Goal: Task Accomplishment & Management: Complete application form

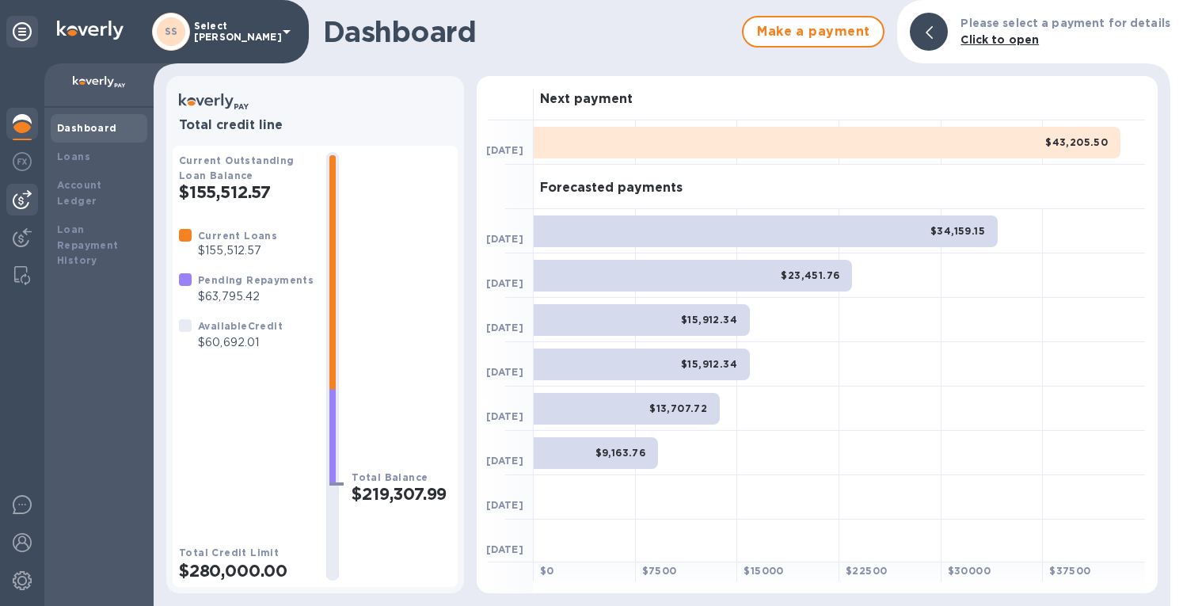
click at [21, 211] on div at bounding box center [22, 200] width 32 height 32
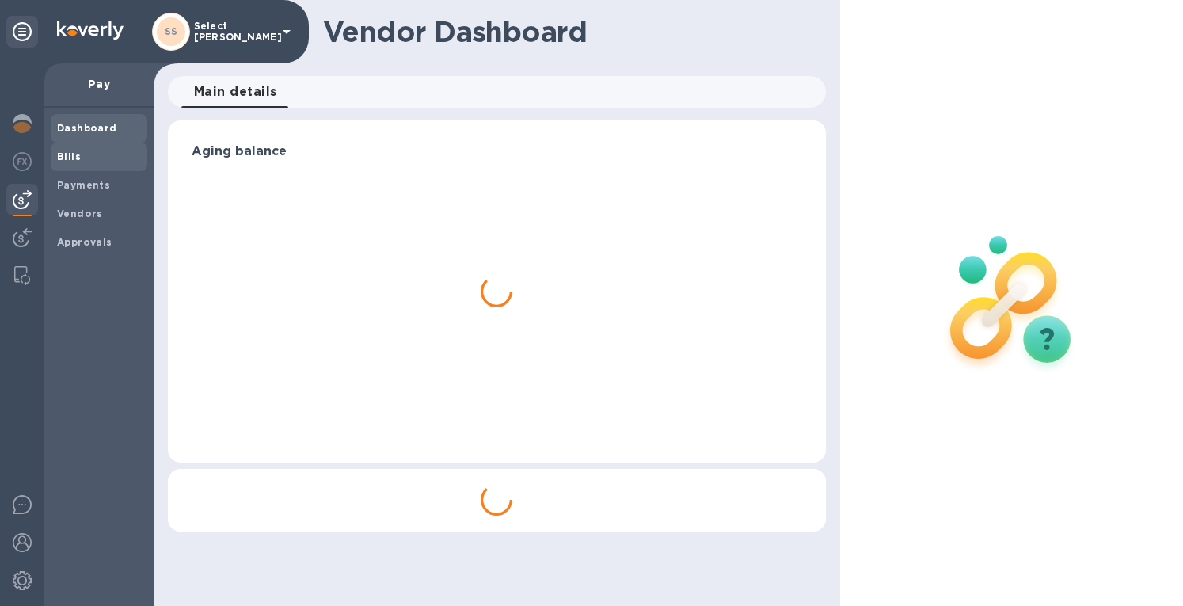
click at [67, 161] on b "Bills" at bounding box center [69, 156] width 24 height 12
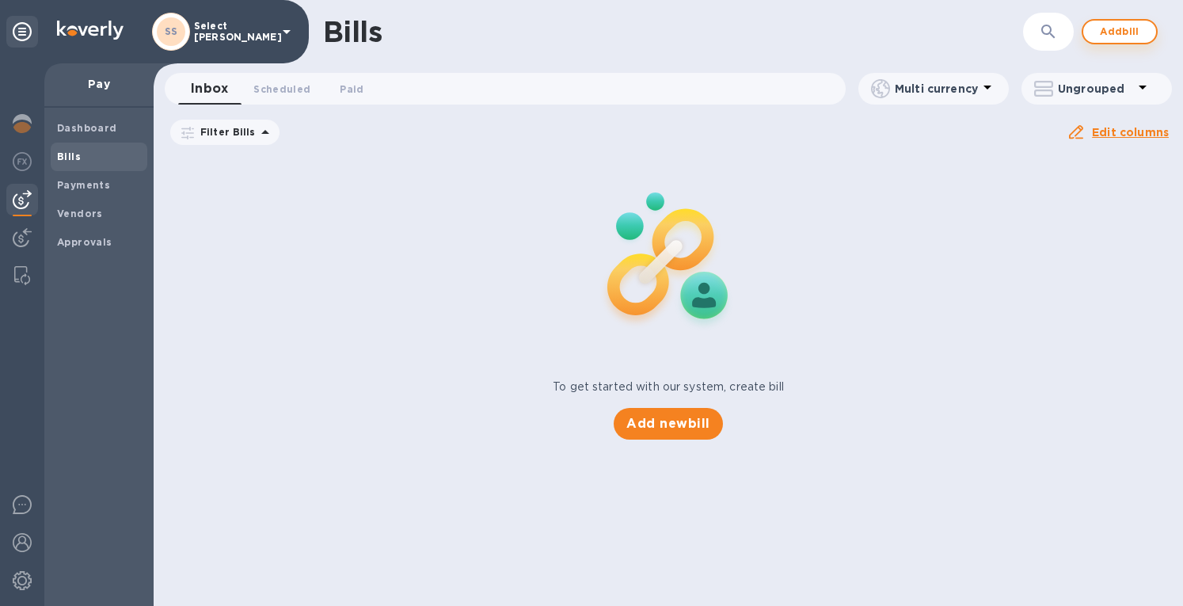
click at [1113, 28] on span "Add bill" at bounding box center [1118, 31] width 47 height 19
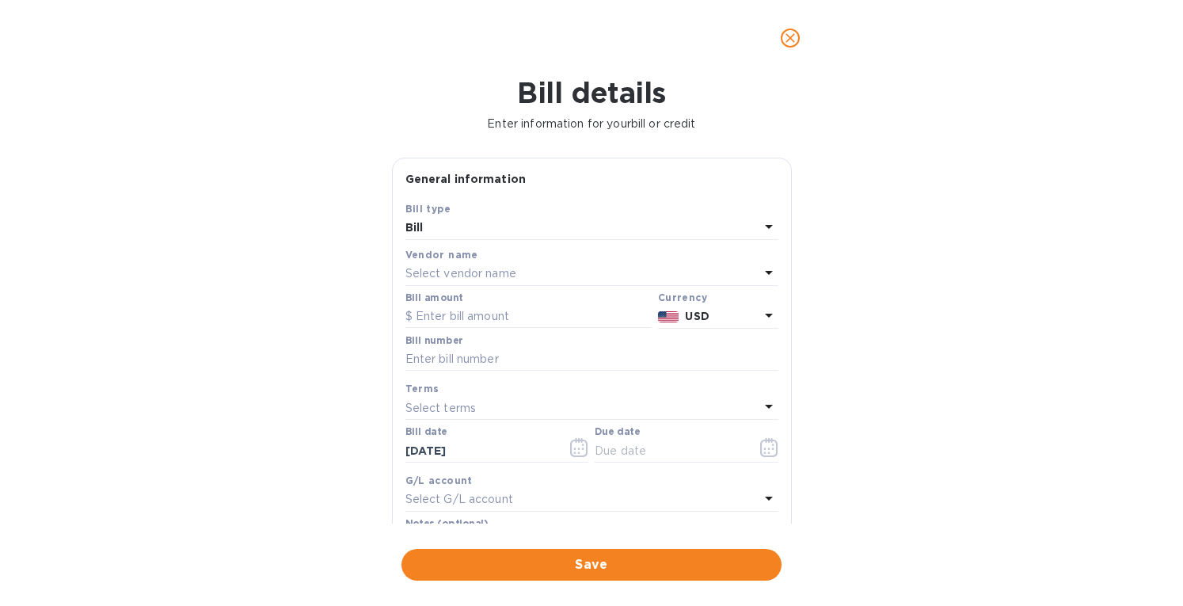
click at [569, 272] on div "Select vendor name" at bounding box center [582, 274] width 354 height 22
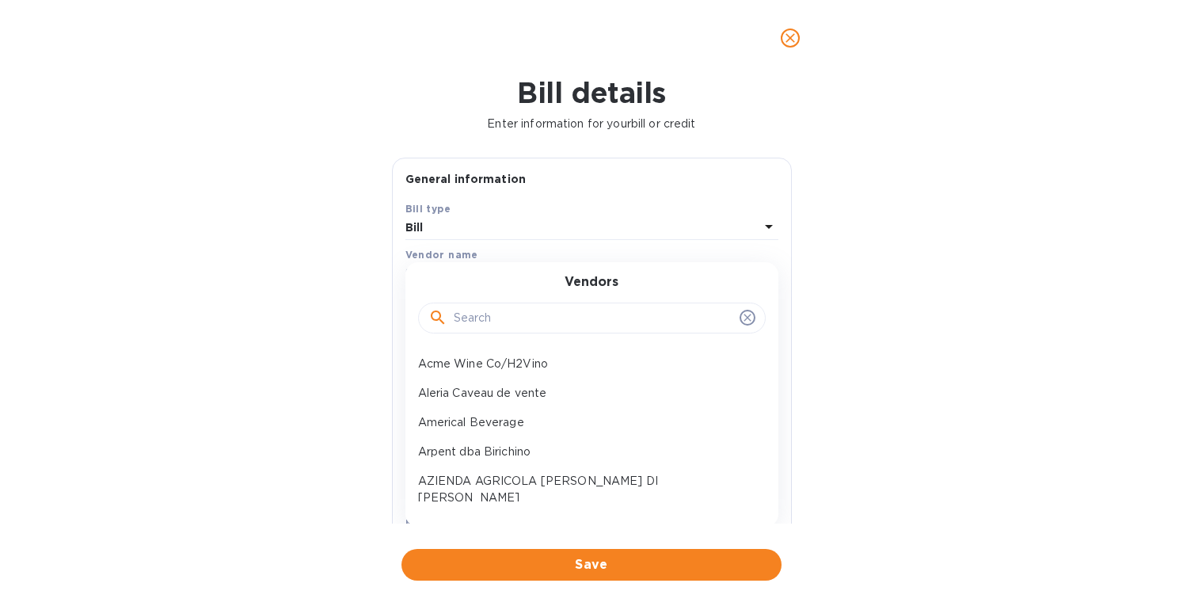
click at [511, 324] on input "text" at bounding box center [593, 318] width 279 height 24
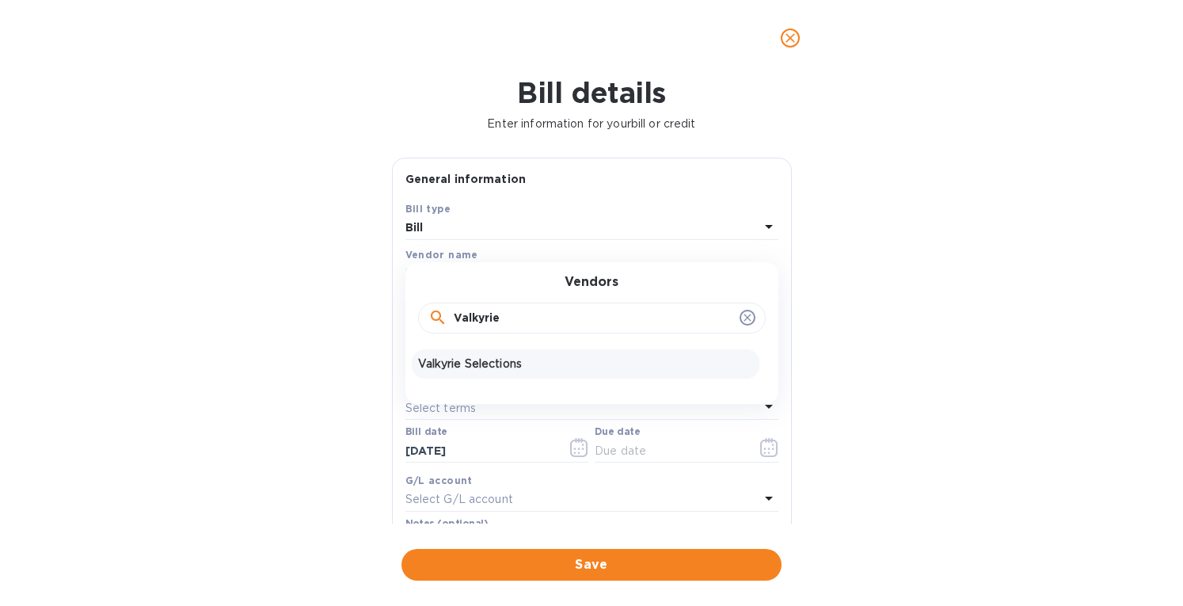
type input "Valkyrie"
click at [493, 362] on p "Valkyrie Selections" at bounding box center [585, 363] width 335 height 17
type input "10/17/2025"
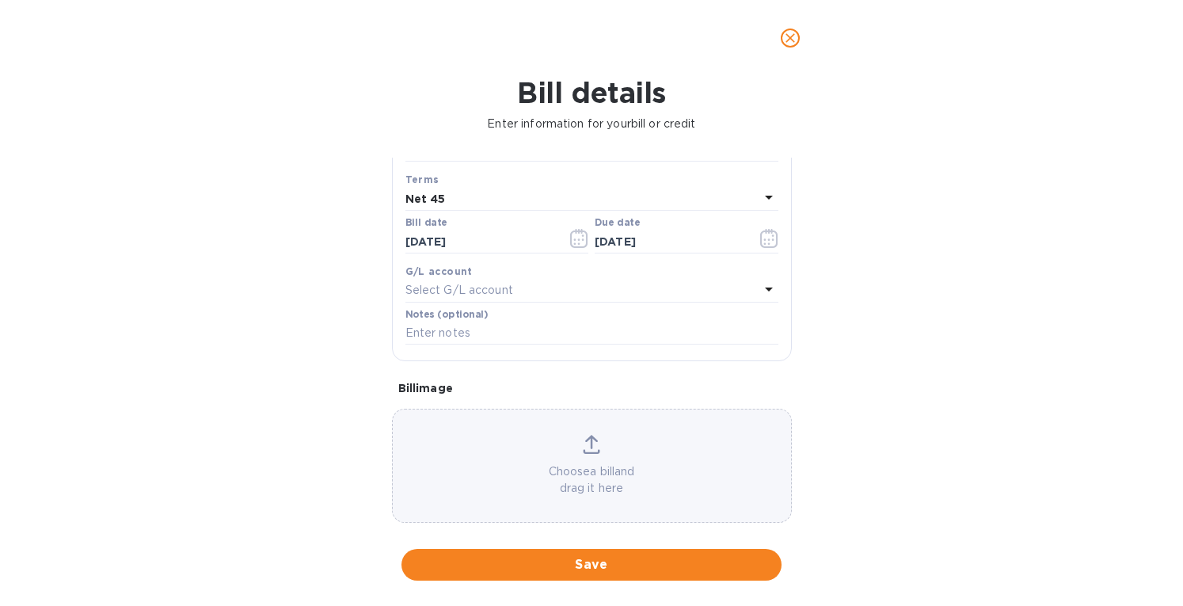
scroll to position [226, 0]
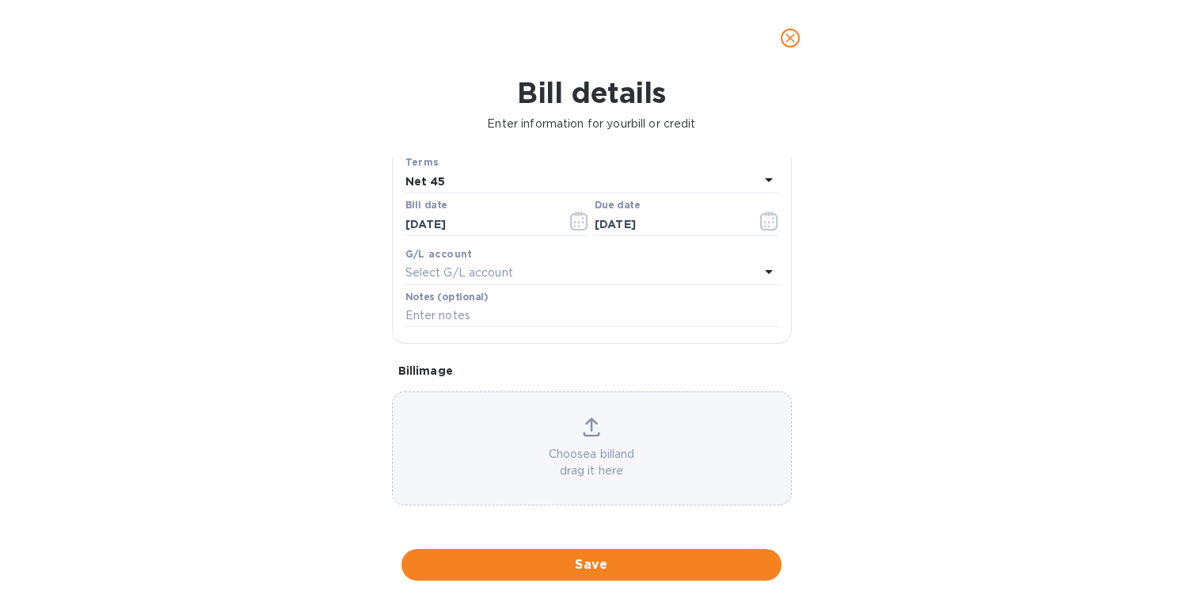
click at [590, 438] on div "Choose a bill and drag it here" at bounding box center [592, 448] width 398 height 62
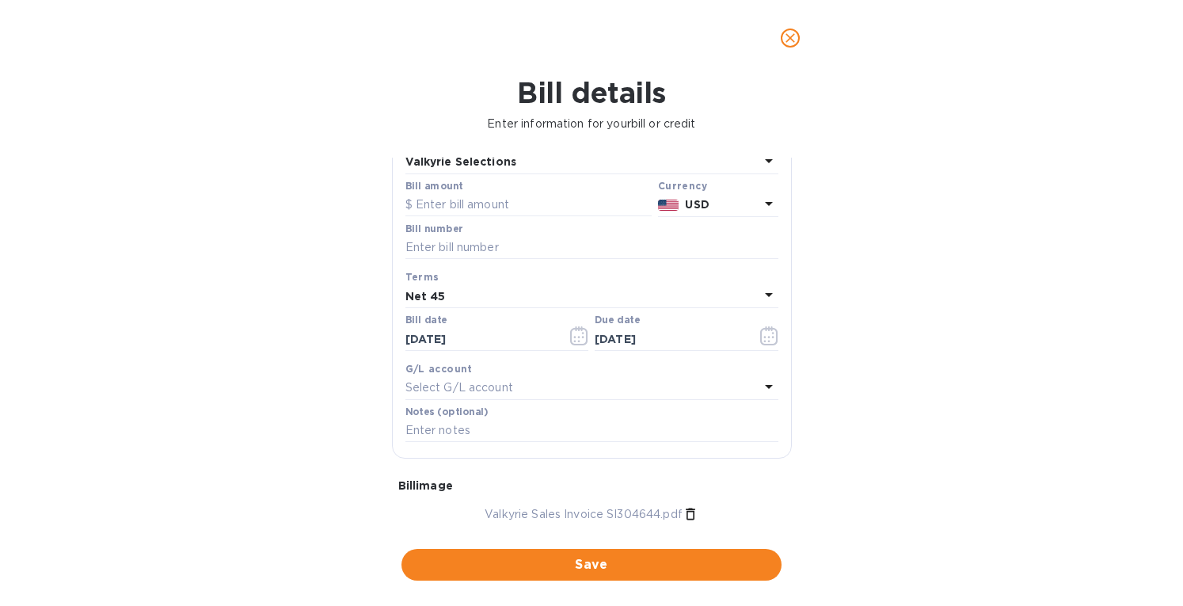
scroll to position [110, 0]
click at [480, 247] on input "text" at bounding box center [591, 249] width 373 height 24
click at [499, 209] on input "text" at bounding box center [528, 207] width 246 height 24
type input "9,076.76"
click at [442, 252] on input "text" at bounding box center [591, 249] width 373 height 24
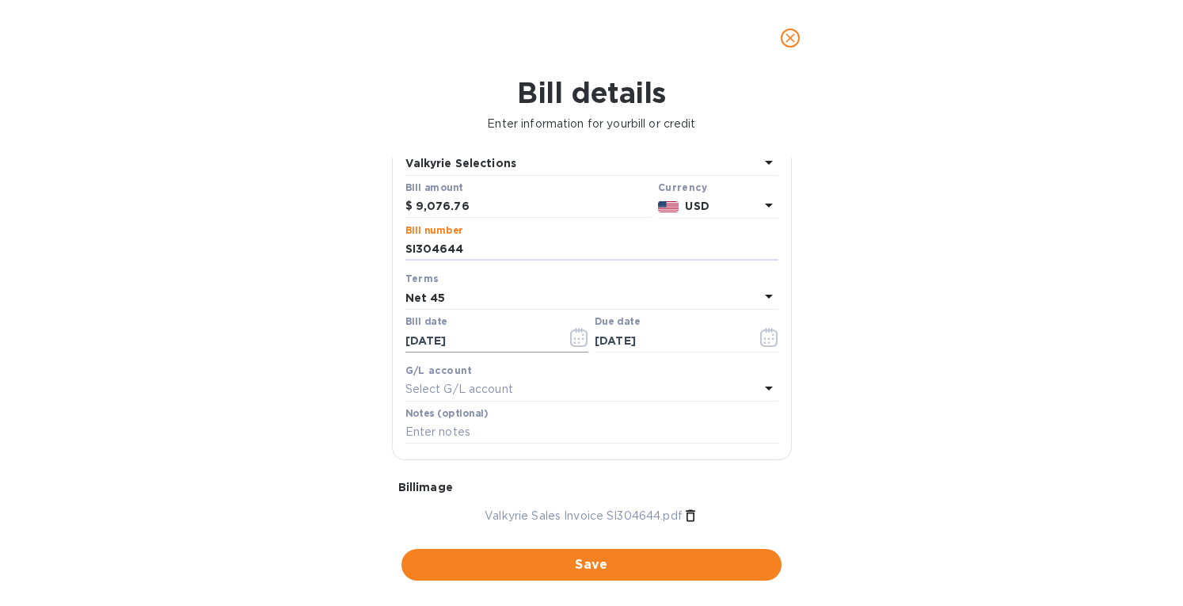
type input "SI304644"
drag, startPoint x: 489, startPoint y: 343, endPoint x: 277, endPoint y: 338, distance: 212.2
click at [277, 338] on div "Bill details Enter information for your bill or credit General information Save…" at bounding box center [591, 341] width 1183 height 530
type input "06/27/2025"
click at [421, 287] on div "Net 45" at bounding box center [582, 298] width 354 height 22
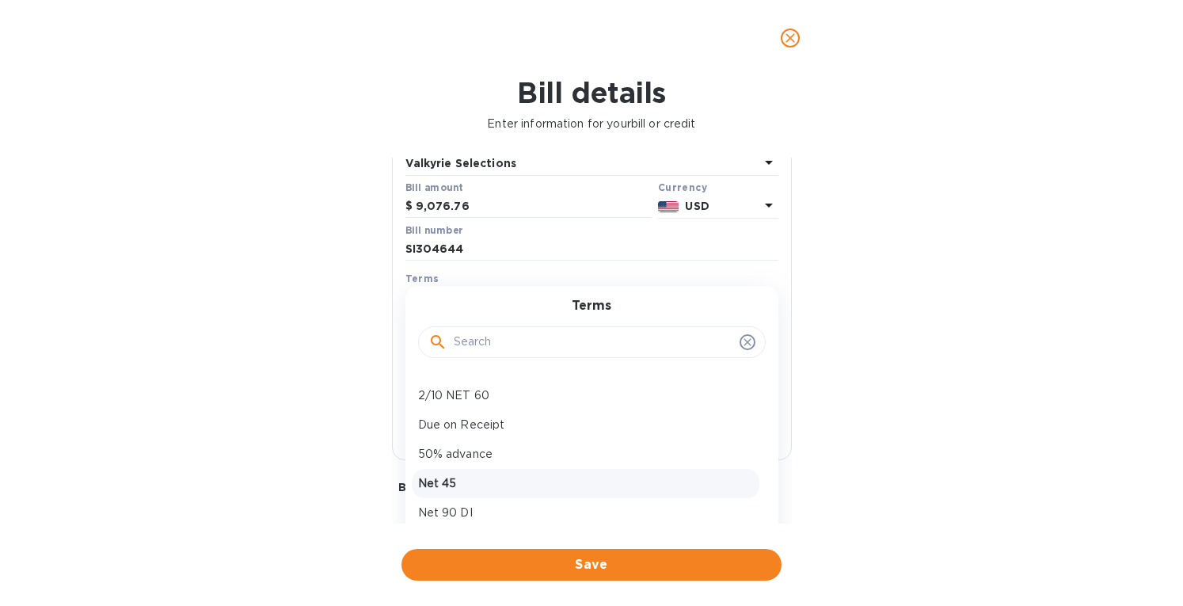
scroll to position [82, 0]
click at [689, 484] on p "Net 45" at bounding box center [585, 481] width 335 height 17
type input "08/11/2025"
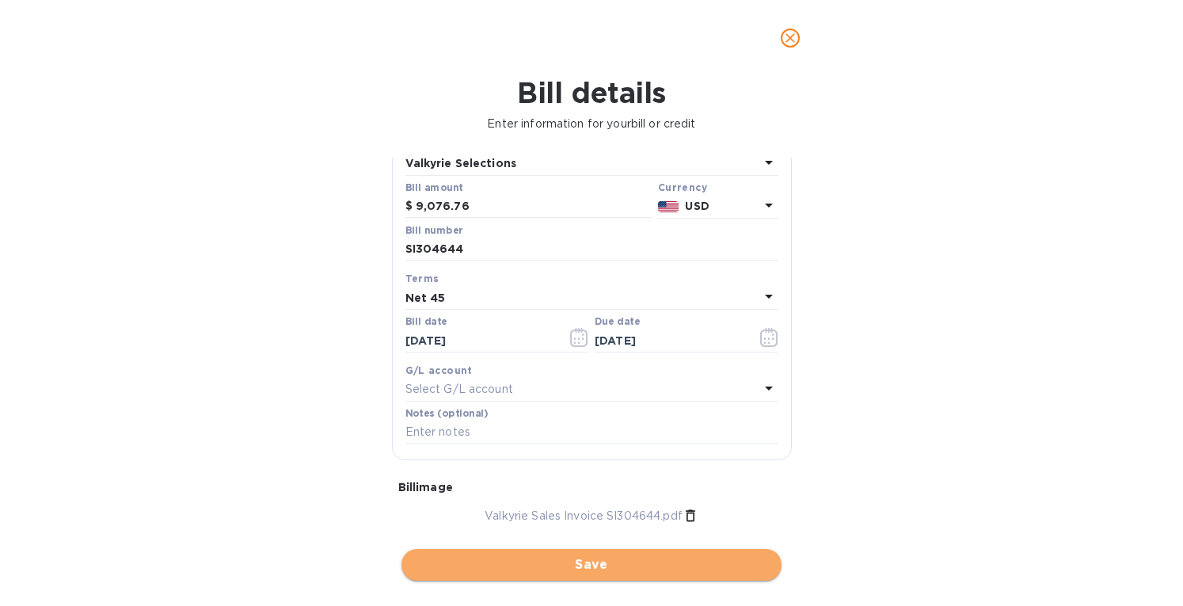
click at [575, 568] on span "Save" at bounding box center [591, 564] width 355 height 19
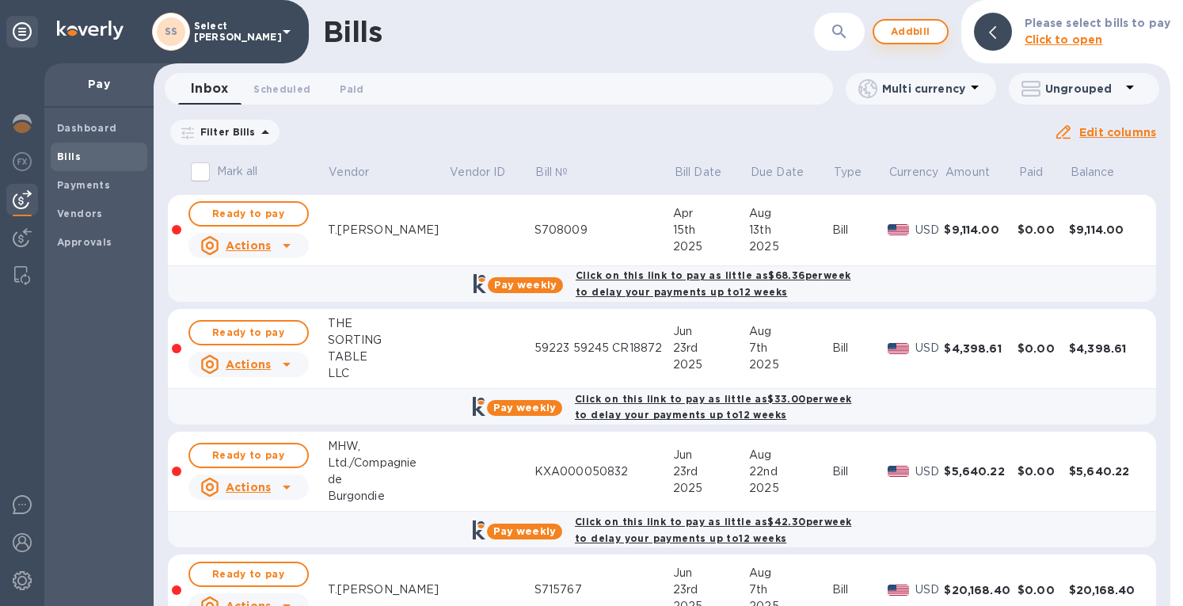
click at [888, 32] on button "Add bill" at bounding box center [910, 31] width 76 height 25
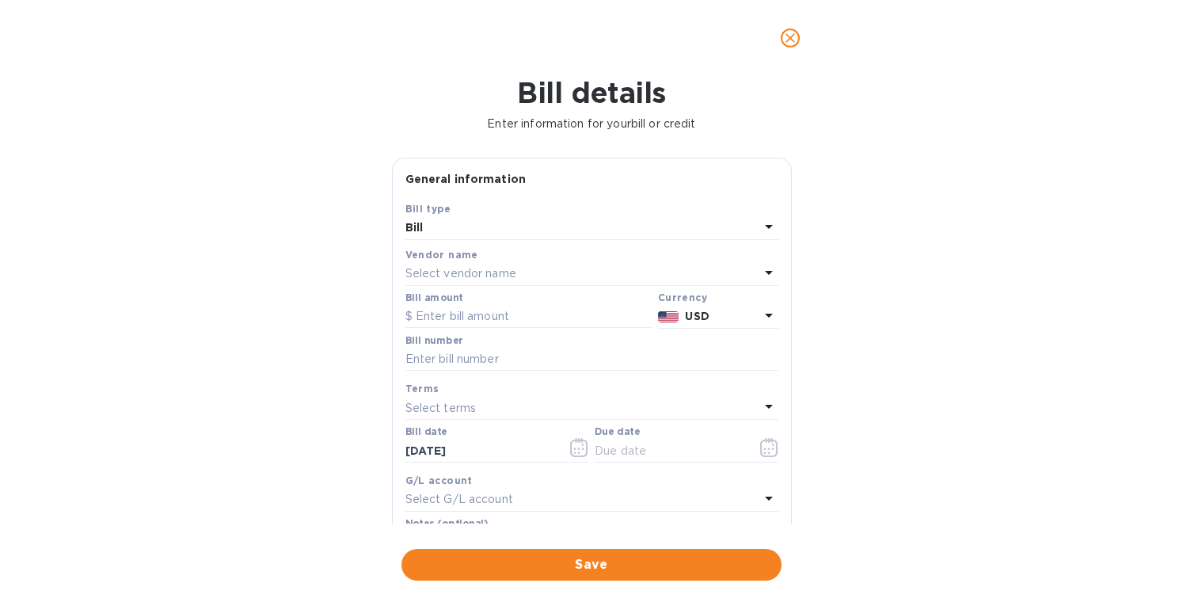
click at [533, 272] on div "Select vendor name" at bounding box center [582, 274] width 354 height 22
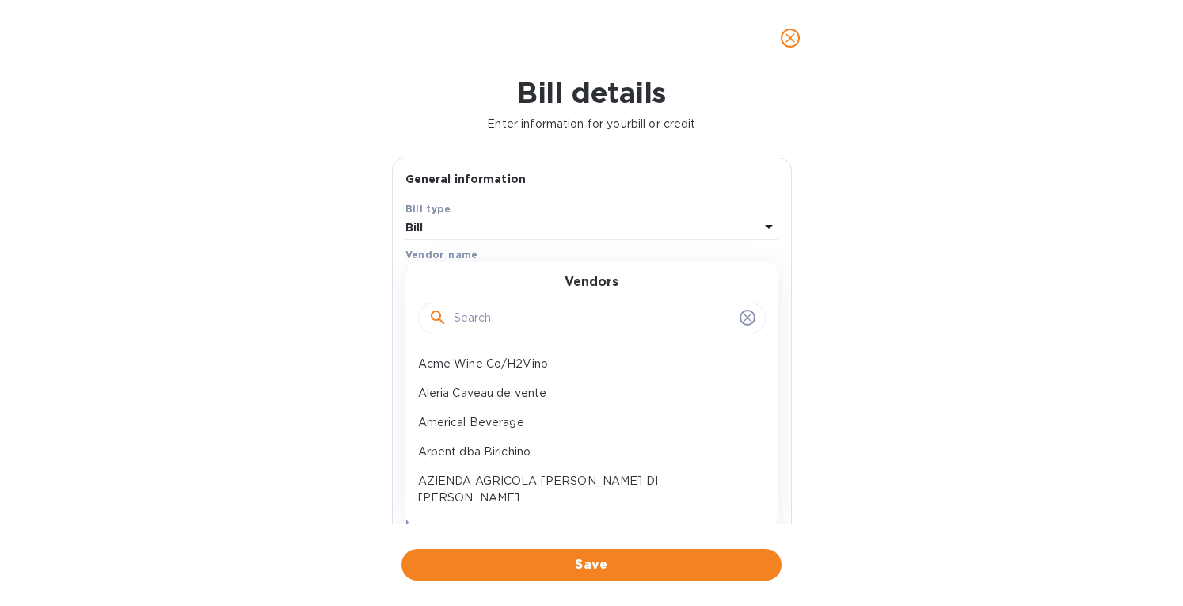
click at [469, 322] on input "text" at bounding box center [593, 318] width 279 height 24
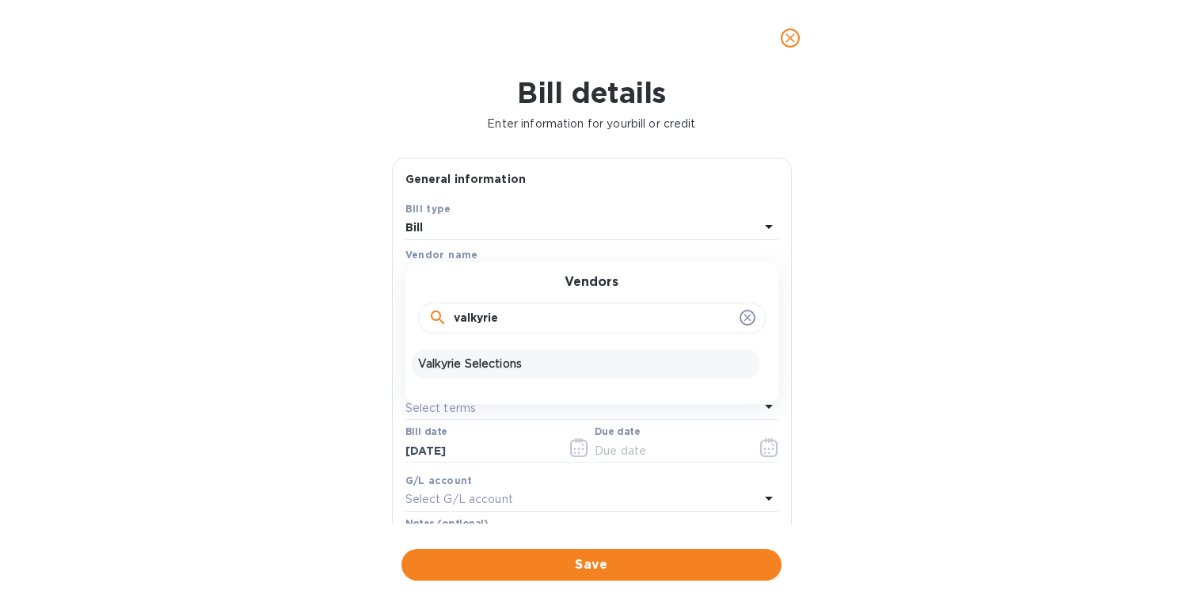
type input "valkyrie"
click at [465, 369] on p "Valkyrie Selections" at bounding box center [585, 363] width 335 height 17
type input "10/17/2025"
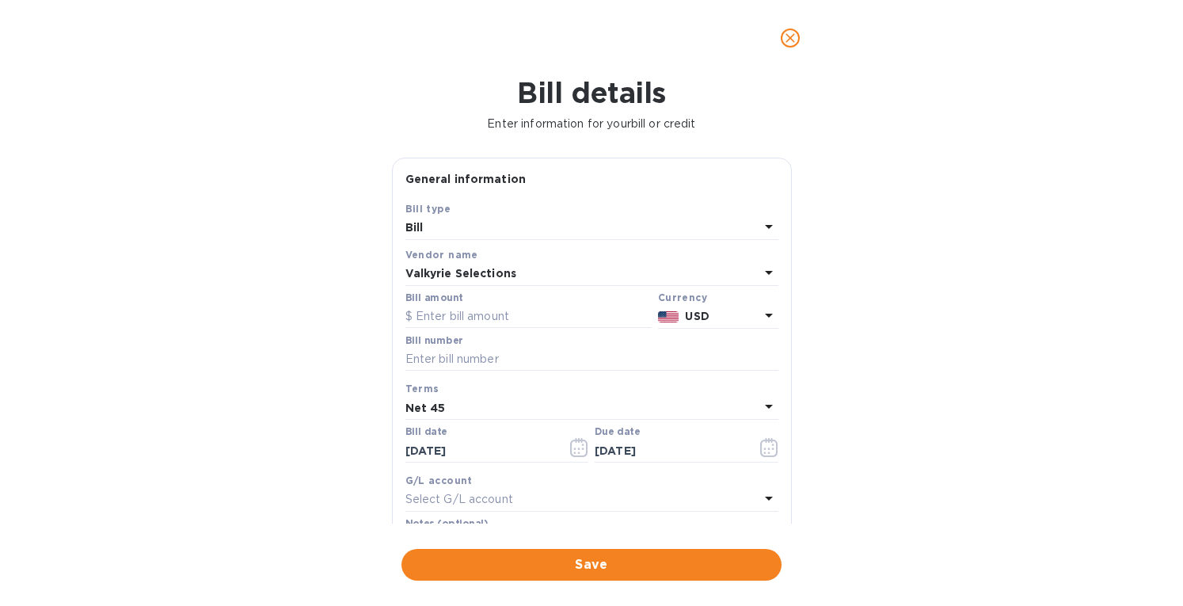
scroll to position [226, 0]
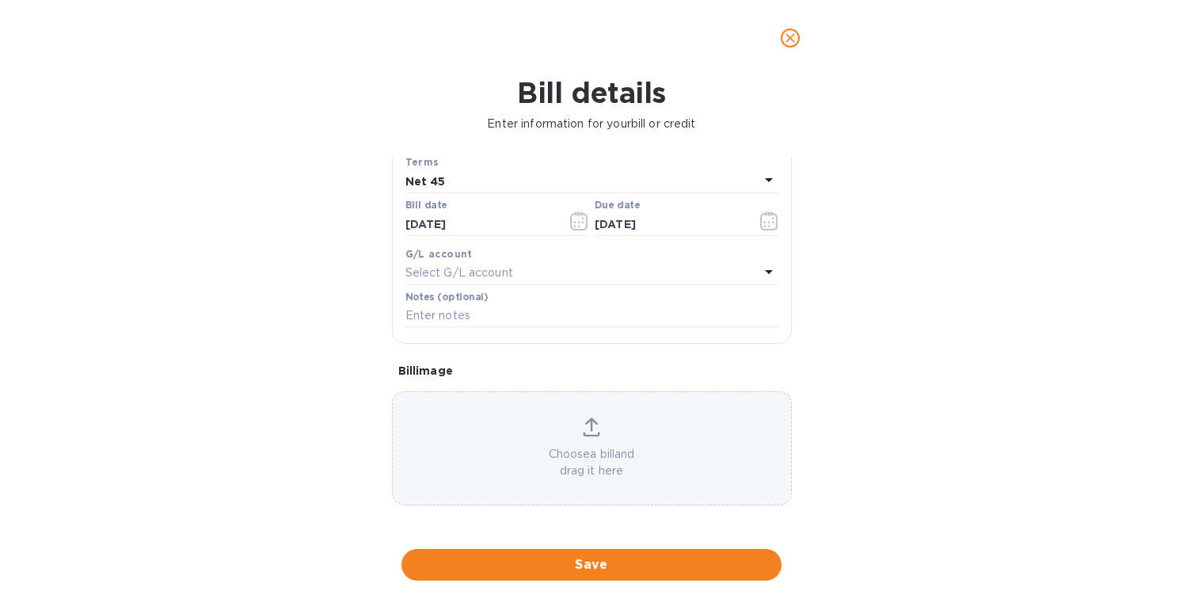
click at [589, 441] on div "Choose a bill and drag it here" at bounding box center [592, 448] width 398 height 62
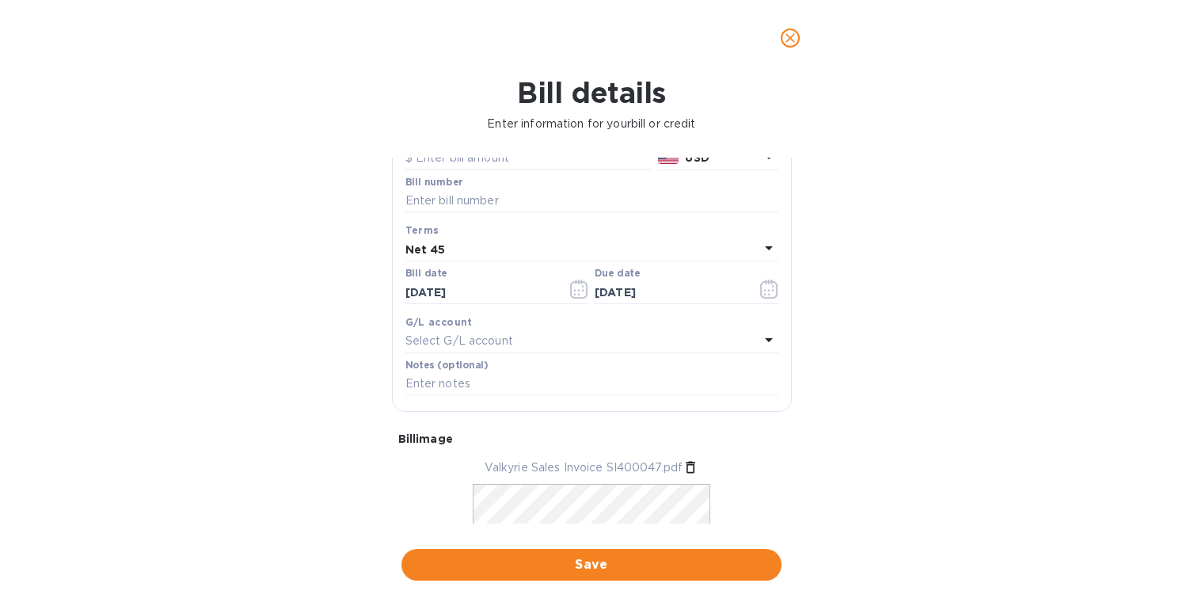
scroll to position [157, 0]
click at [476, 202] on input "text" at bounding box center [591, 203] width 373 height 24
type input "SI400047"
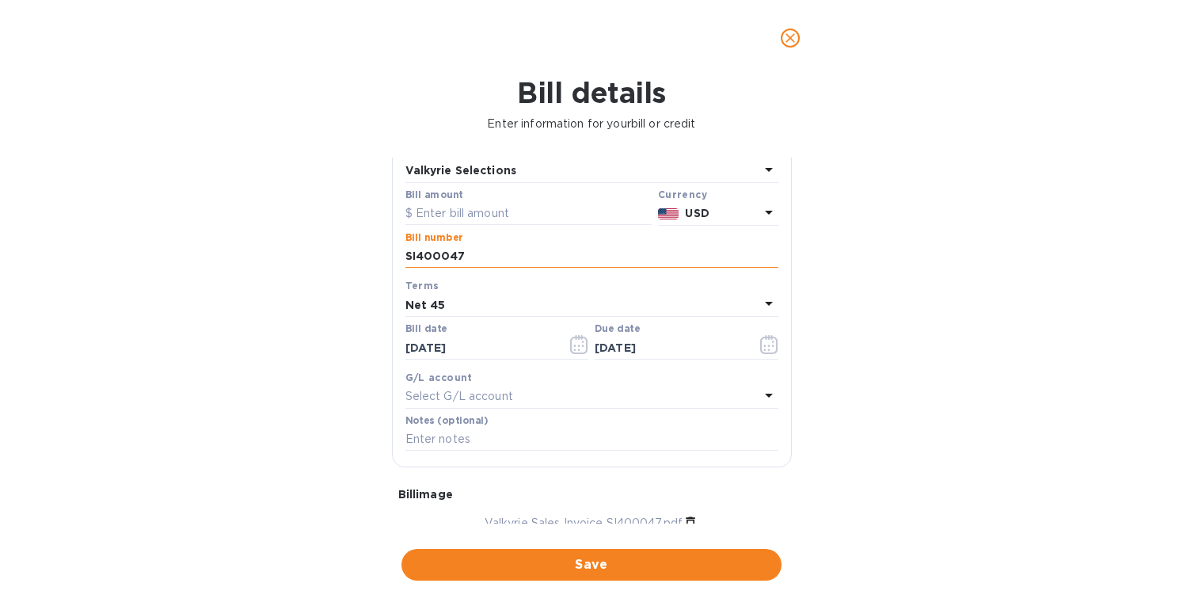
scroll to position [106, 0]
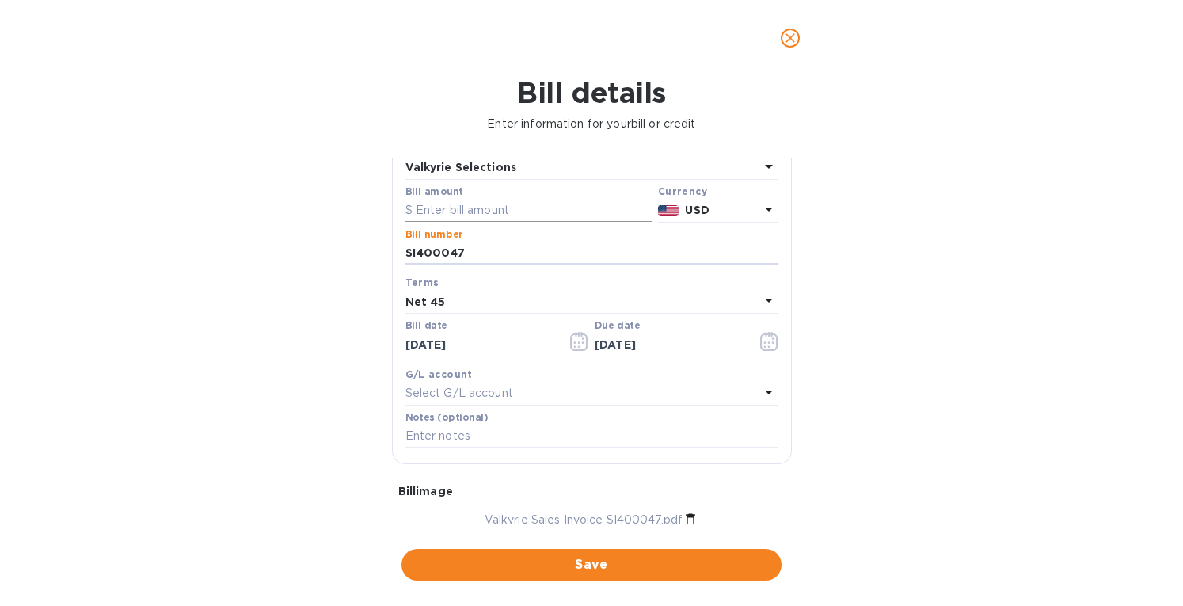
click at [517, 205] on input "text" at bounding box center [528, 211] width 246 height 24
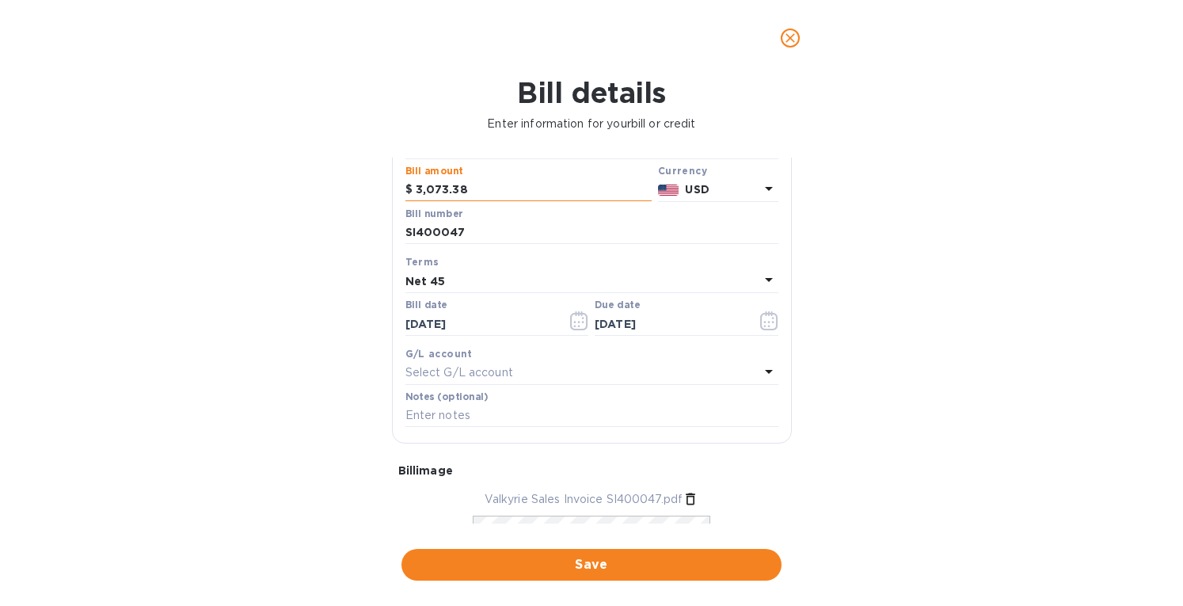
scroll to position [127, 0]
type input "3,073.38"
click at [523, 325] on input "[DATE]" at bounding box center [480, 323] width 150 height 24
type input "0_/__/____"
type input "07/10/2025"
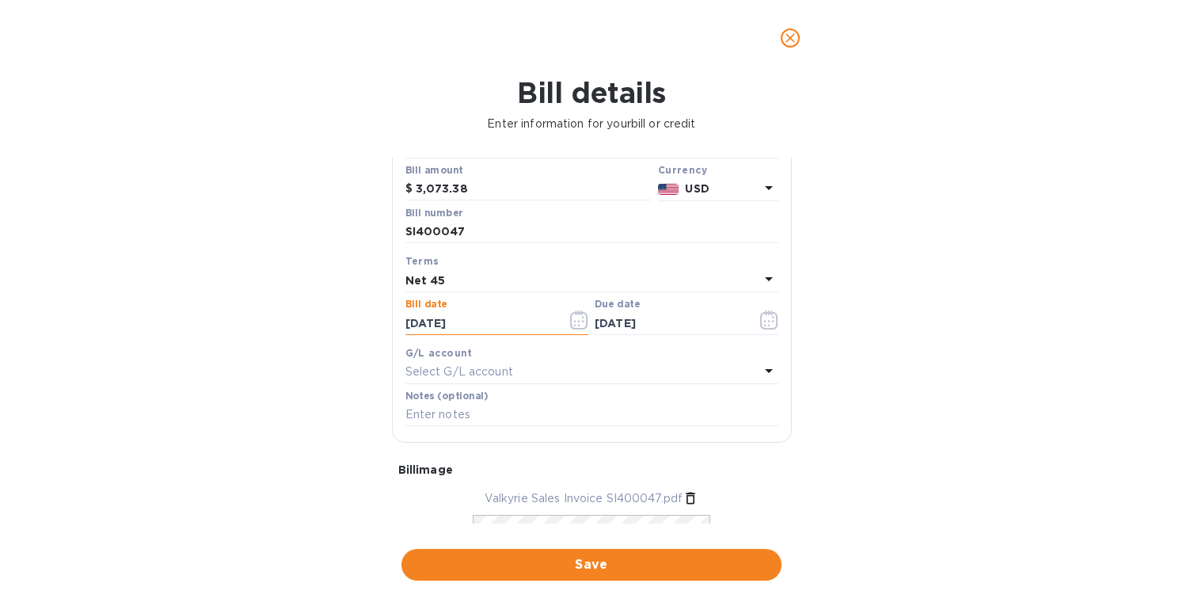
click at [481, 285] on div "Net 45" at bounding box center [582, 280] width 354 height 22
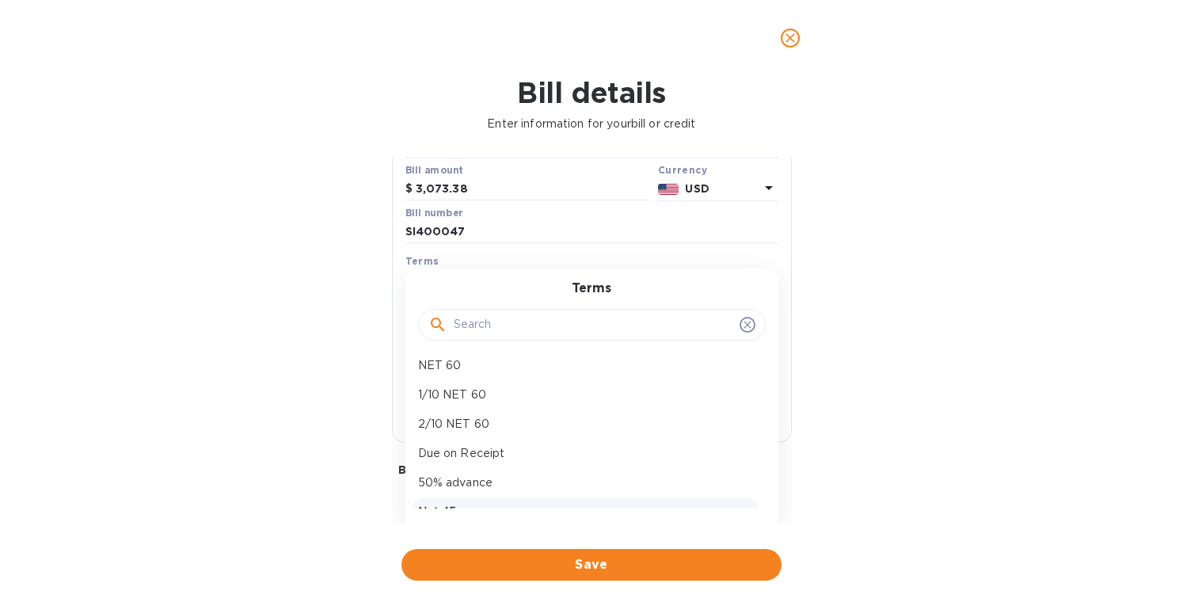
scroll to position [54, 0]
click at [602, 502] on div "Net 45" at bounding box center [585, 492] width 347 height 29
type input "08/24/2025"
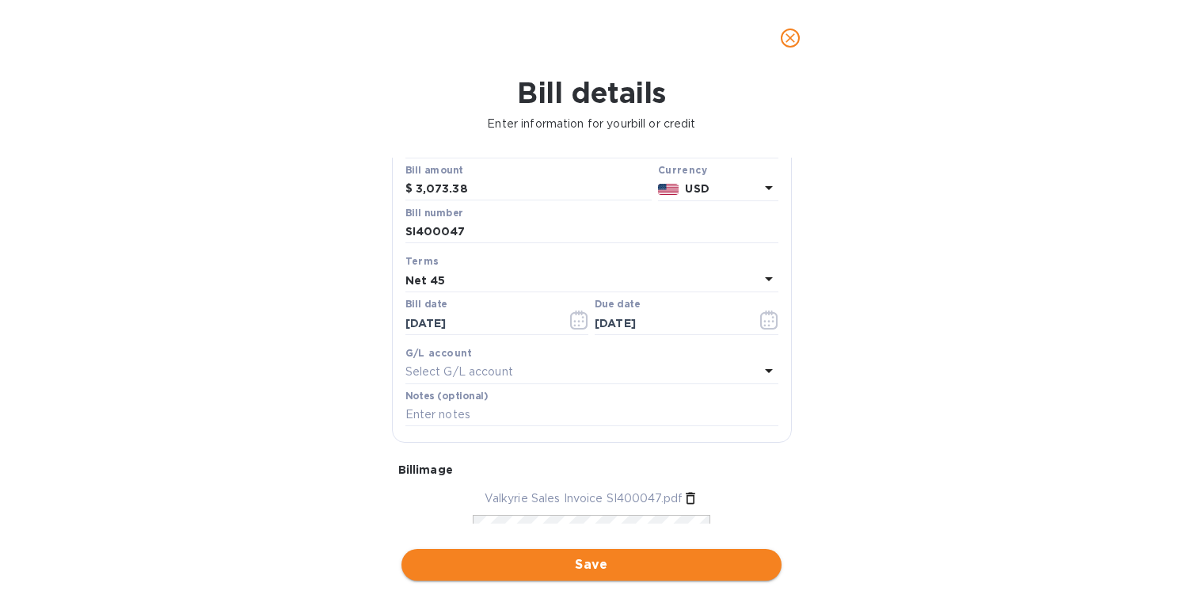
click at [608, 567] on span "Save" at bounding box center [591, 564] width 355 height 19
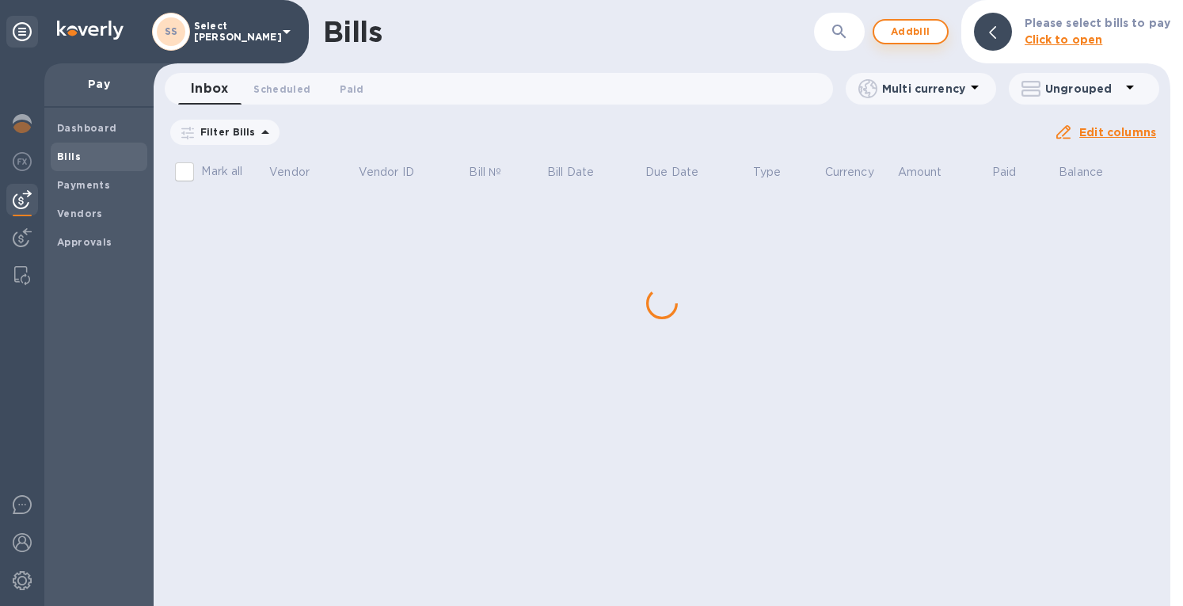
click at [915, 31] on span "Add bill" at bounding box center [909, 31] width 47 height 19
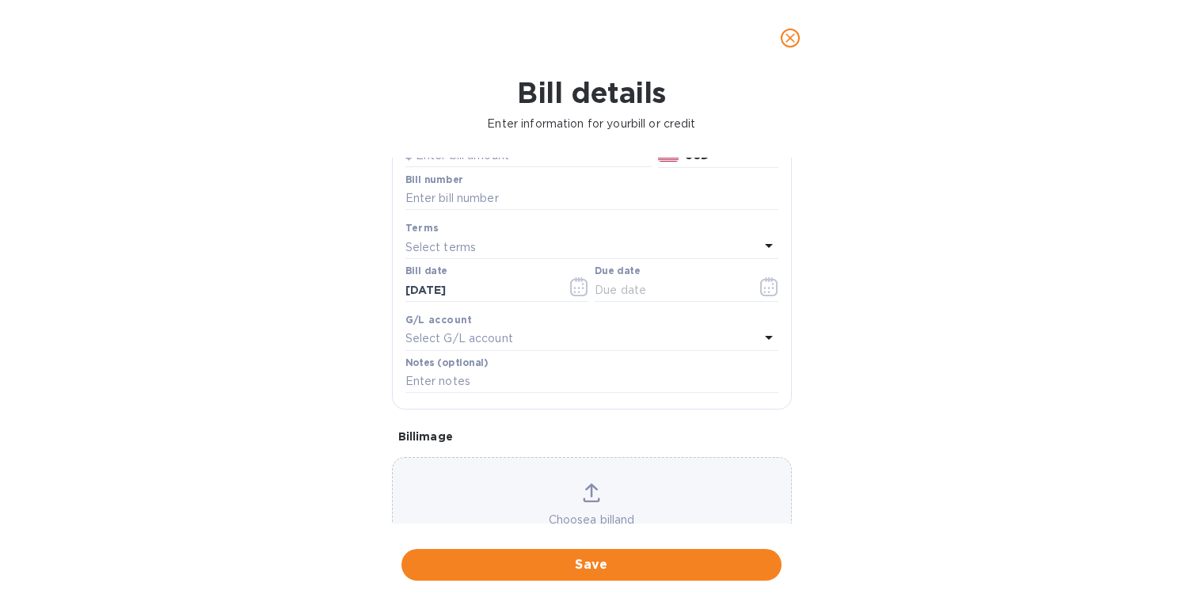
scroll to position [226, 0]
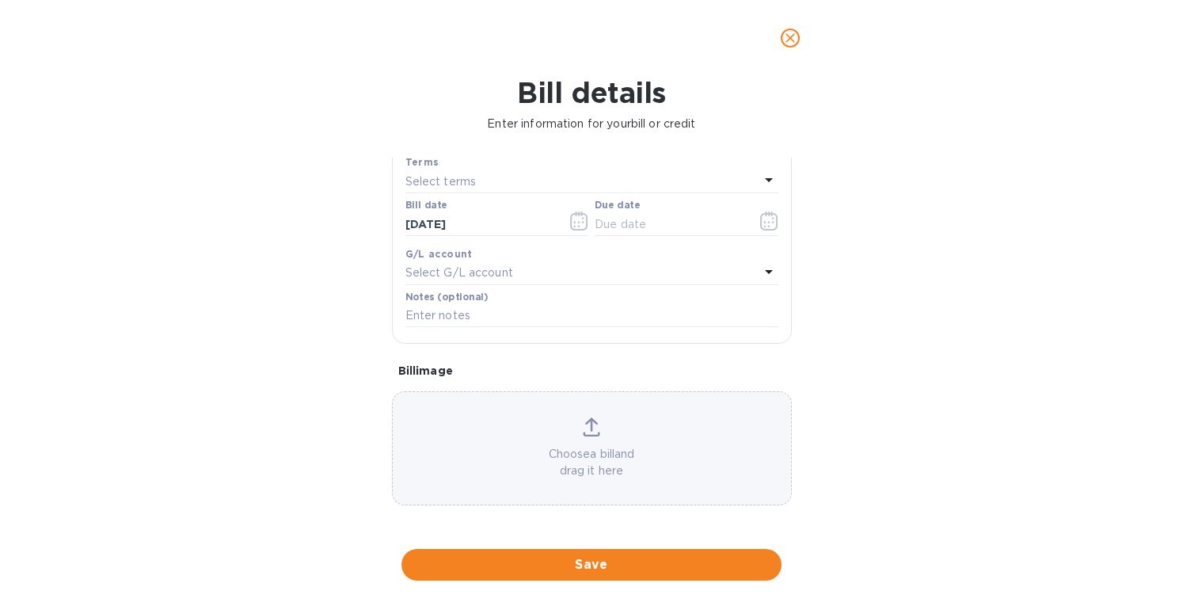
click at [594, 443] on div "Choose a bill and drag it here" at bounding box center [592, 448] width 398 height 62
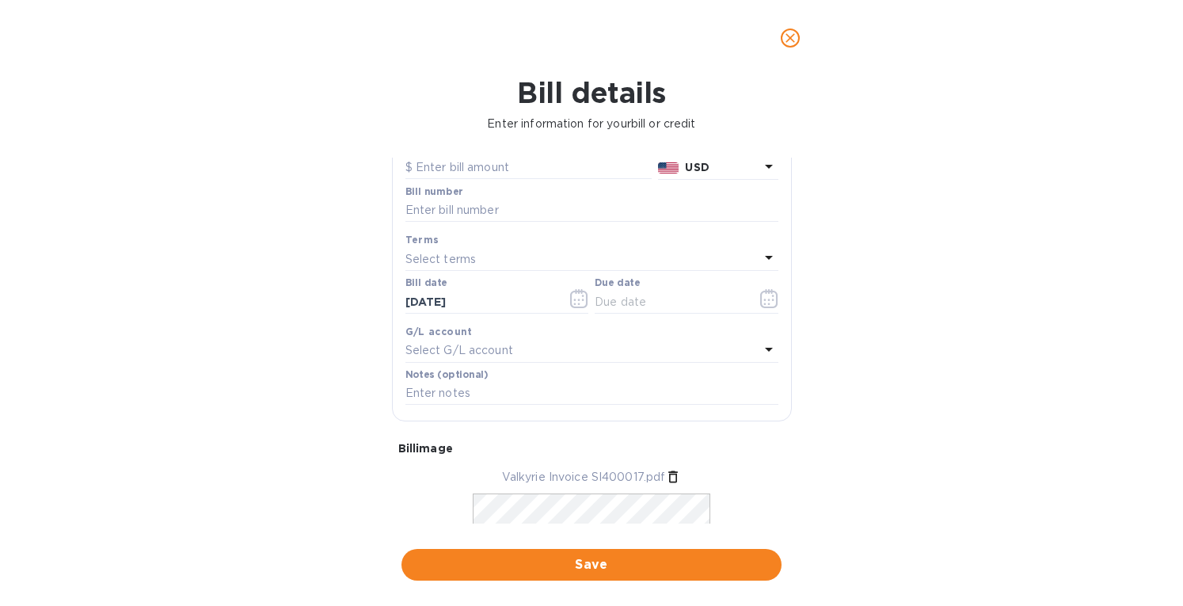
scroll to position [146, 0]
click at [489, 214] on input "text" at bounding box center [591, 214] width 373 height 24
type input "SI400017"
click at [469, 173] on input "text" at bounding box center [528, 171] width 246 height 24
type input "3,602.48"
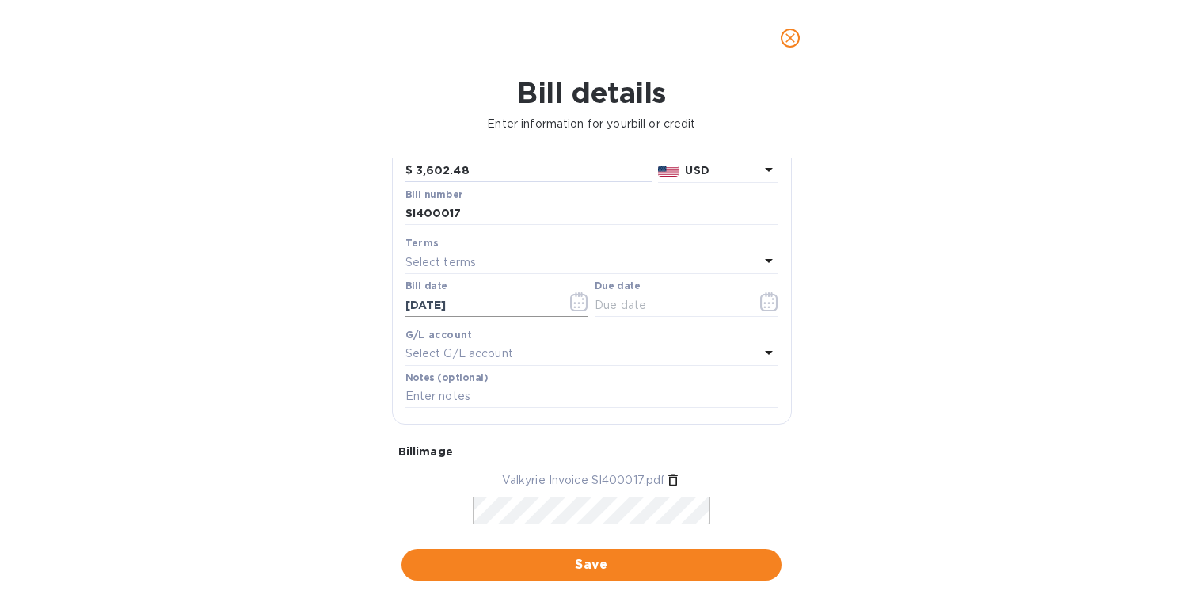
click at [500, 299] on input "[DATE]" at bounding box center [480, 305] width 150 height 24
type input "0_/__/____"
type input "07/06/2025"
click at [508, 263] on div "Select terms" at bounding box center [582, 262] width 354 height 22
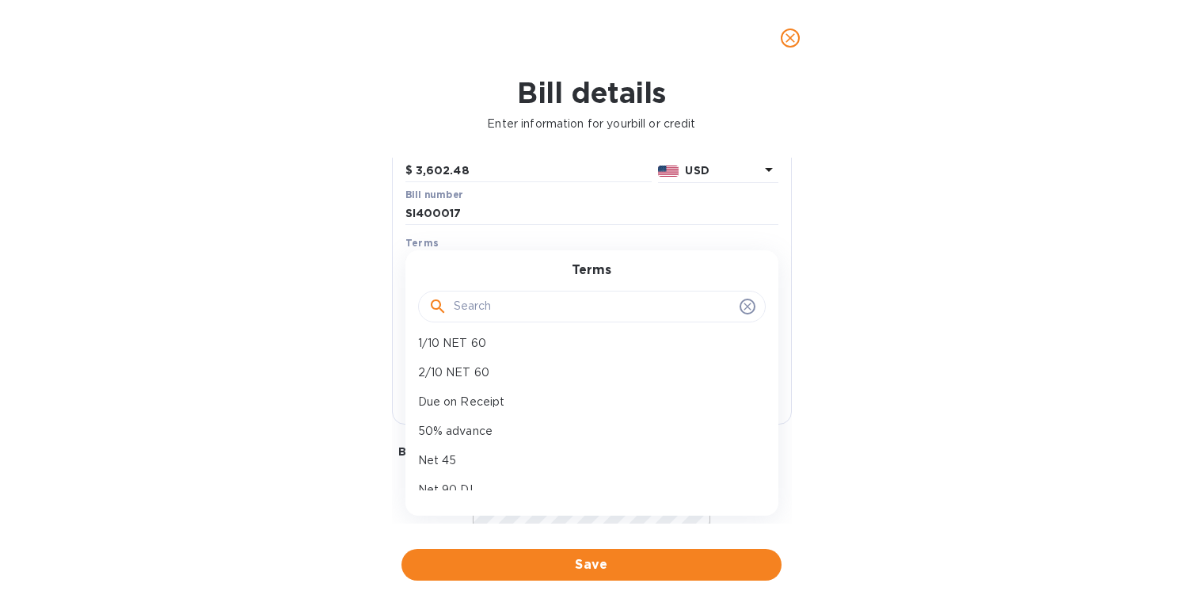
scroll to position [114, 0]
click at [481, 414] on p "Net 45" at bounding box center [585, 414] width 335 height 17
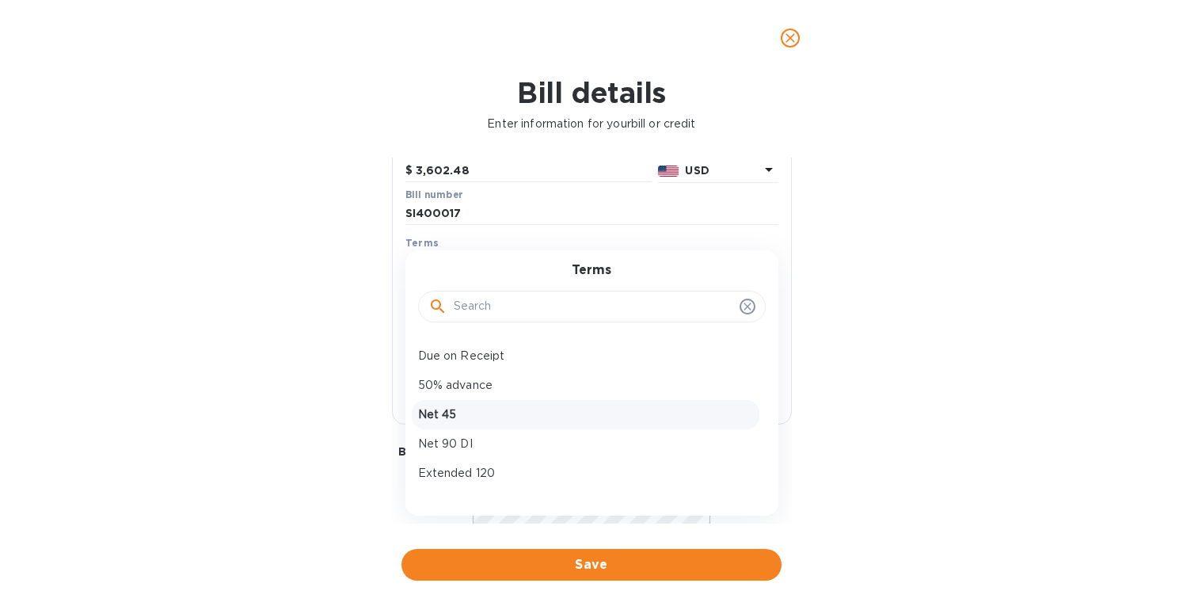
type input "08/20/2025"
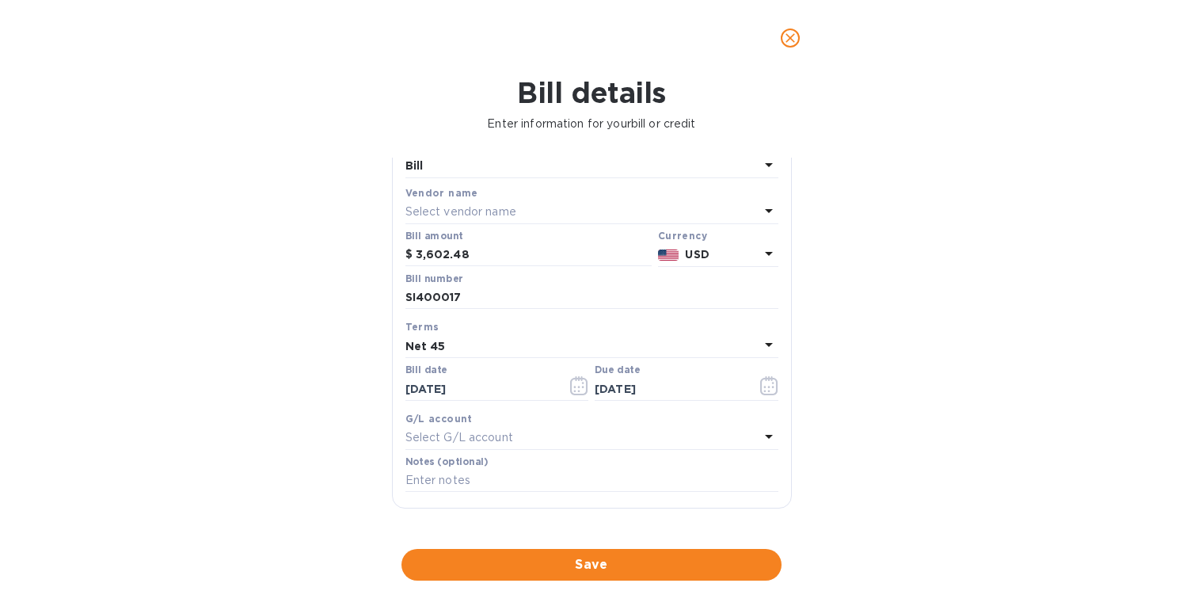
scroll to position [0, 0]
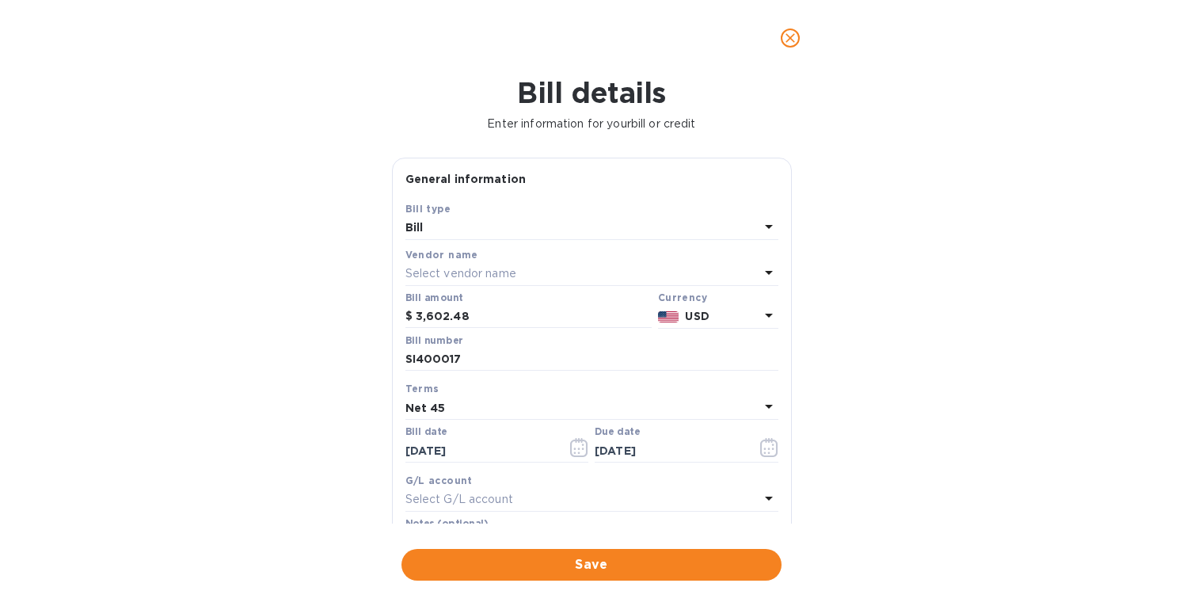
click at [493, 272] on p "Select vendor name" at bounding box center [460, 273] width 111 height 17
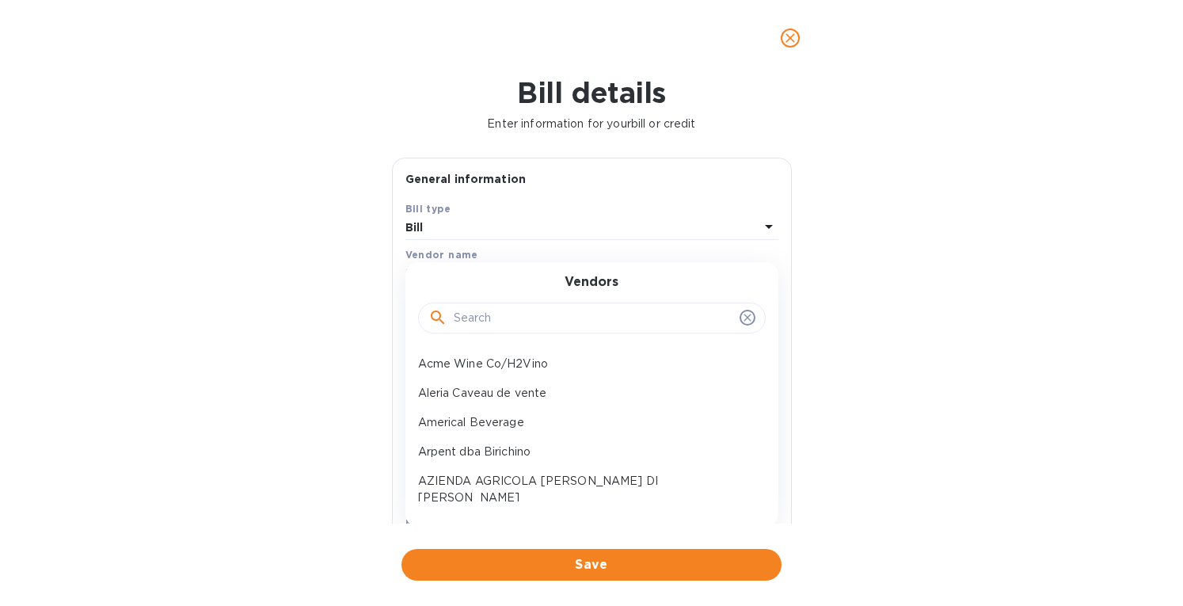
click at [545, 317] on input "text" at bounding box center [593, 318] width 279 height 24
type input "valk"
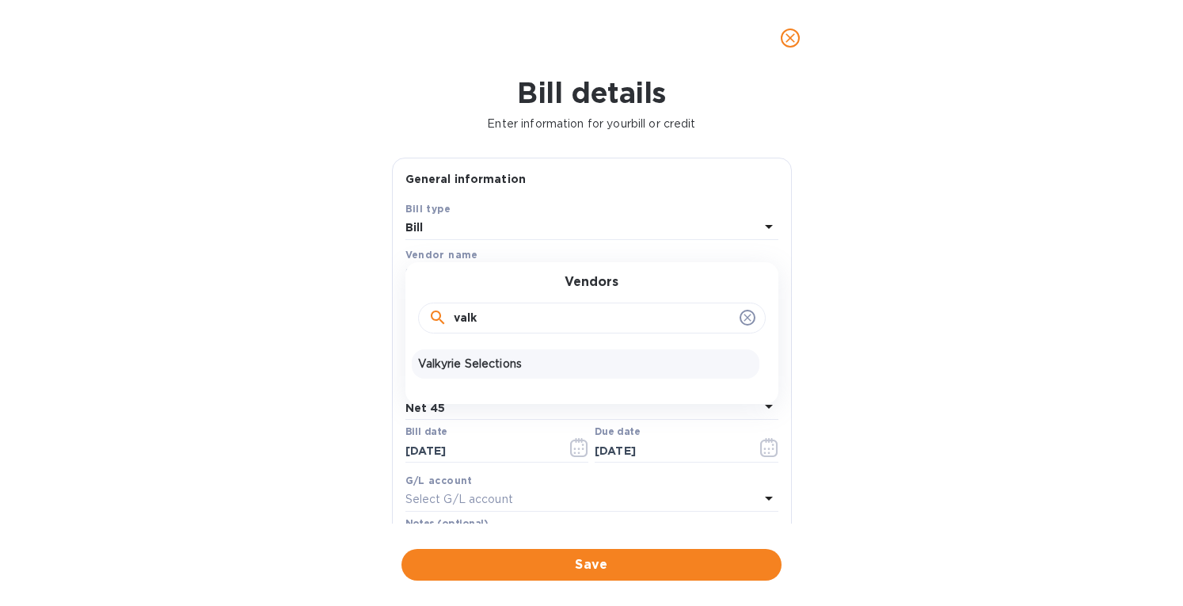
click at [514, 355] on p "Valkyrie Selections" at bounding box center [585, 363] width 335 height 17
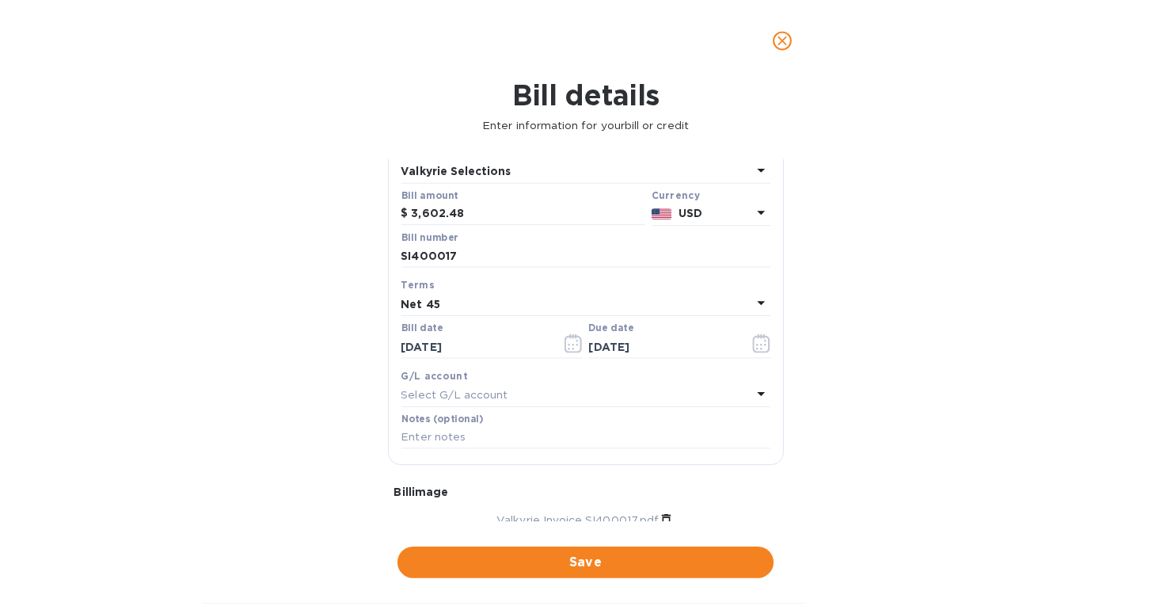
scroll to position [198, 0]
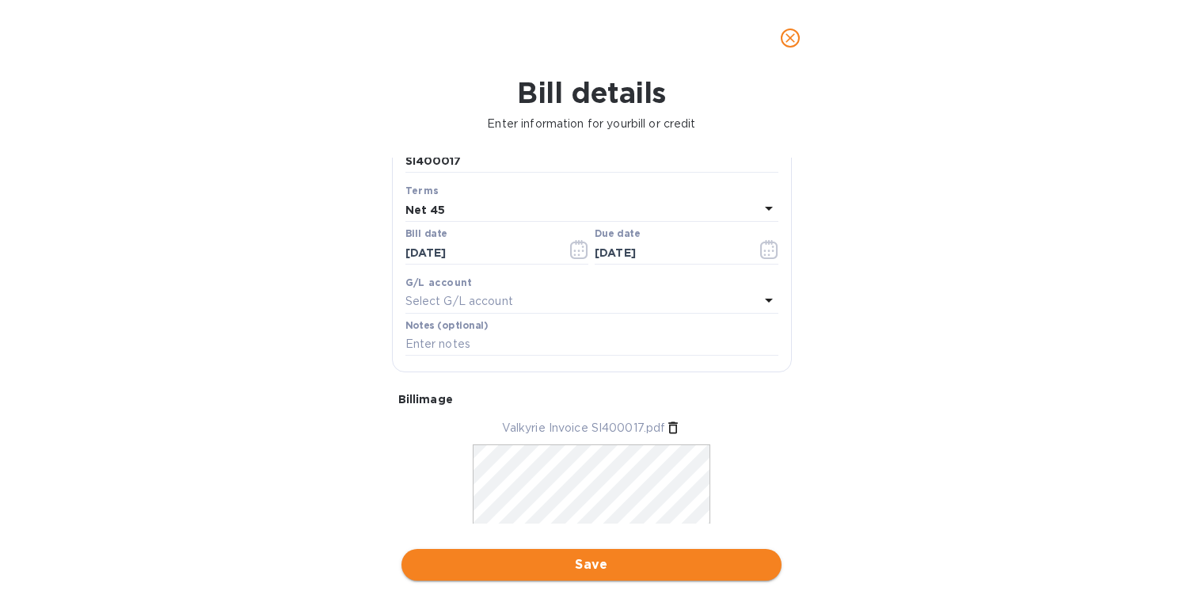
click at [594, 567] on span "Save" at bounding box center [591, 564] width 355 height 19
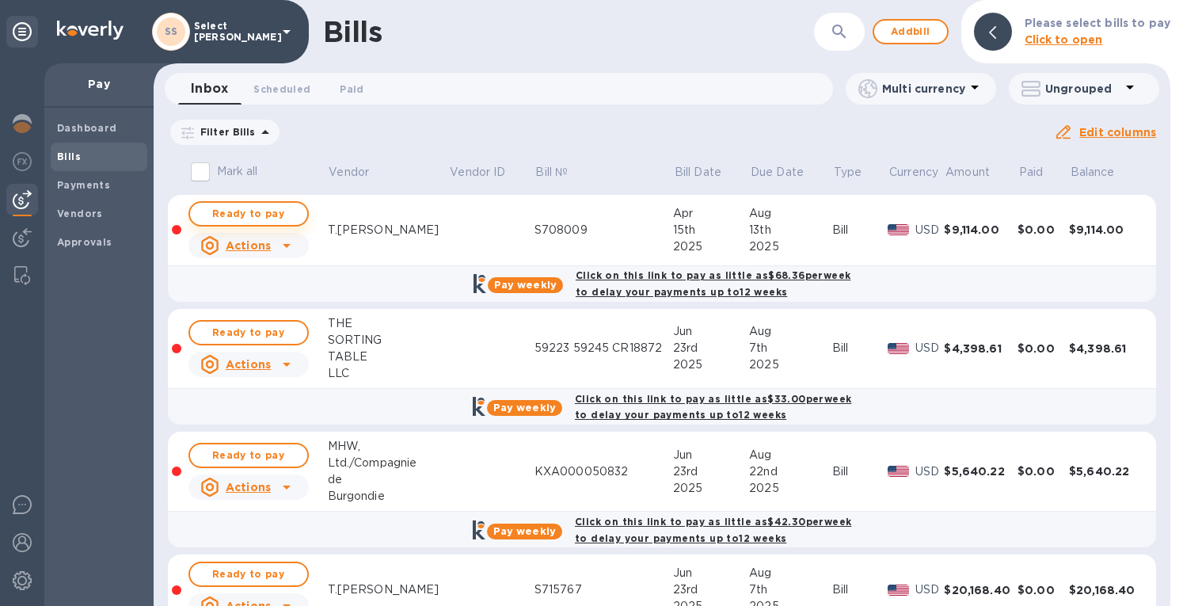
click at [256, 221] on span "Ready to pay" at bounding box center [249, 213] width 92 height 19
click at [268, 209] on span "Ready to pay" at bounding box center [249, 213] width 92 height 19
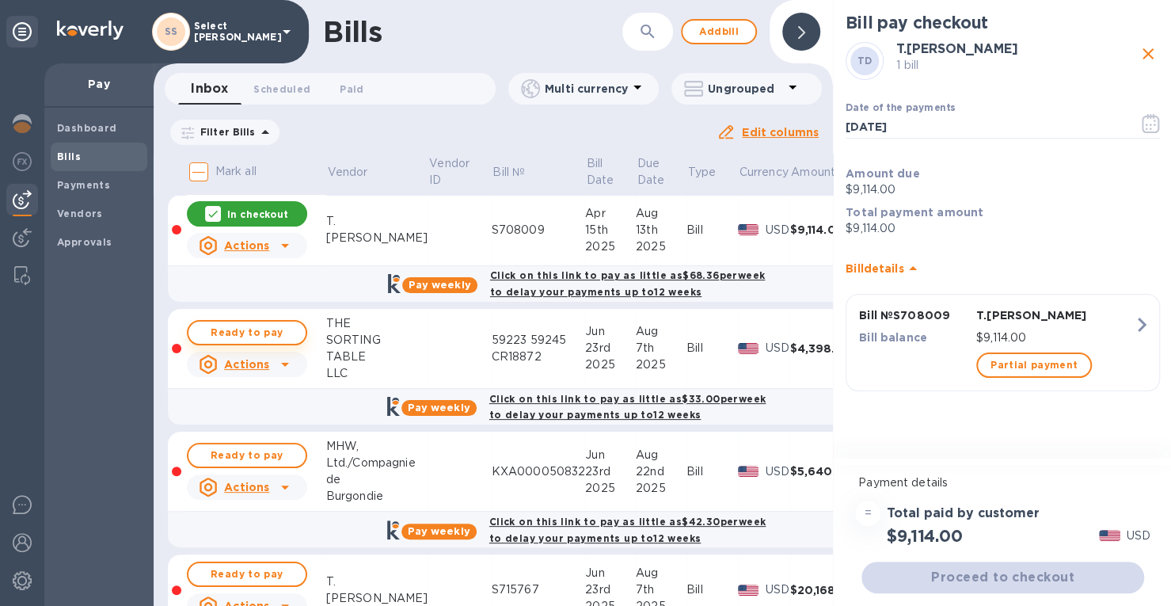
click at [269, 331] on span "Ready to pay" at bounding box center [247, 332] width 92 height 19
click at [274, 451] on span "Ready to pay" at bounding box center [247, 455] width 92 height 19
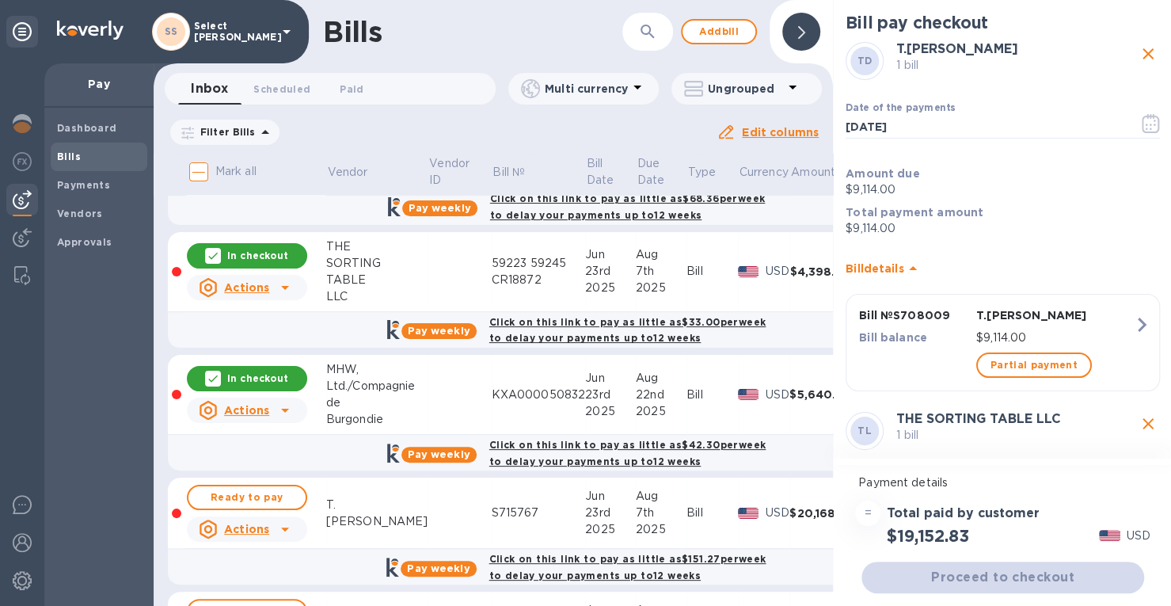
scroll to position [194, 0]
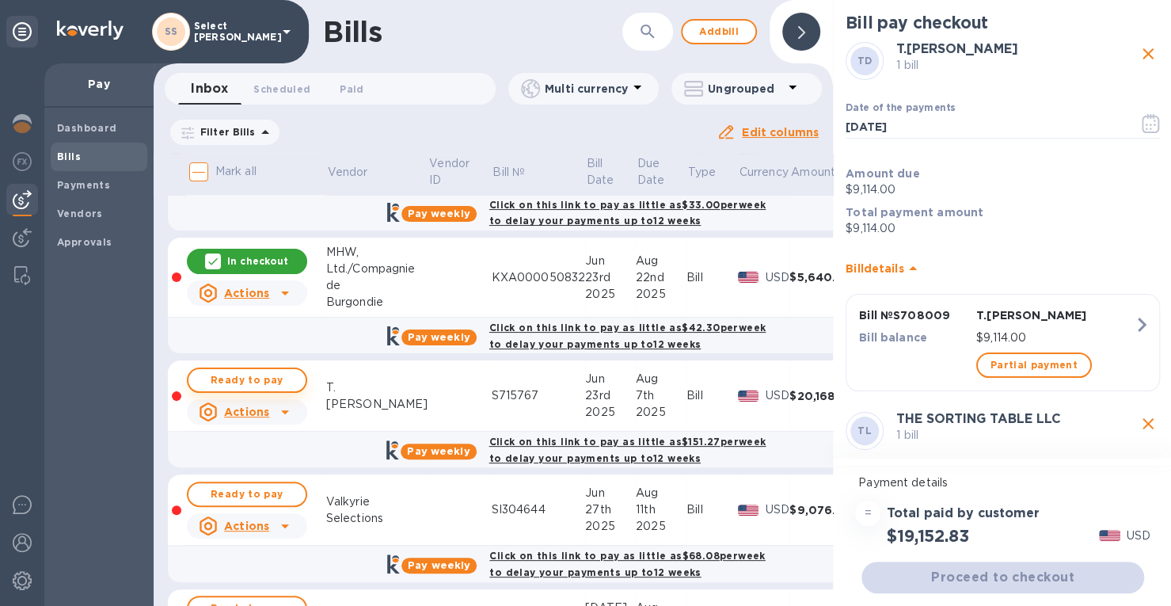
click at [277, 377] on span "Ready to pay" at bounding box center [247, 379] width 92 height 19
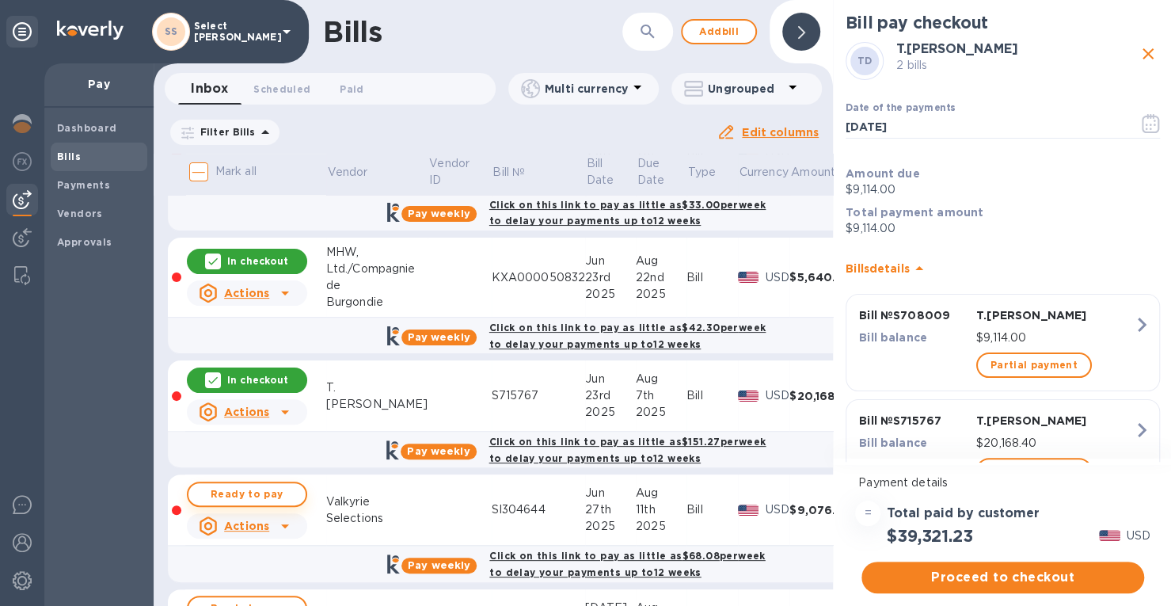
click at [290, 496] on span "Ready to pay" at bounding box center [247, 493] width 92 height 19
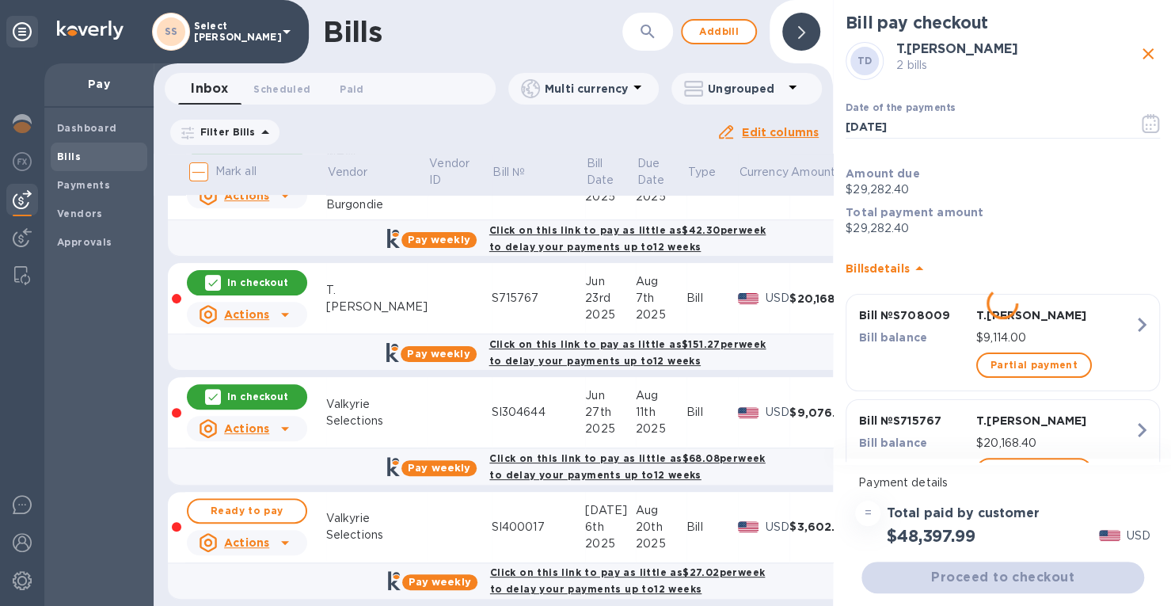
scroll to position [424, 0]
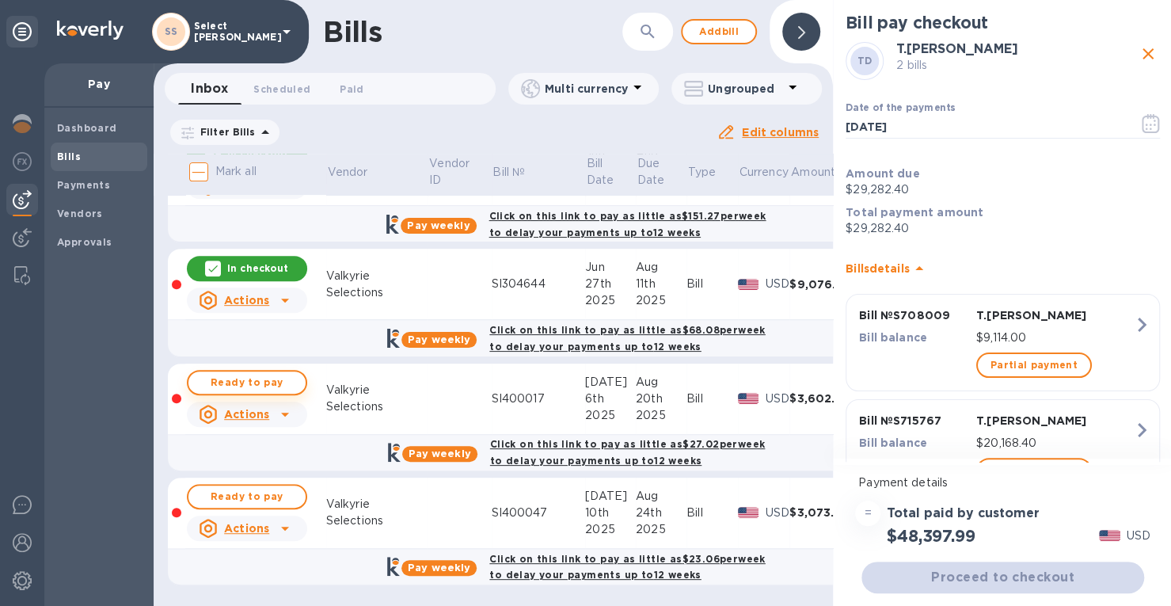
click at [261, 373] on span "Ready to pay" at bounding box center [247, 382] width 92 height 19
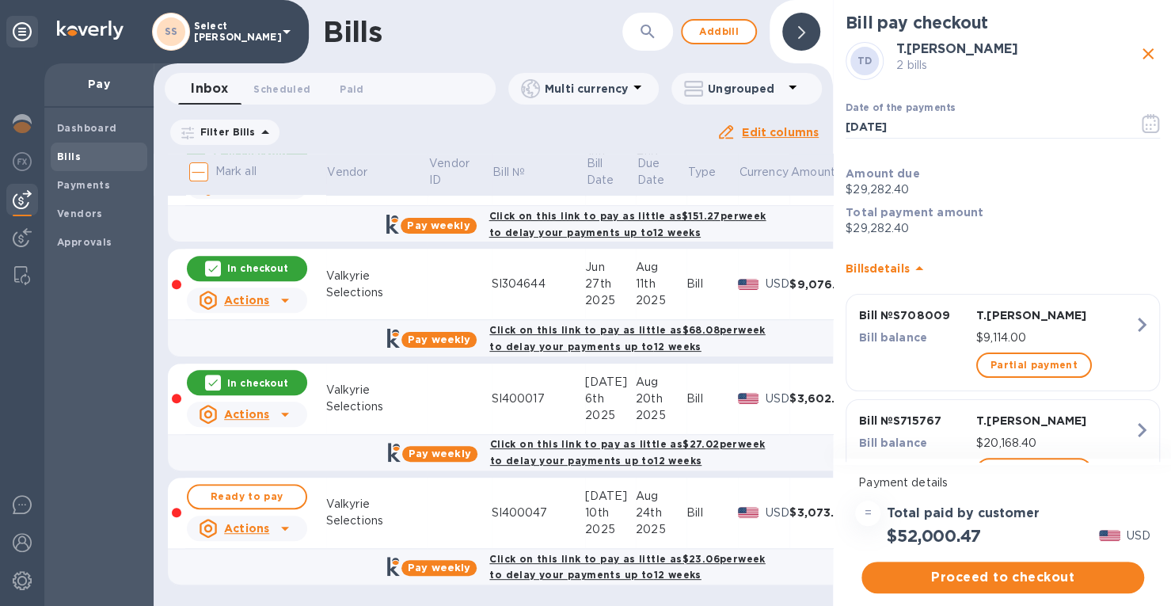
click at [25, 127] on img at bounding box center [22, 123] width 19 height 19
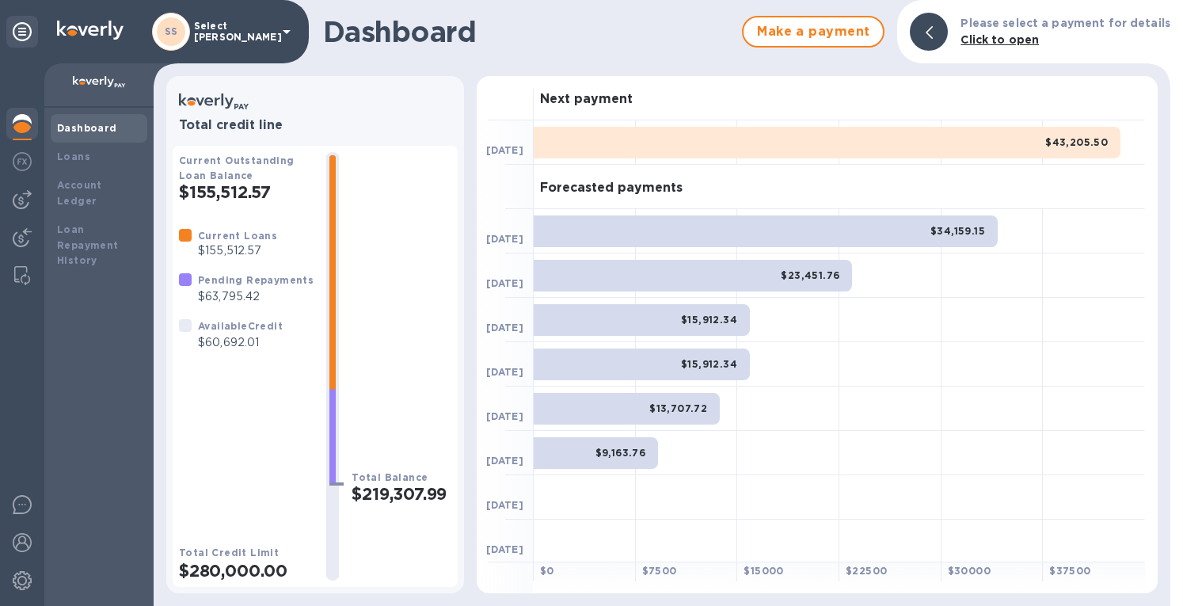
click at [21, 206] on img at bounding box center [22, 199] width 19 height 19
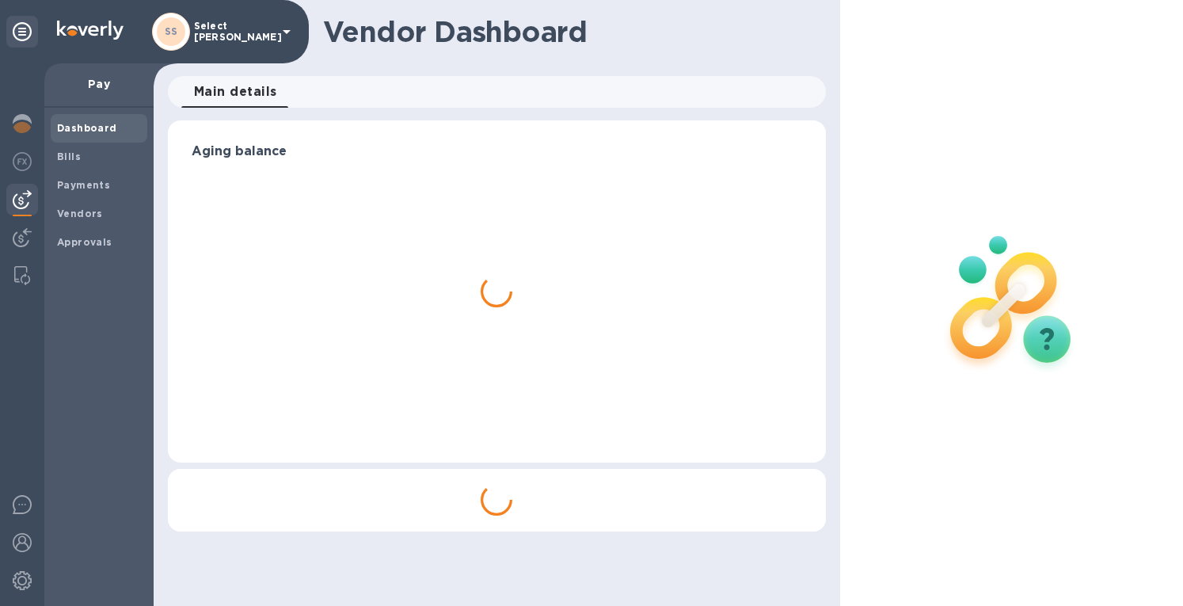
click at [75, 158] on b "Bills" at bounding box center [69, 156] width 24 height 12
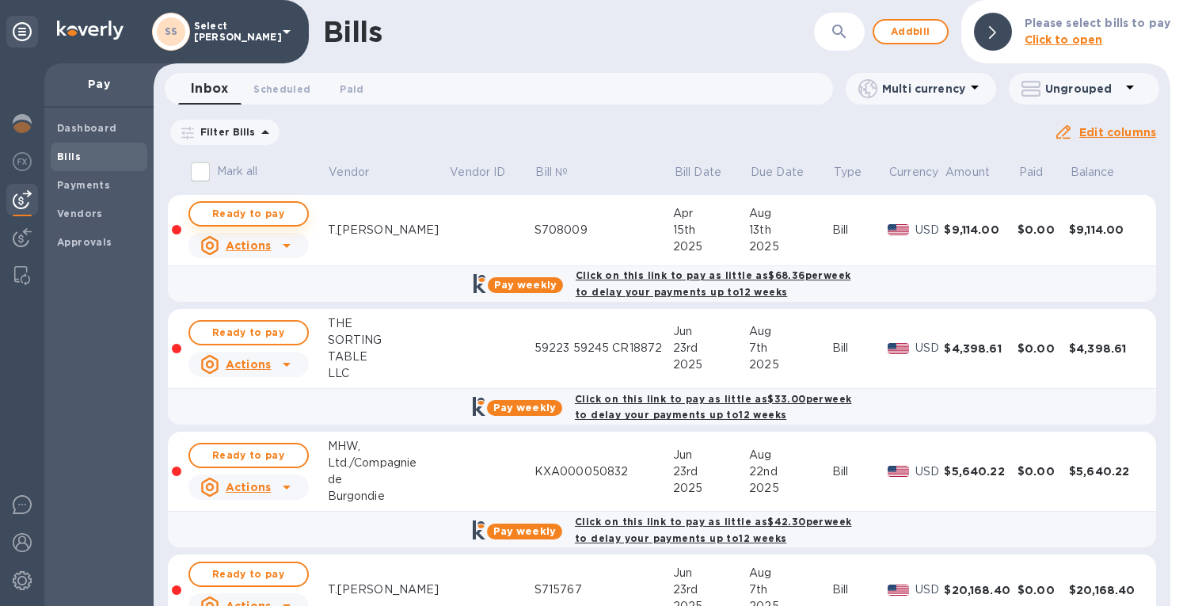
click at [268, 212] on span "Ready to pay" at bounding box center [249, 213] width 92 height 19
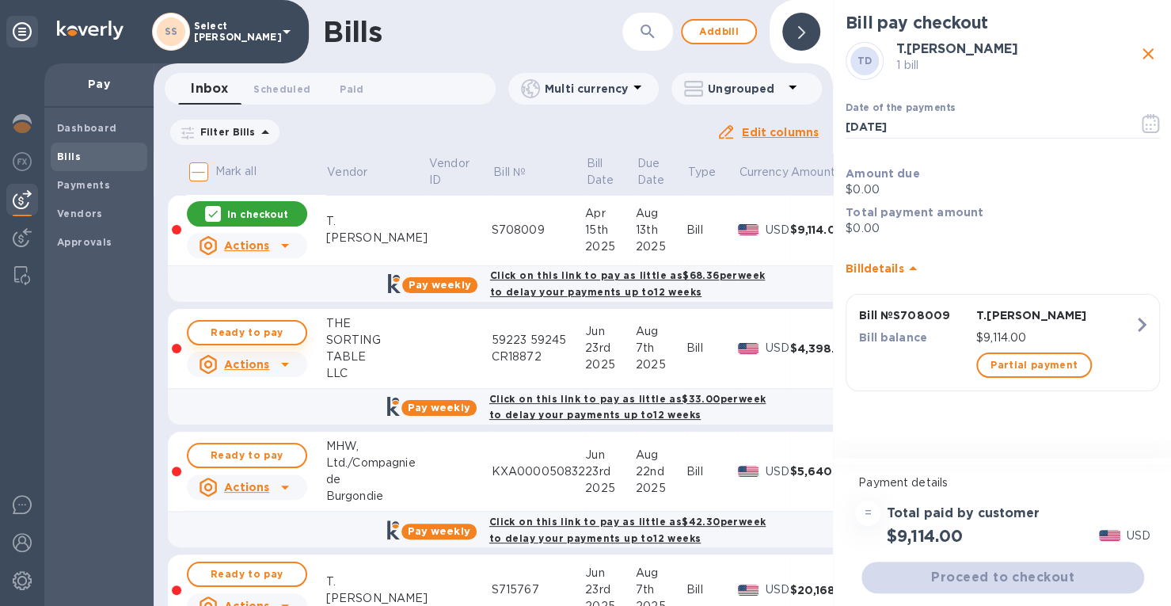
click at [260, 329] on span "Ready to pay" at bounding box center [247, 332] width 92 height 19
click at [263, 457] on span "Ready to pay" at bounding box center [247, 455] width 92 height 19
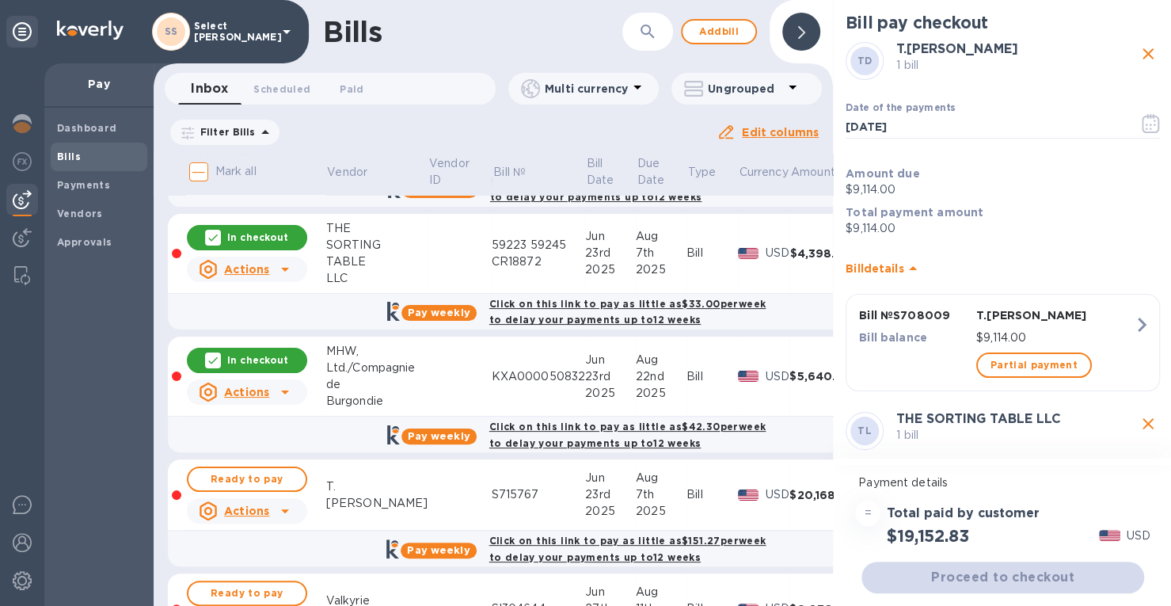
scroll to position [168, 0]
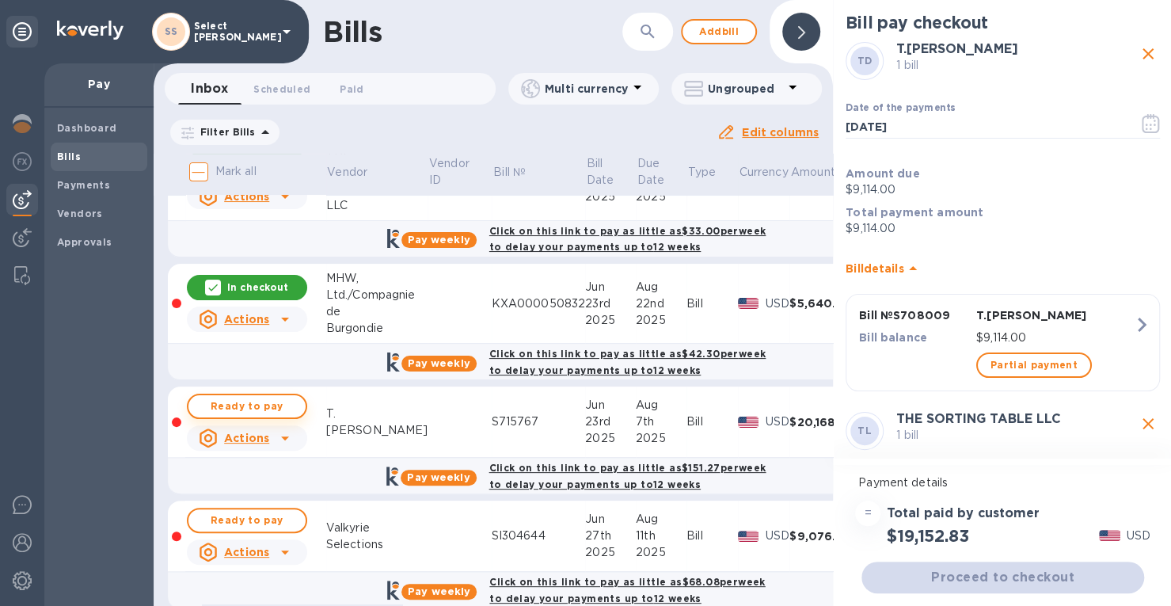
click at [266, 403] on span "Ready to pay" at bounding box center [247, 406] width 92 height 19
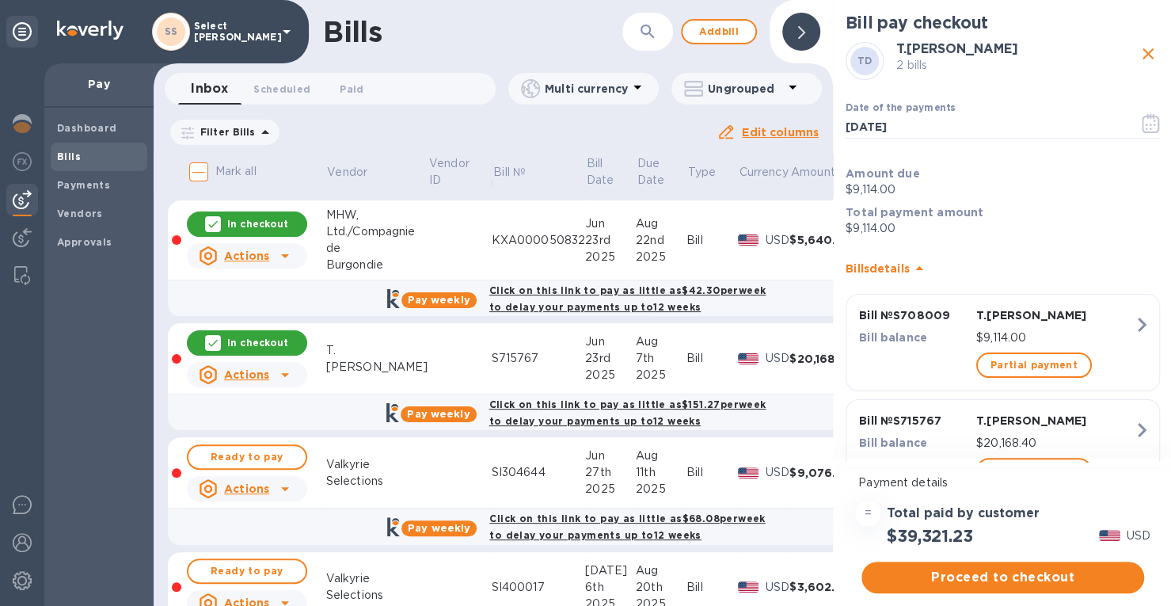
scroll to position [282, 0]
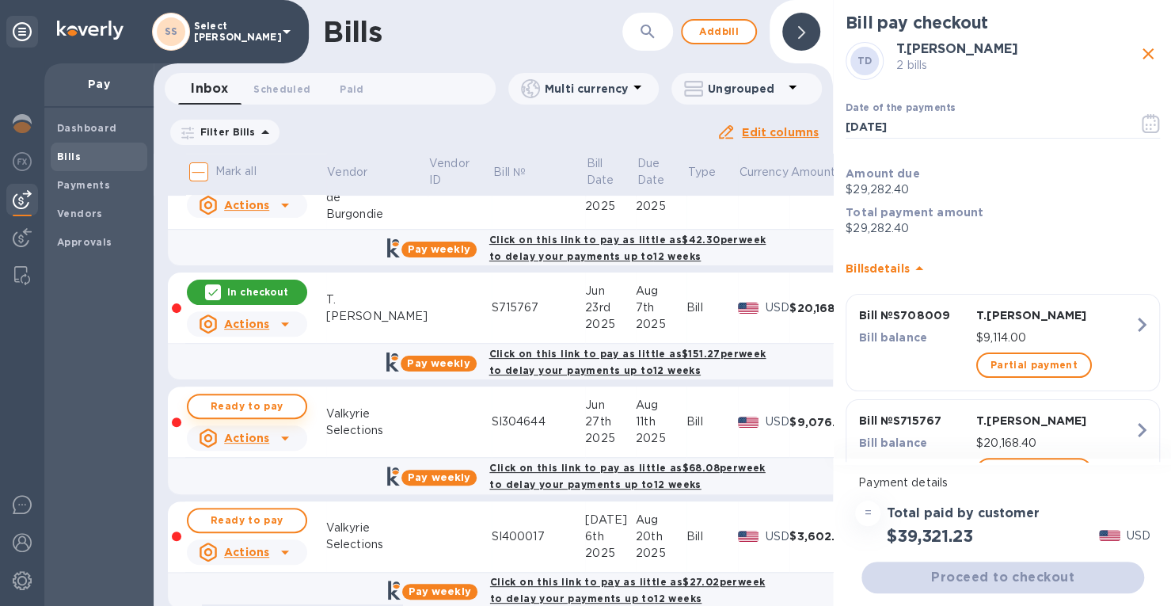
click at [278, 410] on span "Ready to pay" at bounding box center [247, 406] width 92 height 19
click at [293, 514] on button "Ready to pay" at bounding box center [247, 519] width 120 height 25
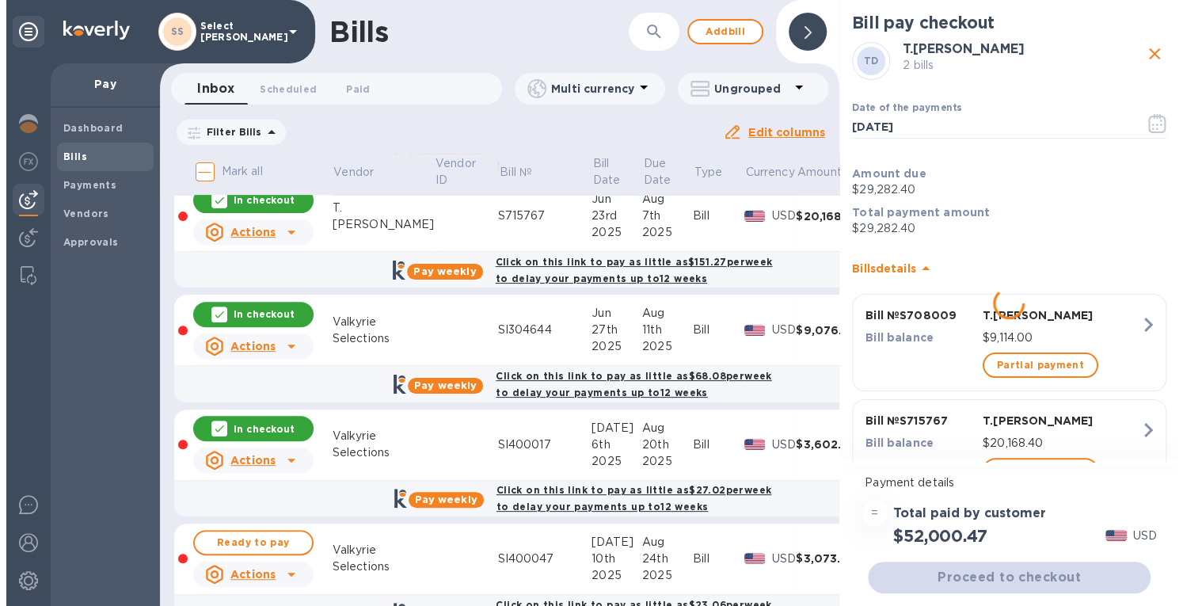
scroll to position [425, 0]
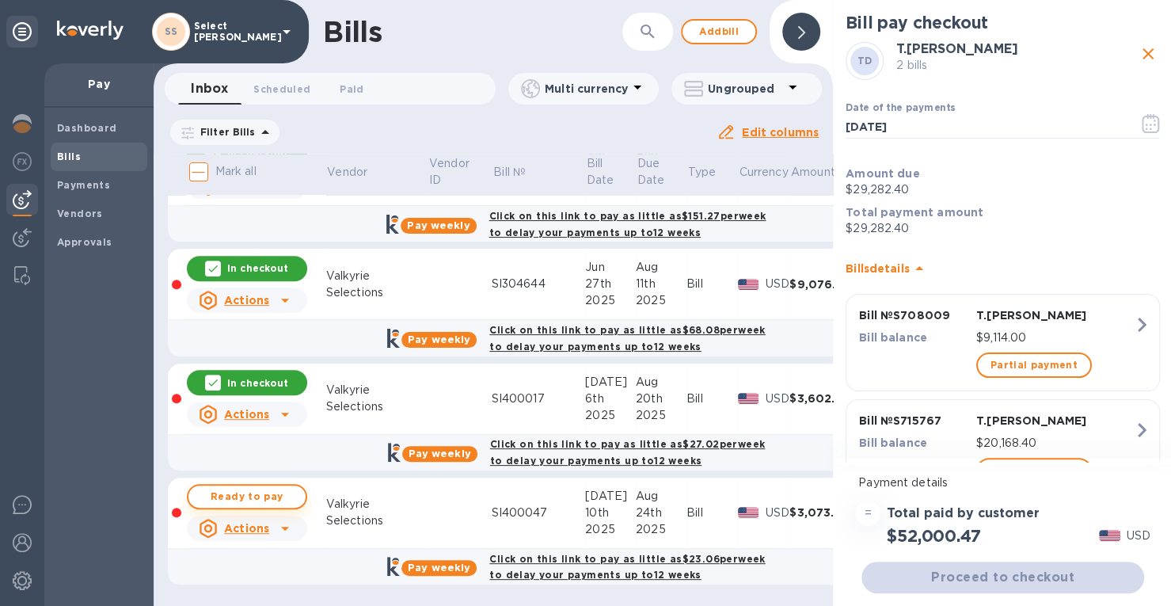
click at [273, 493] on span "Ready to pay" at bounding box center [247, 496] width 92 height 19
click at [261, 490] on p "In checkout" at bounding box center [257, 496] width 61 height 13
checkbox input "false"
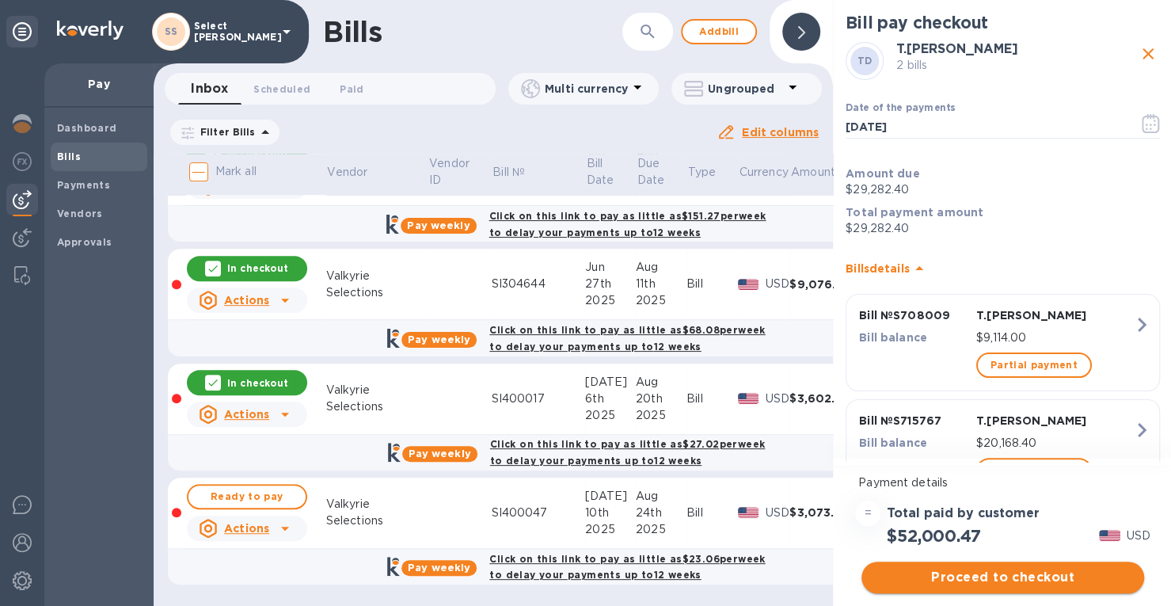
click at [1034, 571] on span "Proceed to checkout" at bounding box center [1002, 577] width 257 height 19
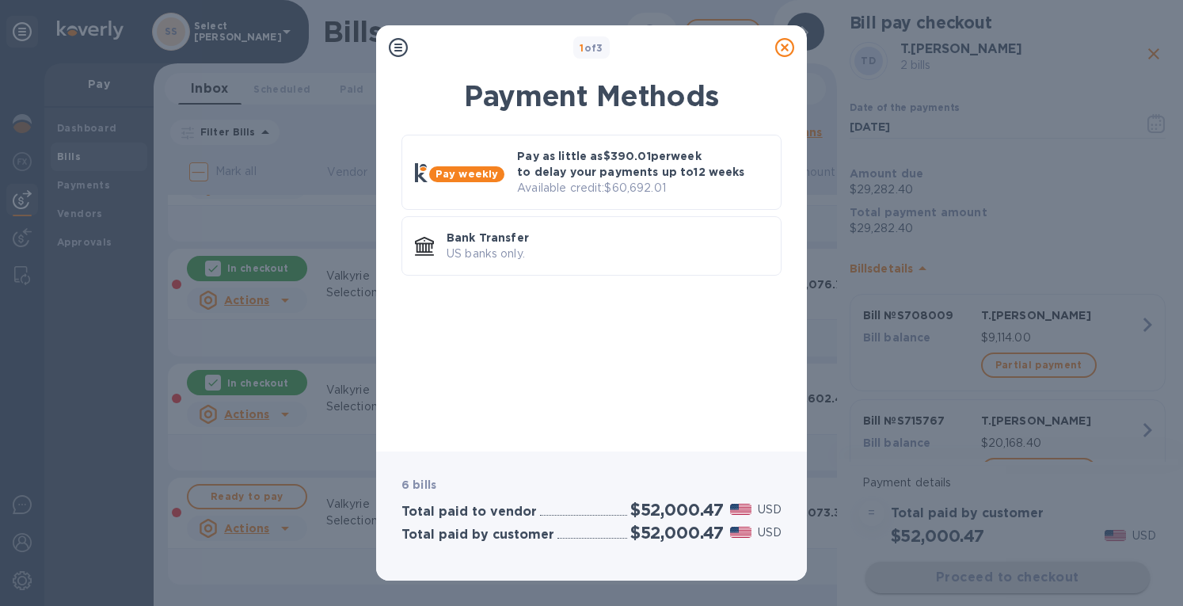
click at [680, 169] on p "Pay as little as $390.01 per week to delay your payments up to 12 weeks" at bounding box center [642, 164] width 251 height 32
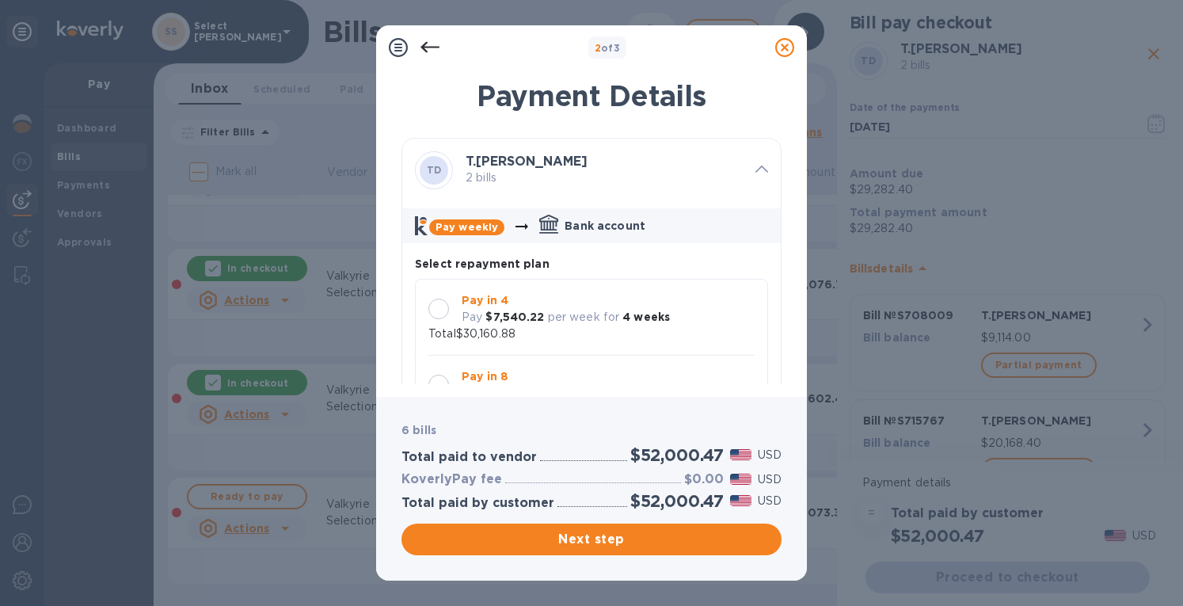
scroll to position [14, 0]
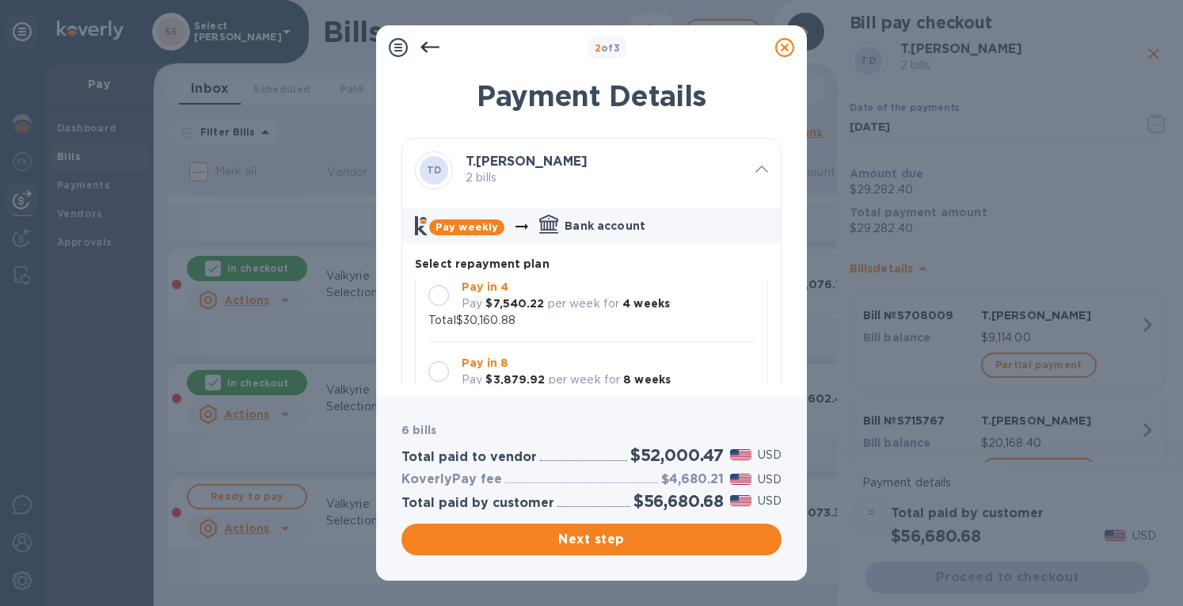
click at [438, 295] on div at bounding box center [438, 295] width 21 height 21
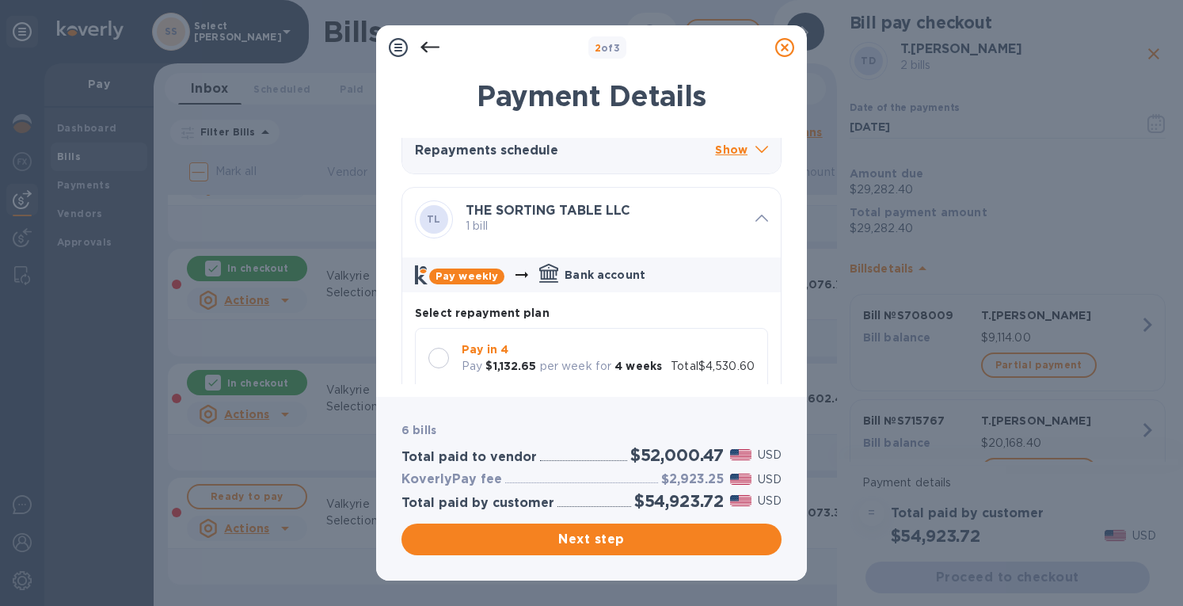
scroll to position [510, 0]
click at [434, 355] on div at bounding box center [438, 356] width 21 height 21
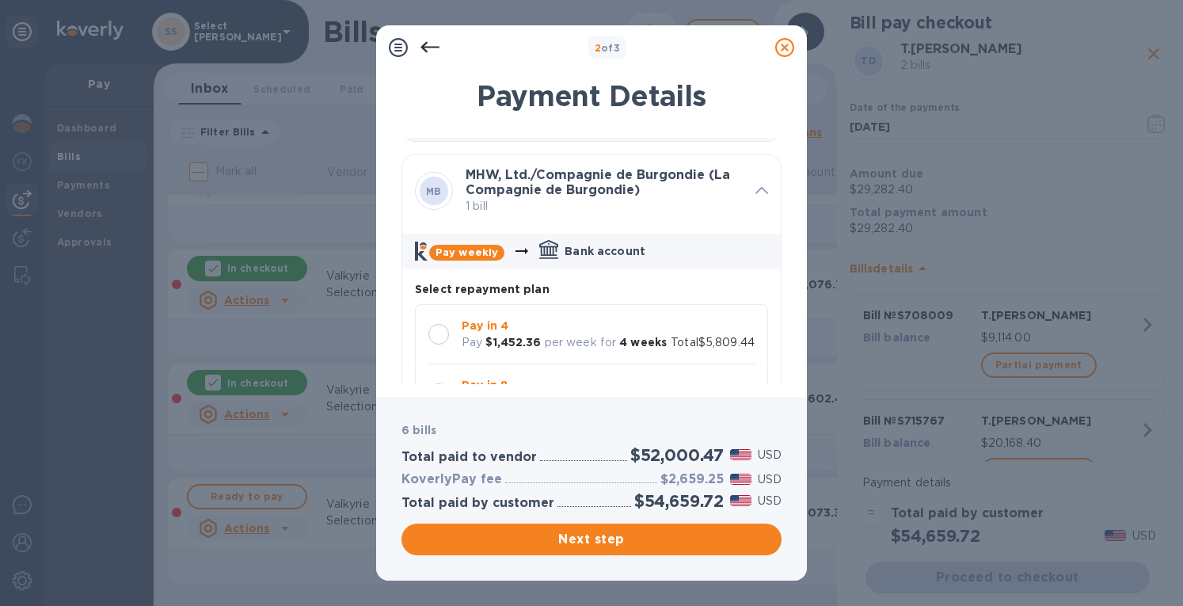
scroll to position [1065, 0]
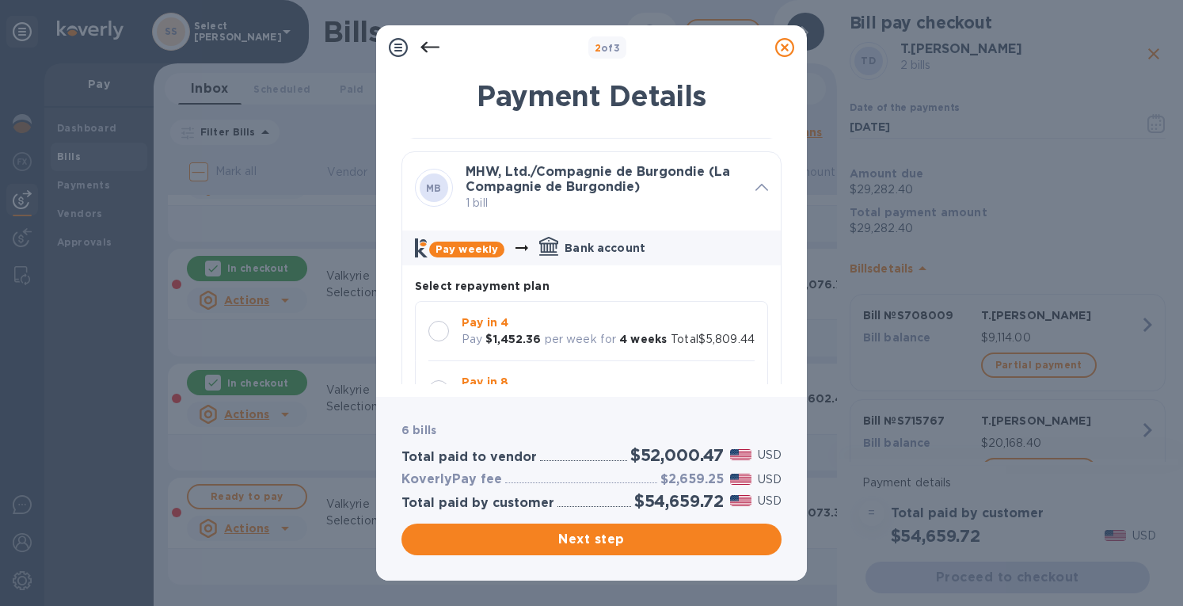
click at [434, 334] on div at bounding box center [438, 331] width 21 height 21
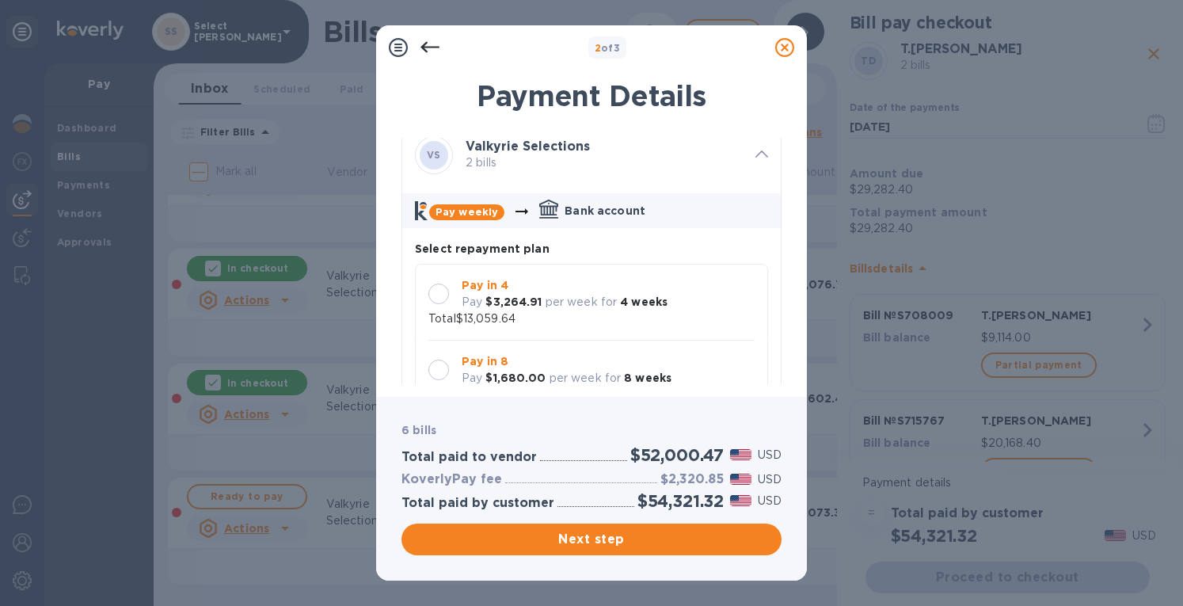
scroll to position [1643, 0]
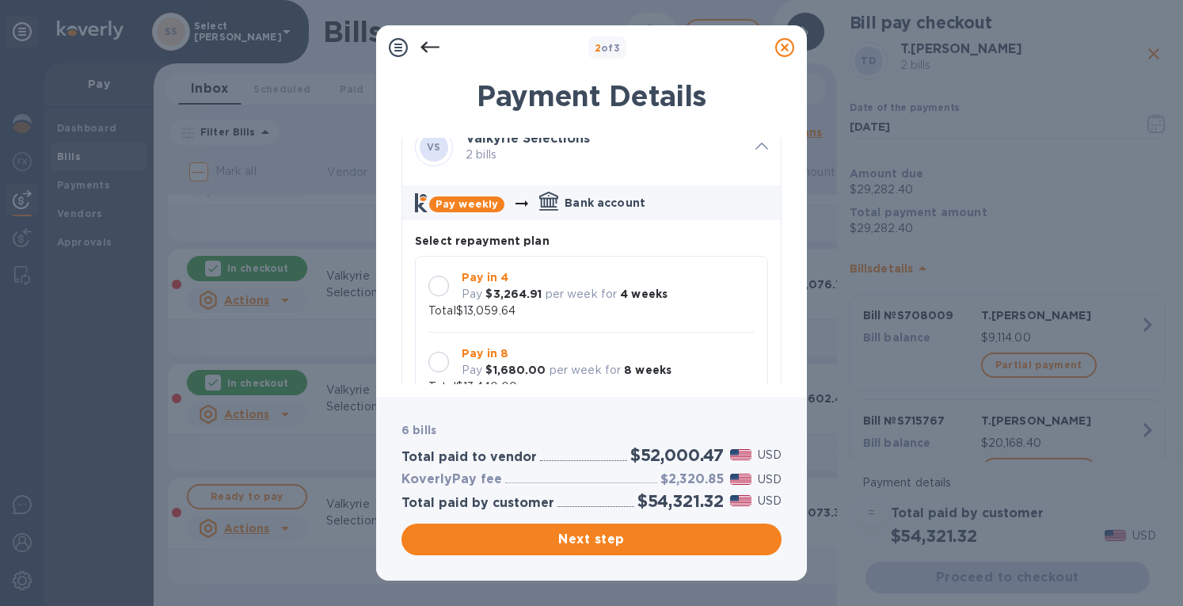
click at [441, 293] on div at bounding box center [438, 285] width 21 height 21
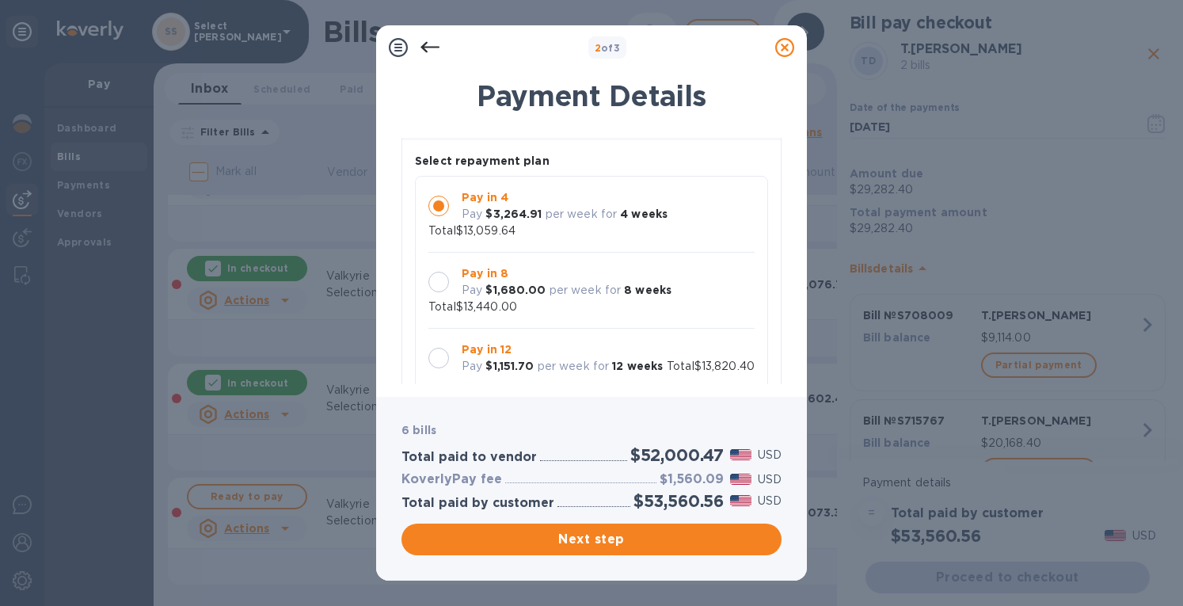
scroll to position [1758, 0]
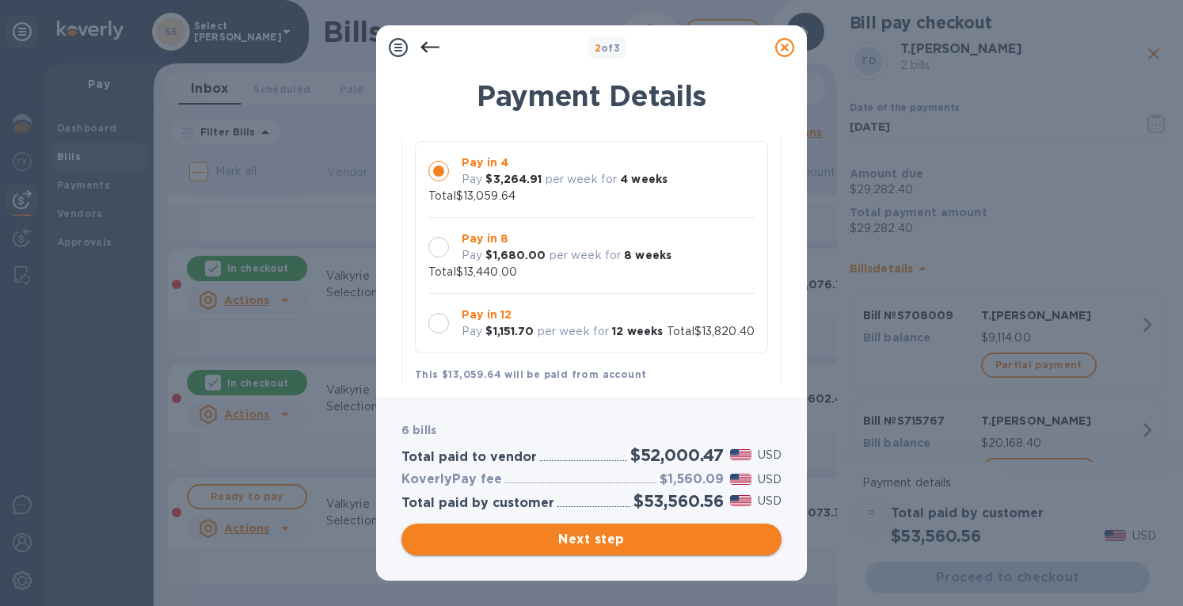
click at [608, 545] on span "Next step" at bounding box center [591, 539] width 355 height 19
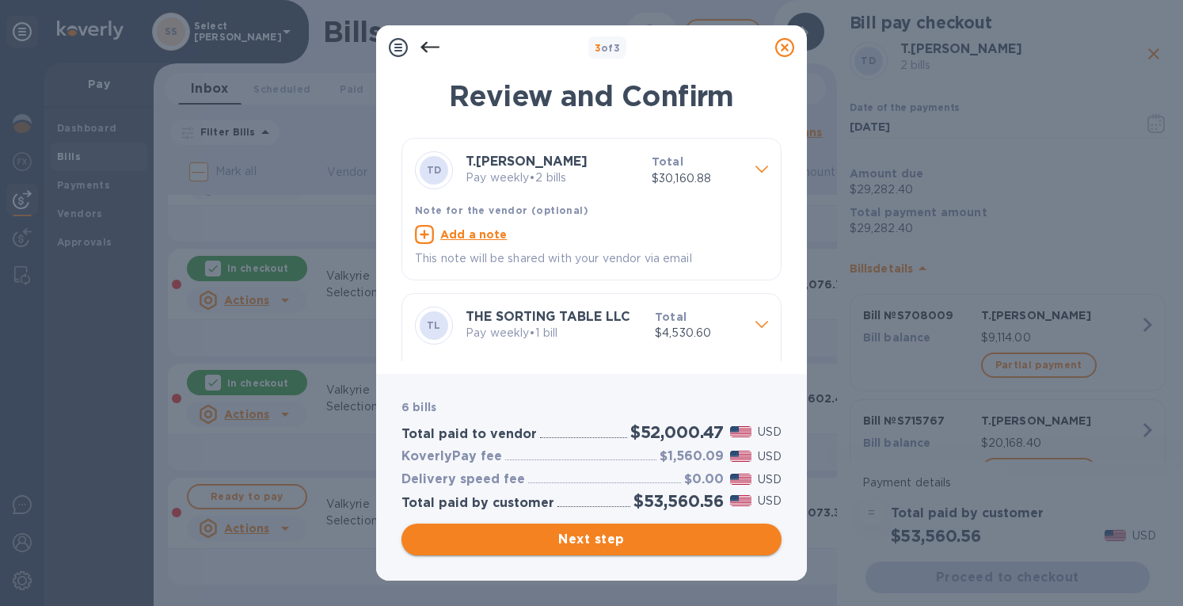
click at [642, 544] on span "Next step" at bounding box center [591, 539] width 355 height 19
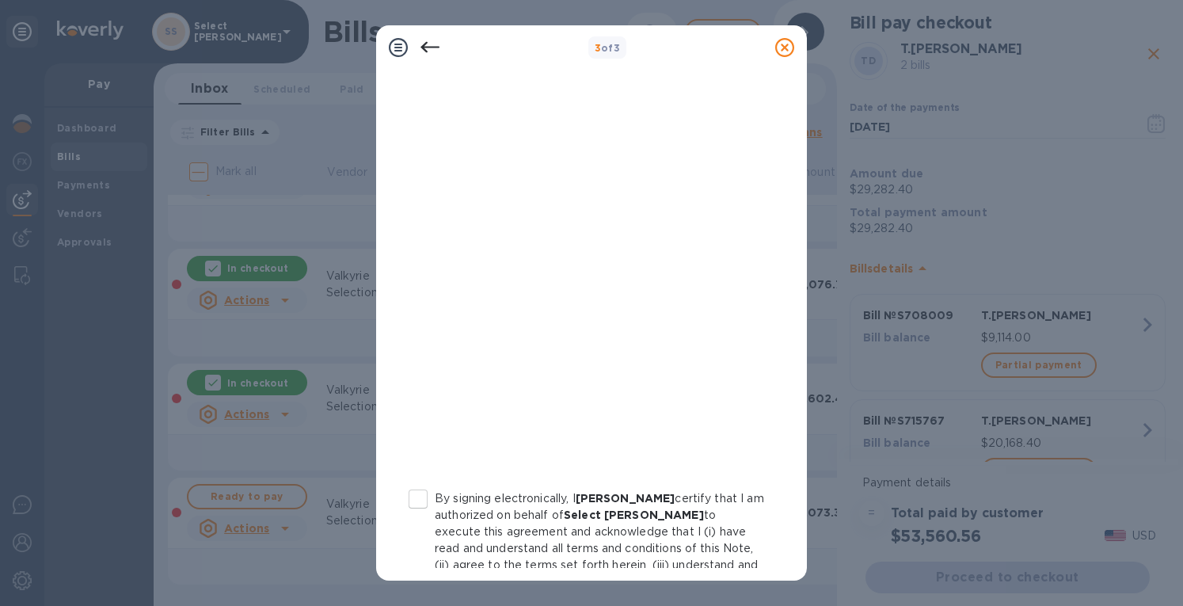
click at [424, 505] on input "By signing electronically, I [PERSON_NAME] certify that I am authorized on beha…" at bounding box center [417, 498] width 33 height 33
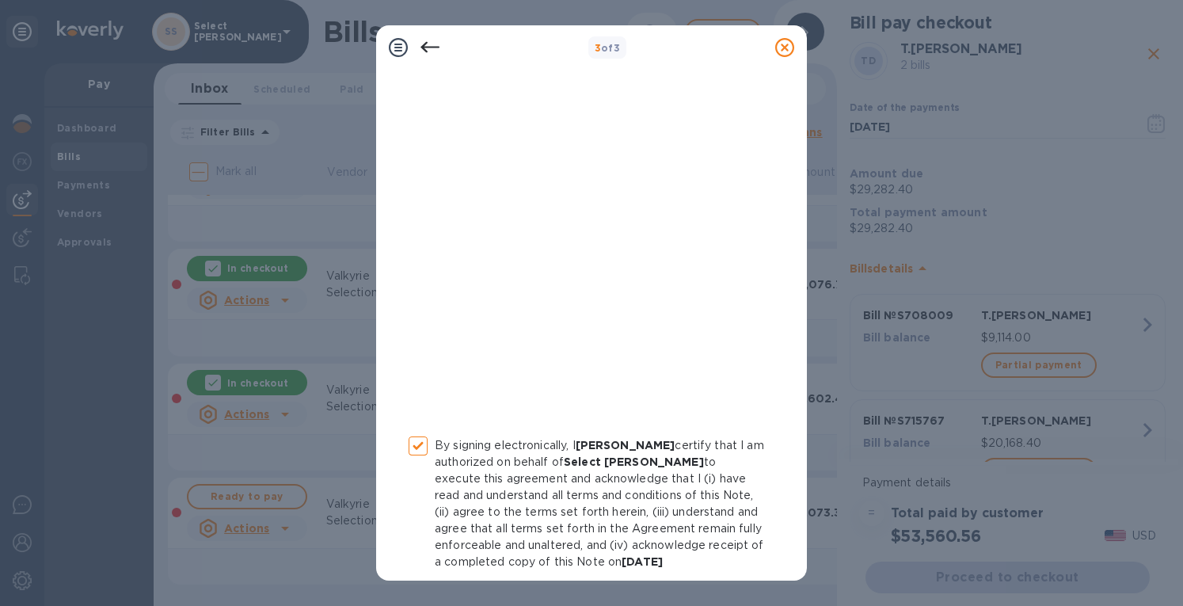
scroll to position [279, 0]
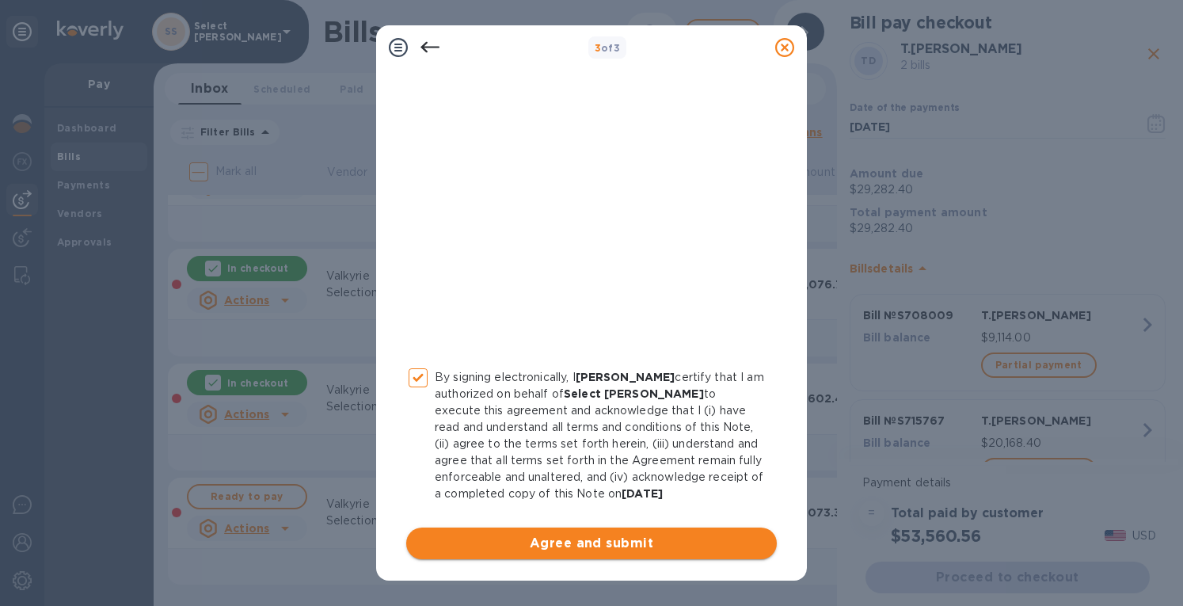
click at [602, 551] on span "Agree and submit" at bounding box center [591, 542] width 345 height 19
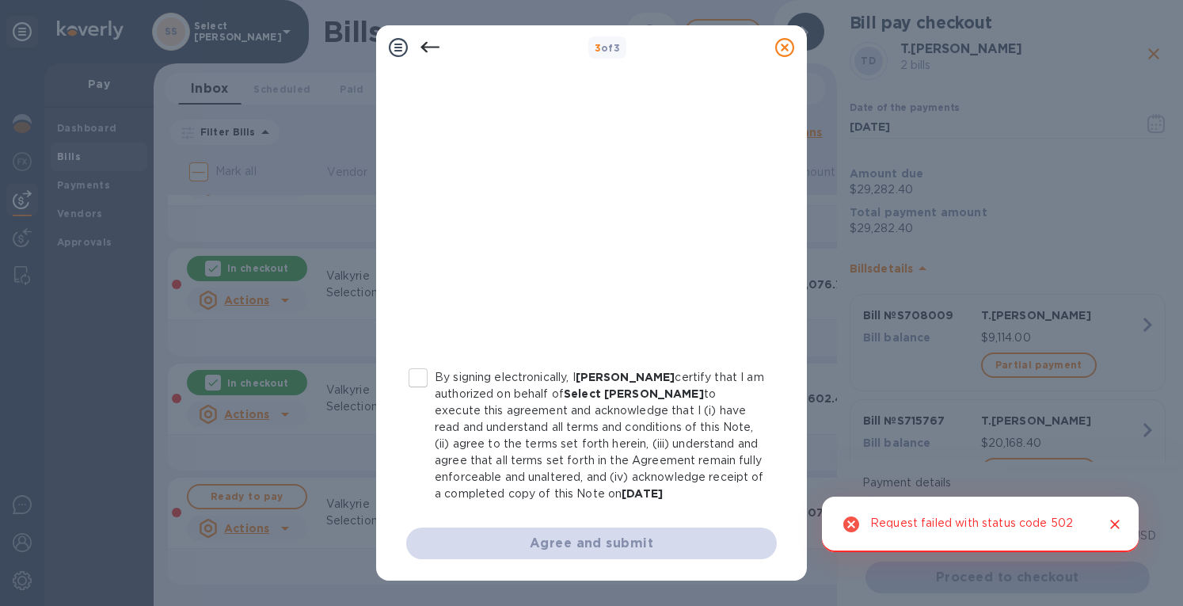
click at [412, 387] on input "By signing electronically, I [PERSON_NAME] certify that I am authorized on beha…" at bounding box center [417, 377] width 33 height 33
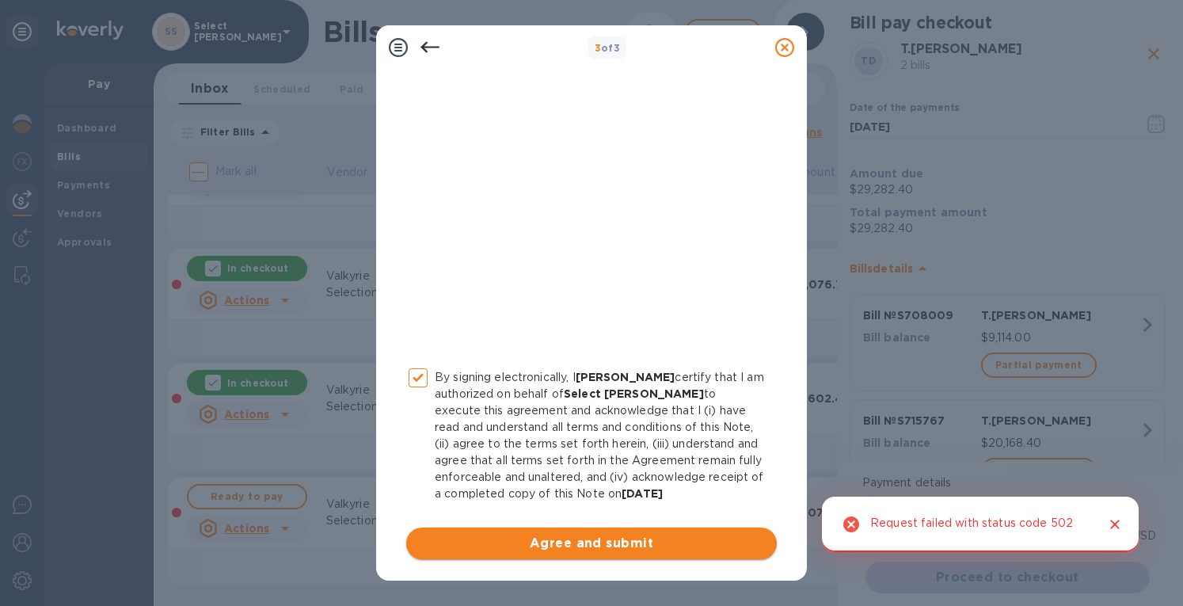
click at [608, 541] on span "Agree and submit" at bounding box center [591, 542] width 345 height 19
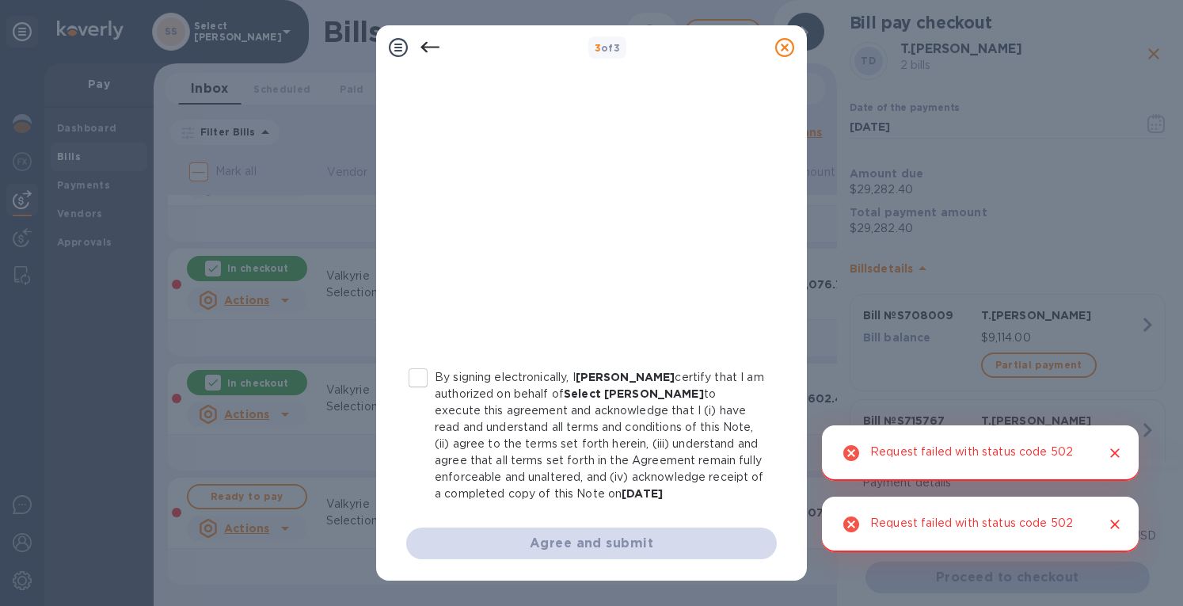
click at [423, 387] on input "By signing electronically, I [PERSON_NAME] certify that I am authorized on beha…" at bounding box center [417, 377] width 33 height 33
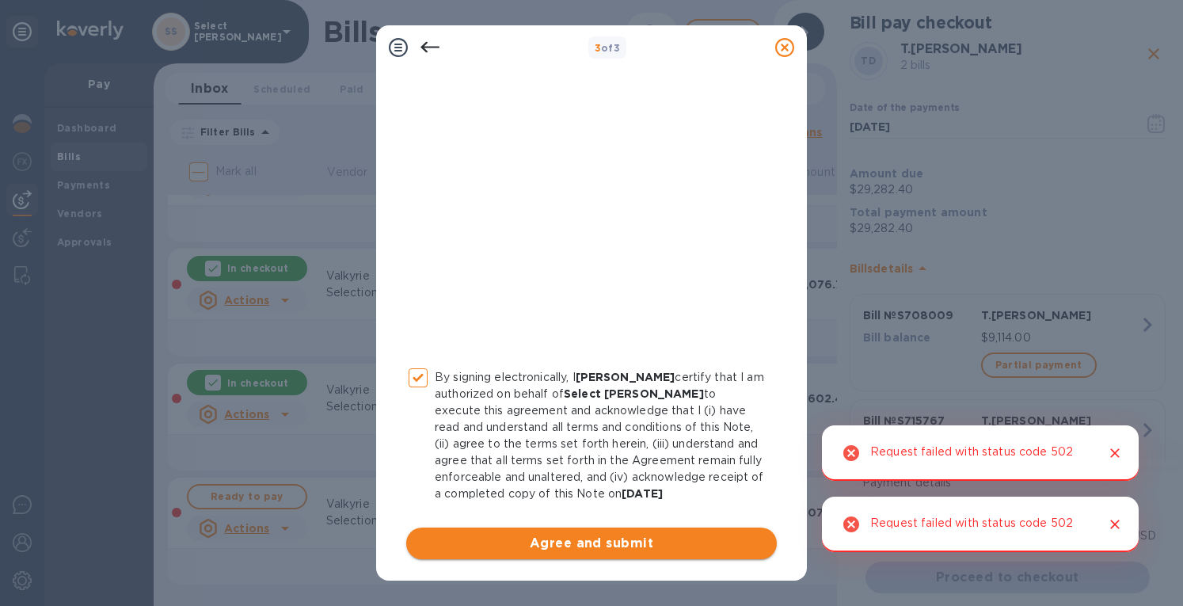
click at [631, 556] on button "Agree and submit" at bounding box center [591, 543] width 370 height 32
checkbox input "false"
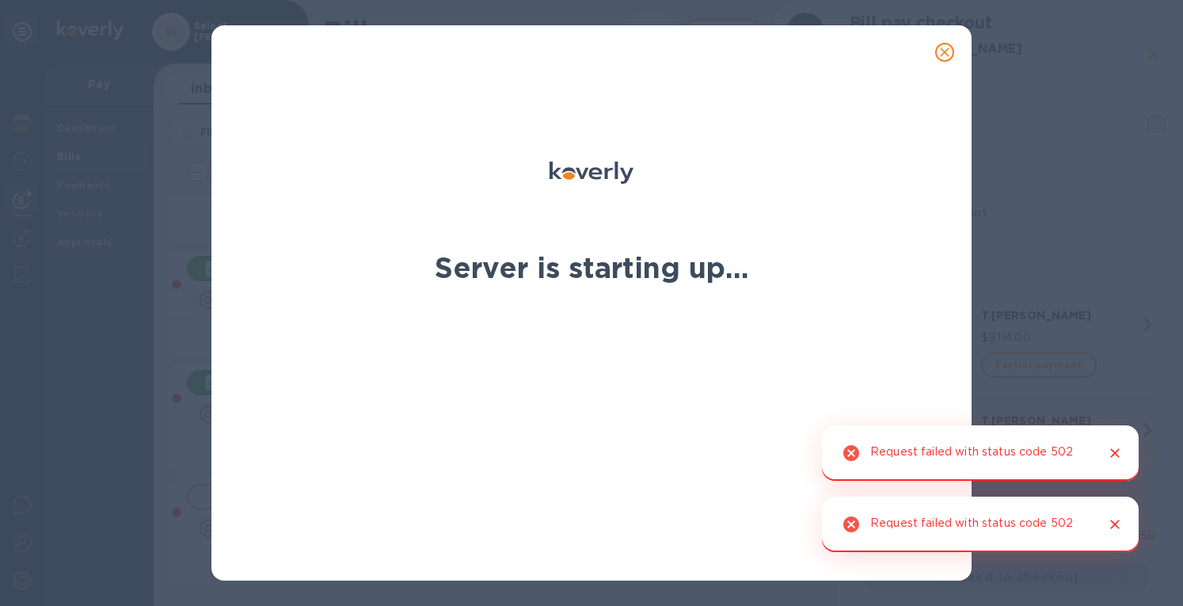
click at [943, 52] on icon "close" at bounding box center [944, 51] width 9 height 9
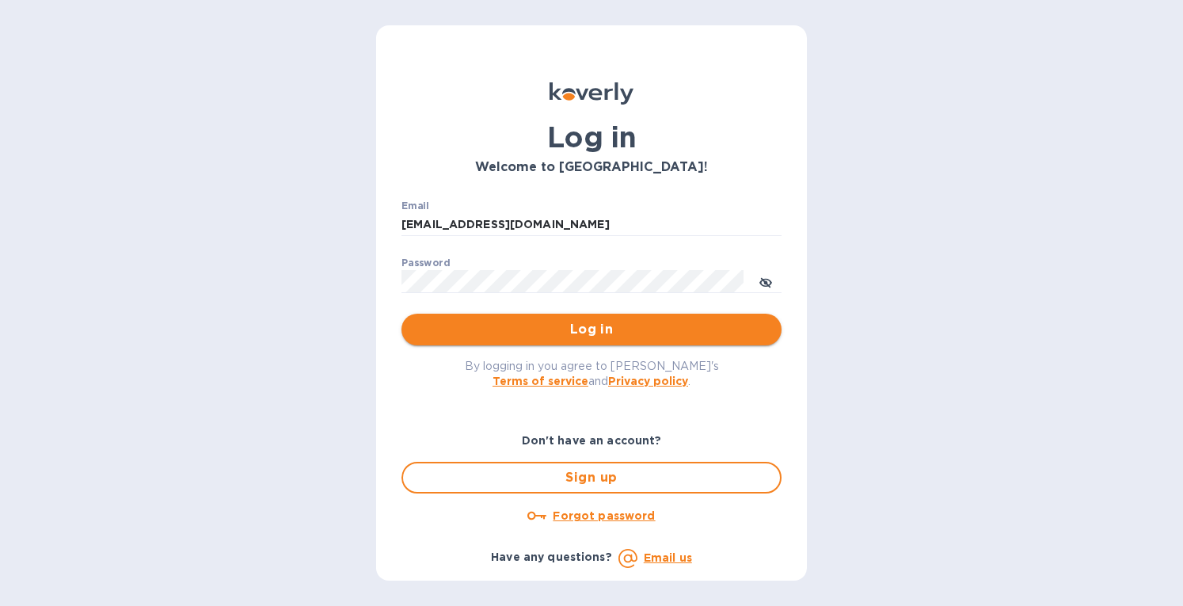
click at [665, 332] on span "Log in" at bounding box center [591, 329] width 355 height 19
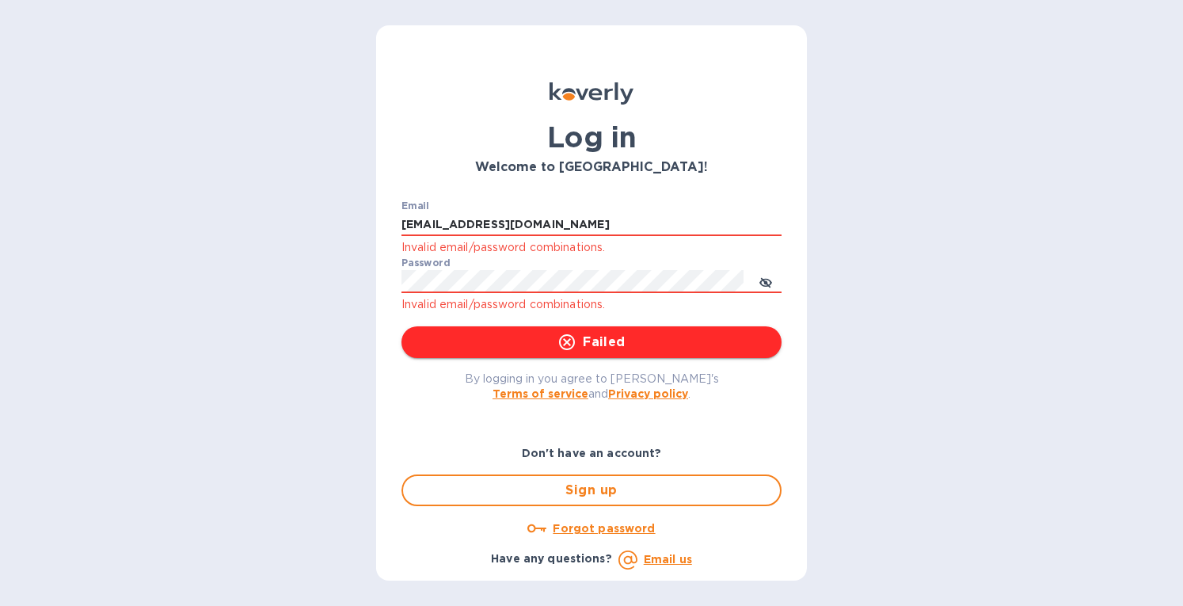
click at [590, 344] on span "Failed" at bounding box center [591, 341] width 355 height 19
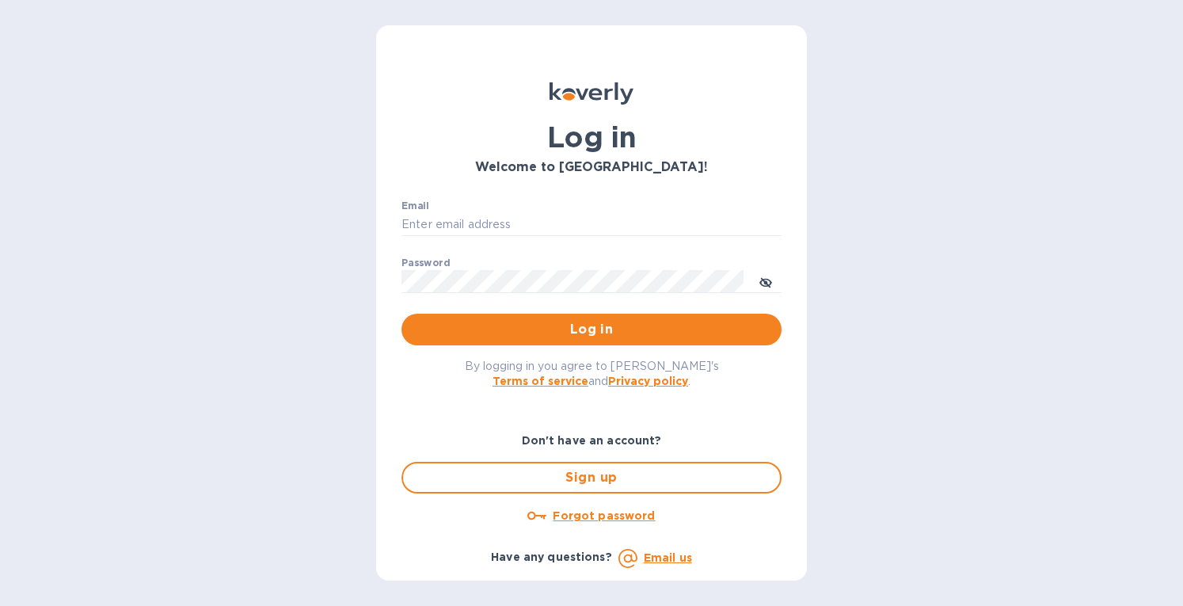
type input "[EMAIL_ADDRESS][DOMAIN_NAME]"
click at [583, 222] on input "eringrace@selectsellars.com" at bounding box center [591, 225] width 380 height 24
click at [715, 331] on span "Log in" at bounding box center [591, 329] width 355 height 19
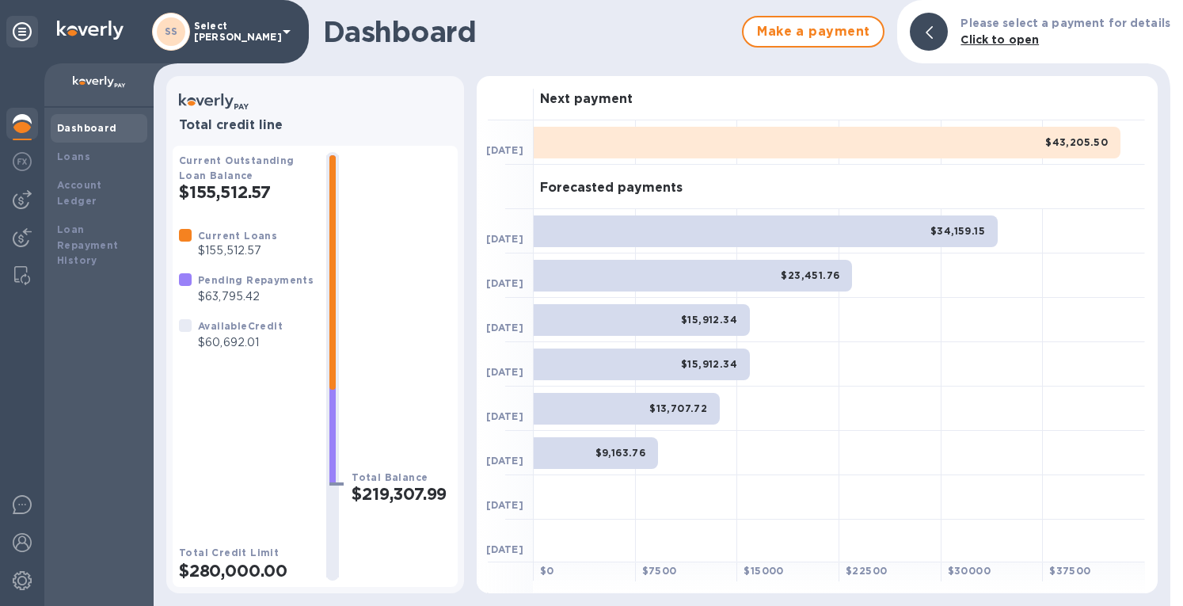
click at [9, 195] on div at bounding box center [22, 200] width 32 height 32
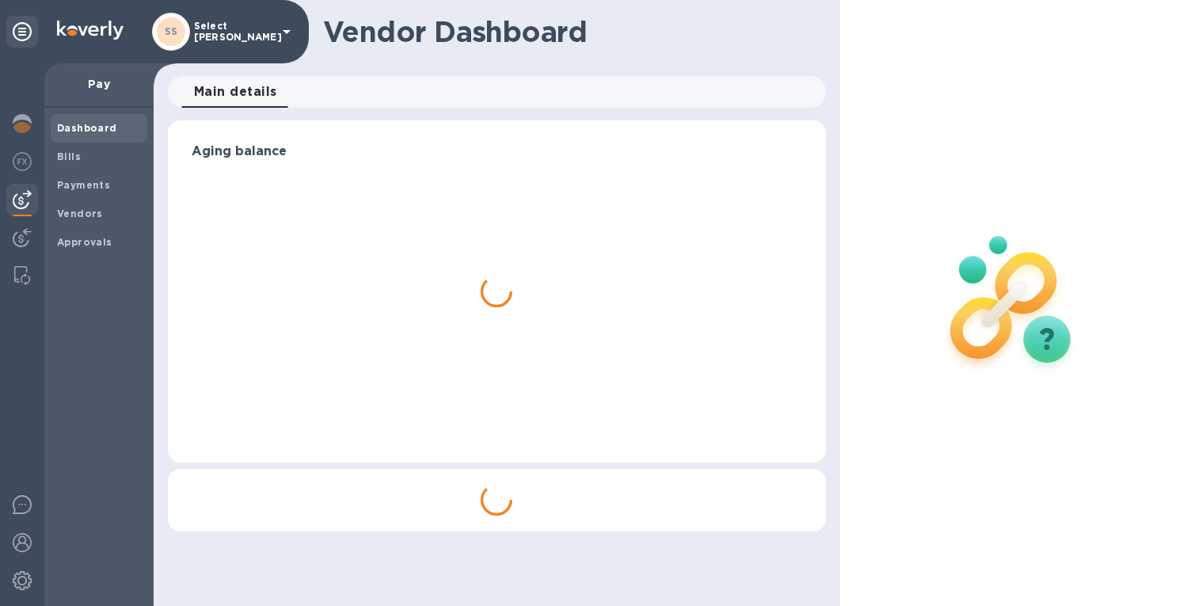
click at [83, 156] on span "Bills" at bounding box center [99, 157] width 84 height 16
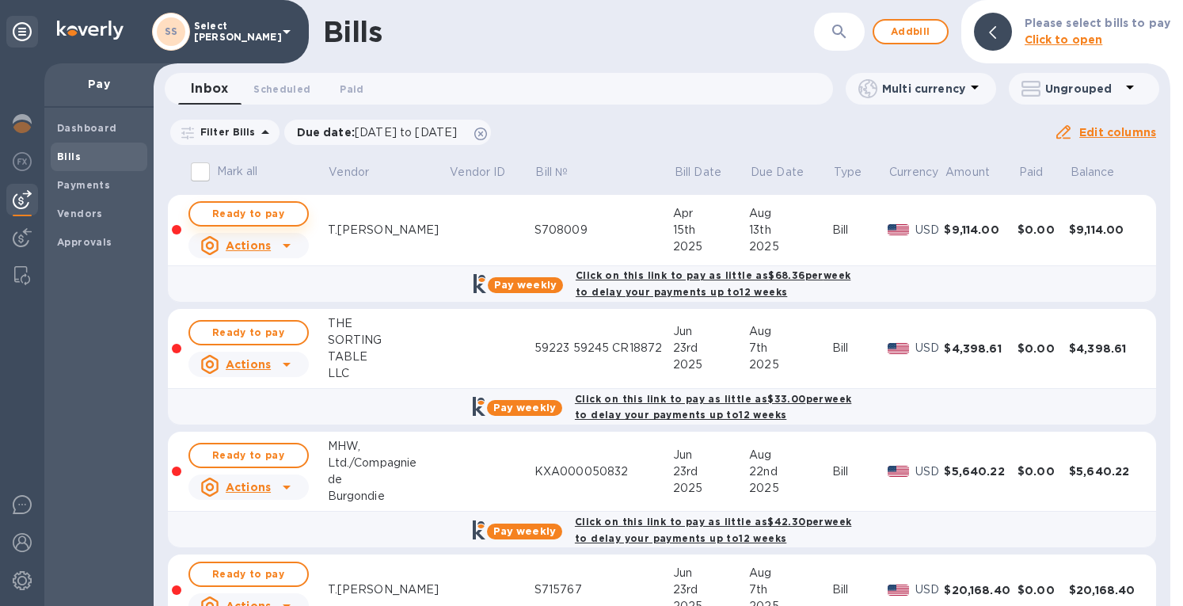
click at [279, 207] on span "Ready to pay" at bounding box center [249, 213] width 92 height 19
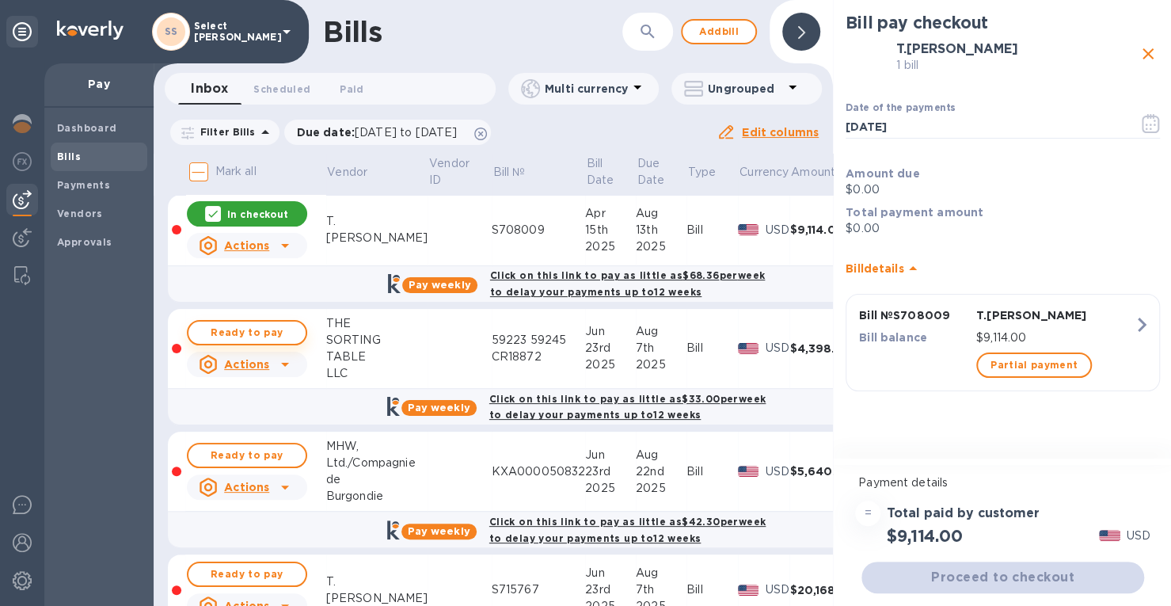
click at [272, 340] on span "Ready to pay" at bounding box center [247, 332] width 92 height 19
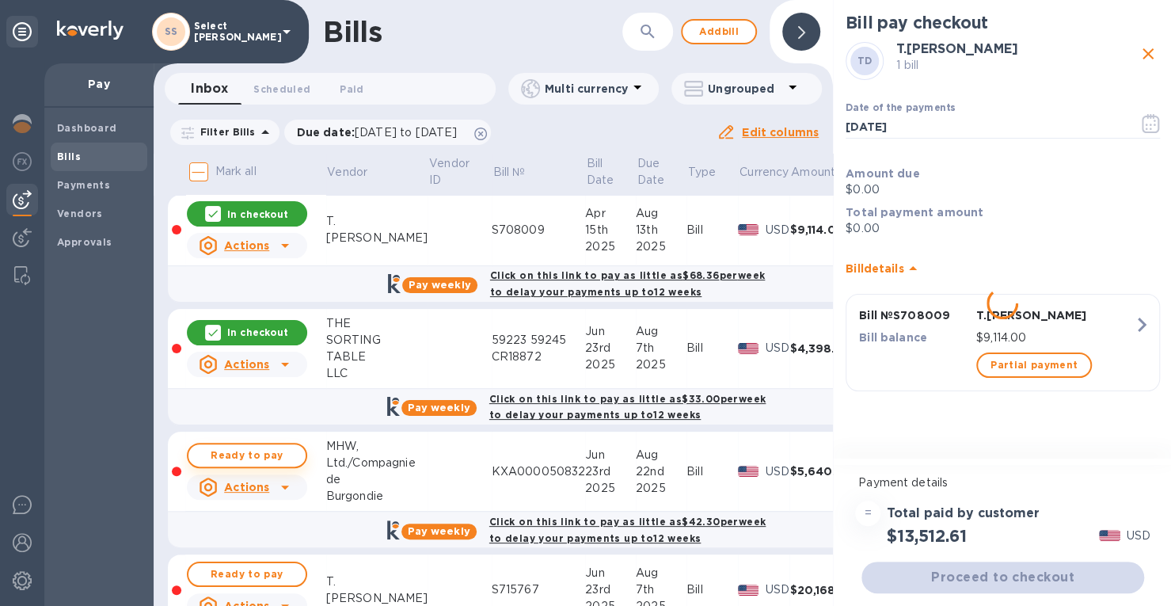
click at [261, 454] on span "Ready to pay" at bounding box center [247, 455] width 92 height 19
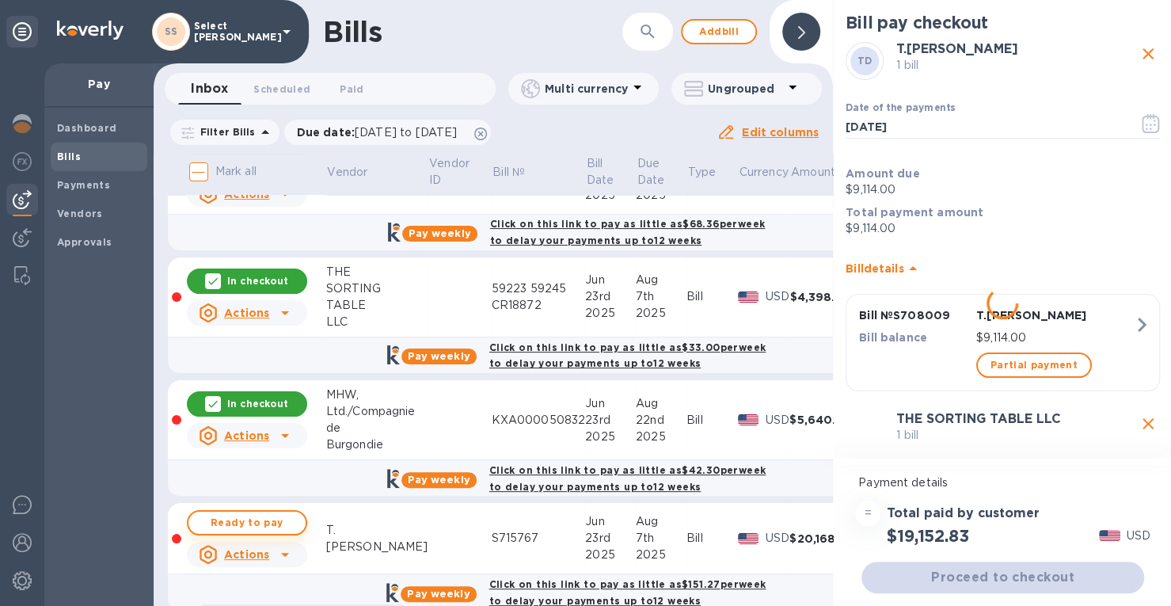
click at [284, 513] on span "Ready to pay" at bounding box center [247, 522] width 92 height 19
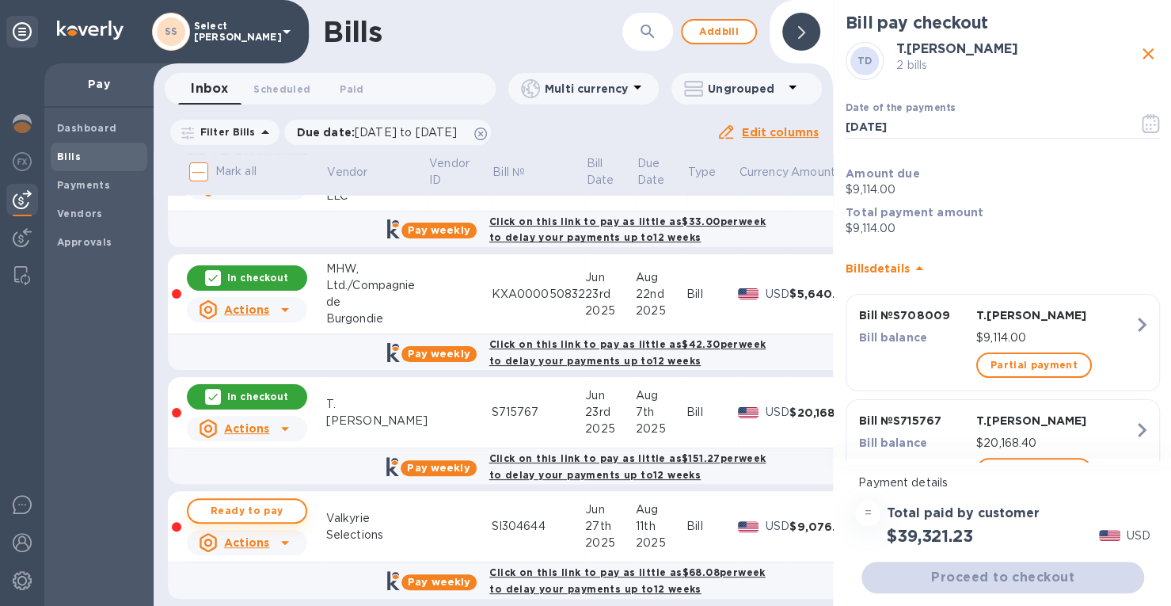
click at [272, 508] on span "Ready to pay" at bounding box center [247, 510] width 92 height 19
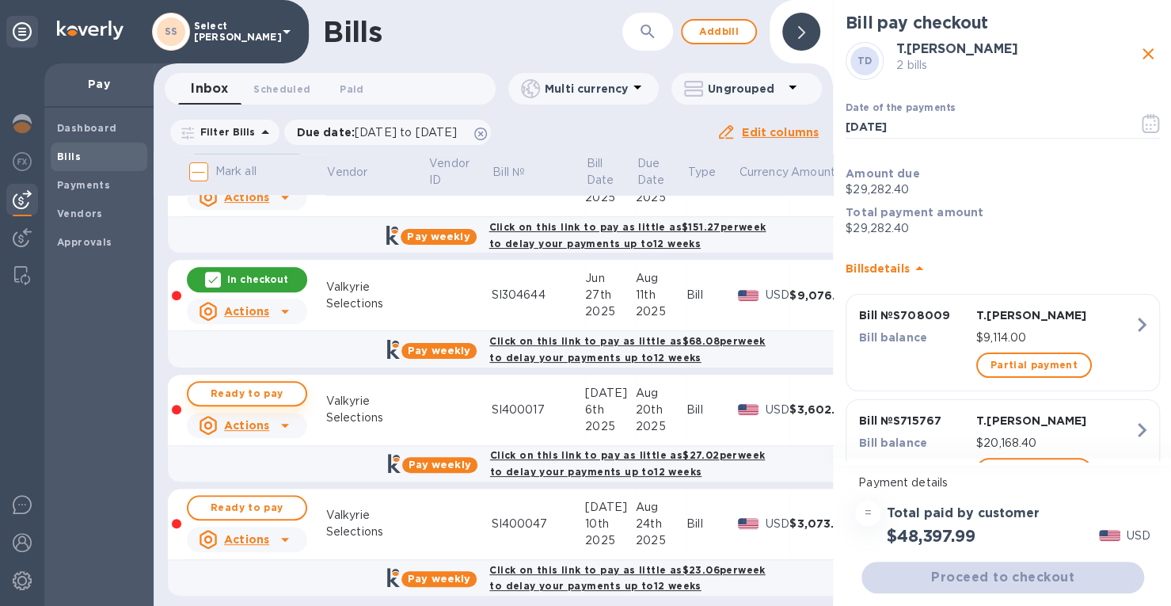
click at [283, 396] on span "Ready to pay" at bounding box center [247, 393] width 92 height 19
click at [274, 508] on span "Ready to pay" at bounding box center [247, 507] width 92 height 19
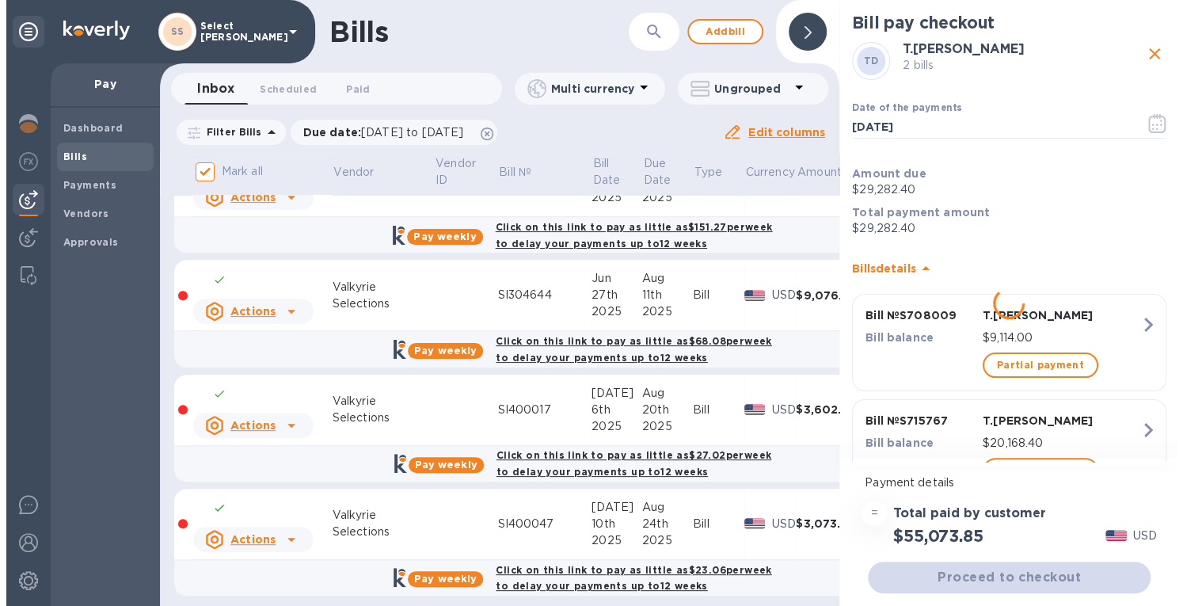
scroll to position [425, 0]
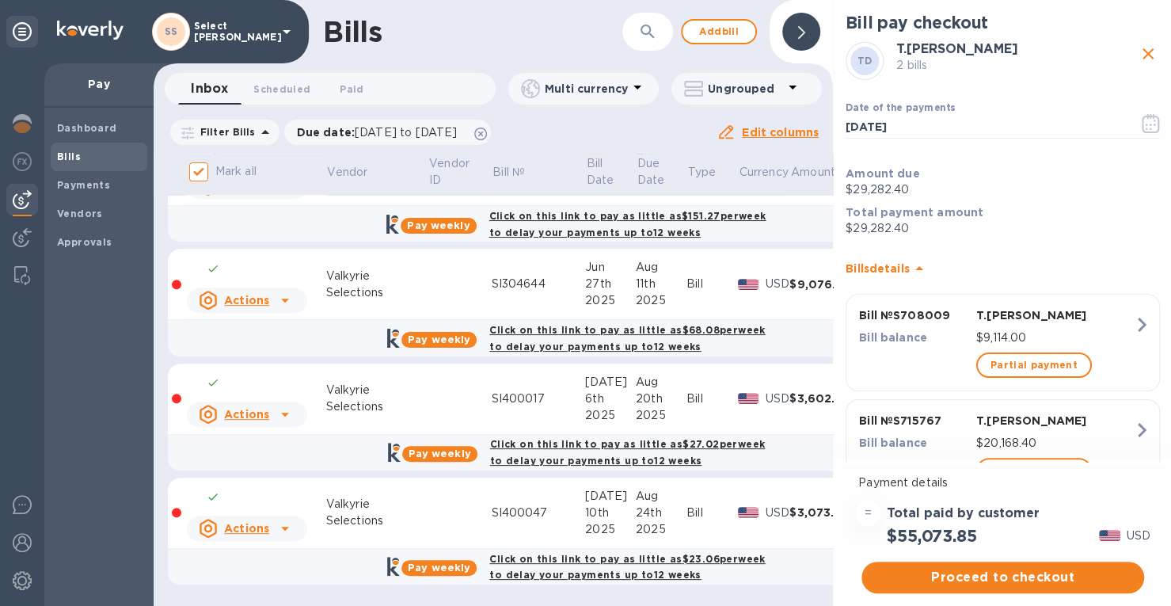
click at [280, 490] on p "In checkout" at bounding box center [257, 496] width 61 height 13
checkbox input "false"
click at [1021, 572] on span "Proceed to checkout" at bounding box center [1002, 577] width 257 height 19
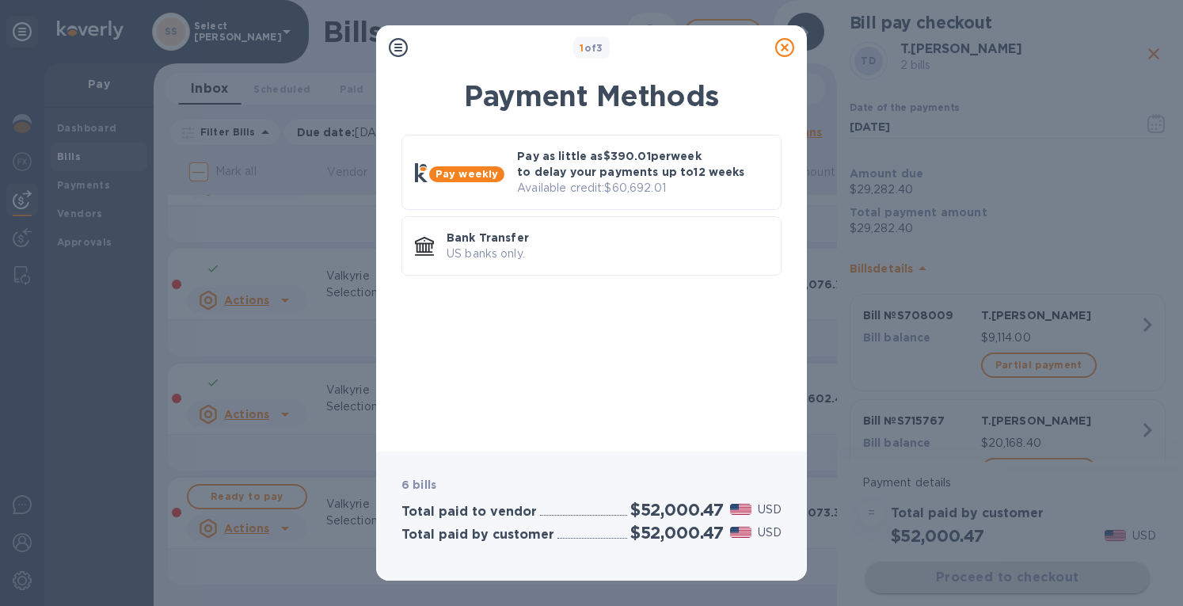
click at [702, 178] on p "Pay as little as $390.01 per week to delay your payments up to 12 weeks" at bounding box center [642, 164] width 251 height 32
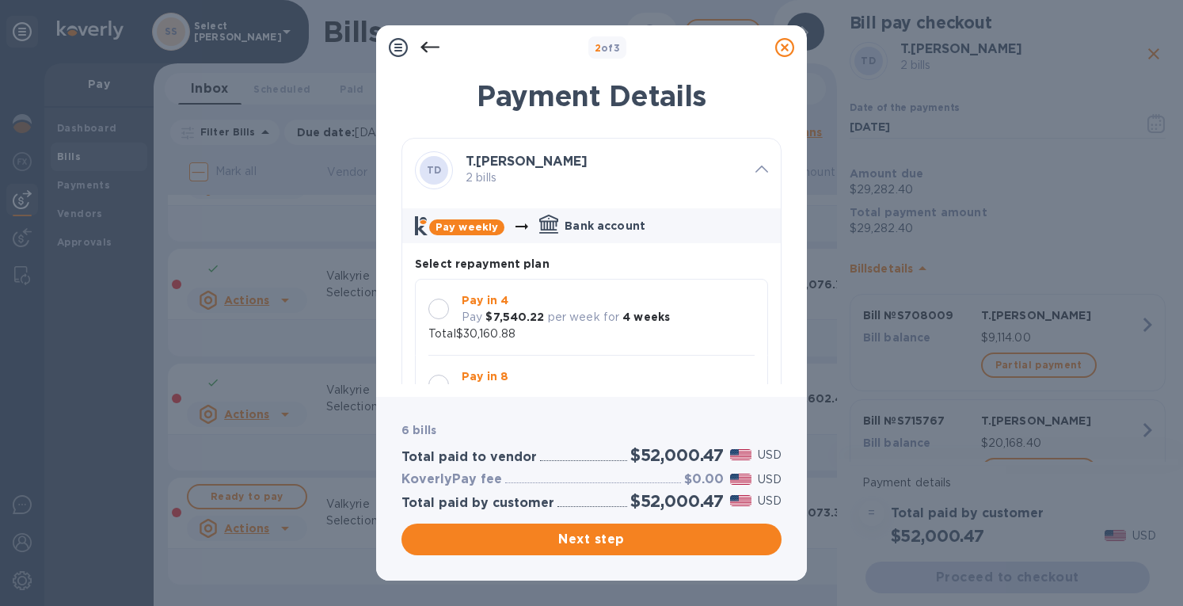
scroll to position [14, 0]
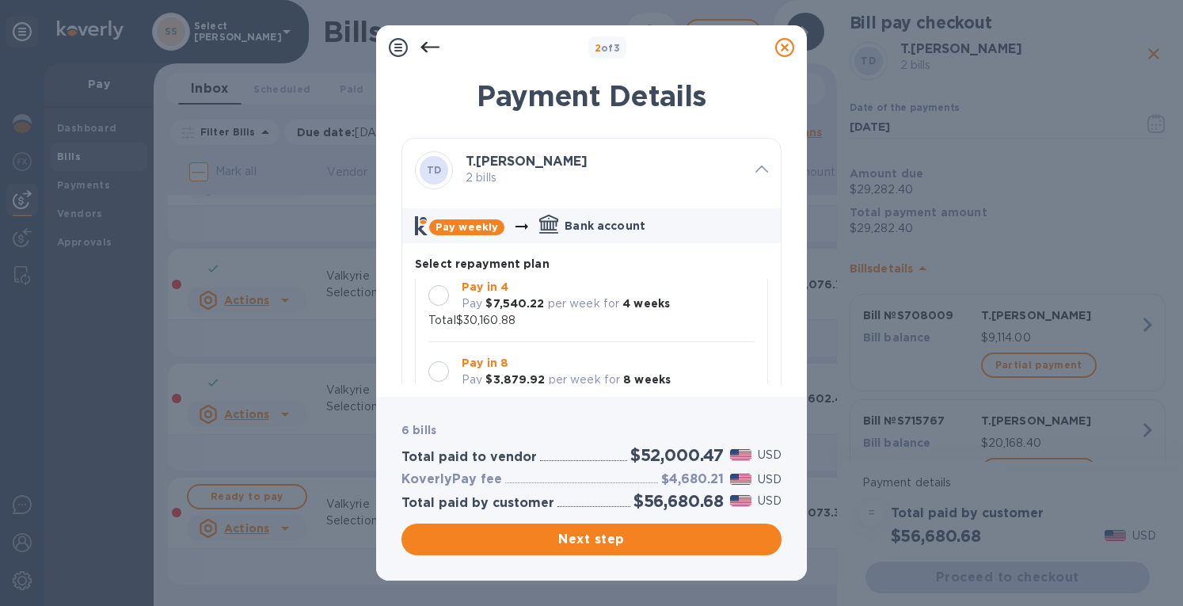
click at [430, 306] on div at bounding box center [438, 295] width 33 height 33
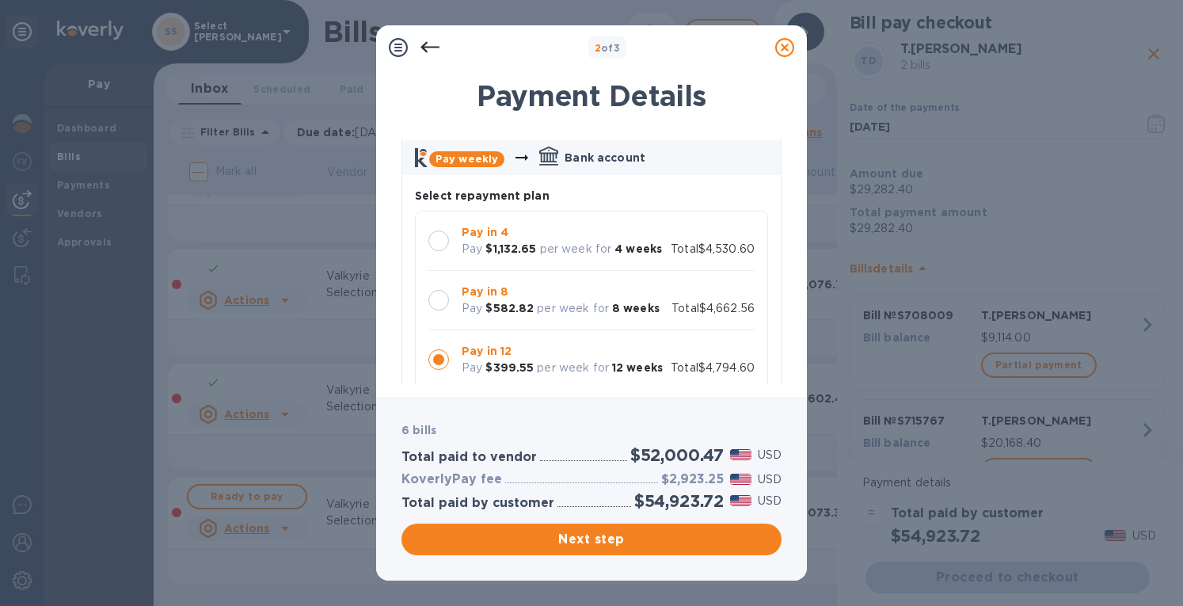
scroll to position [651, 0]
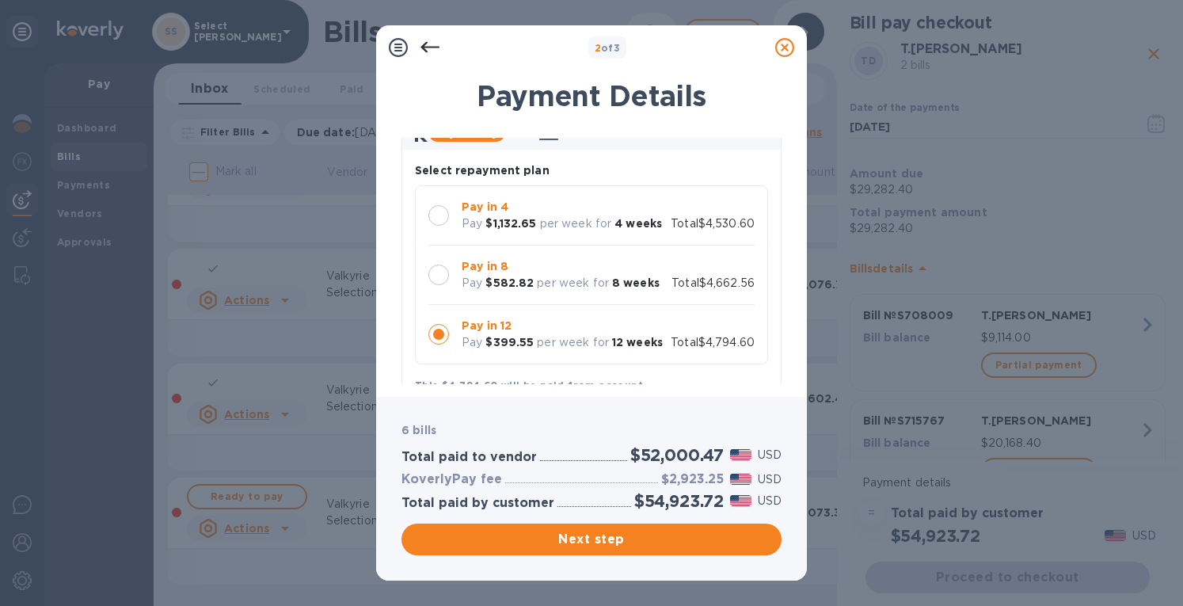
click at [429, 219] on div at bounding box center [438, 215] width 21 height 21
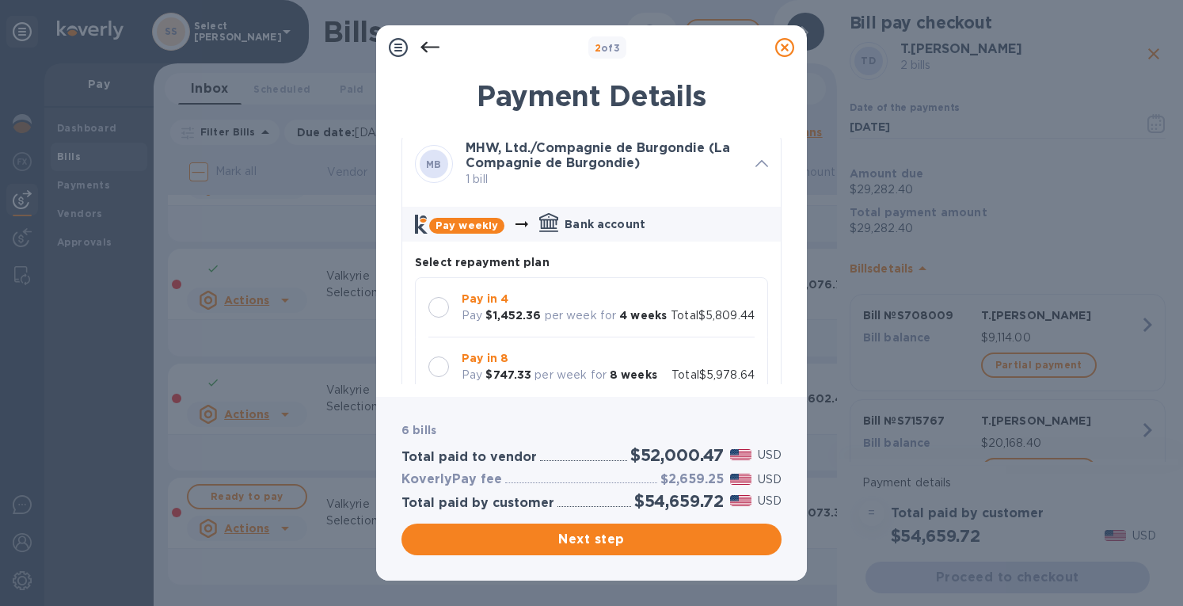
scroll to position [1091, 0]
click at [430, 309] on div at bounding box center [438, 305] width 21 height 21
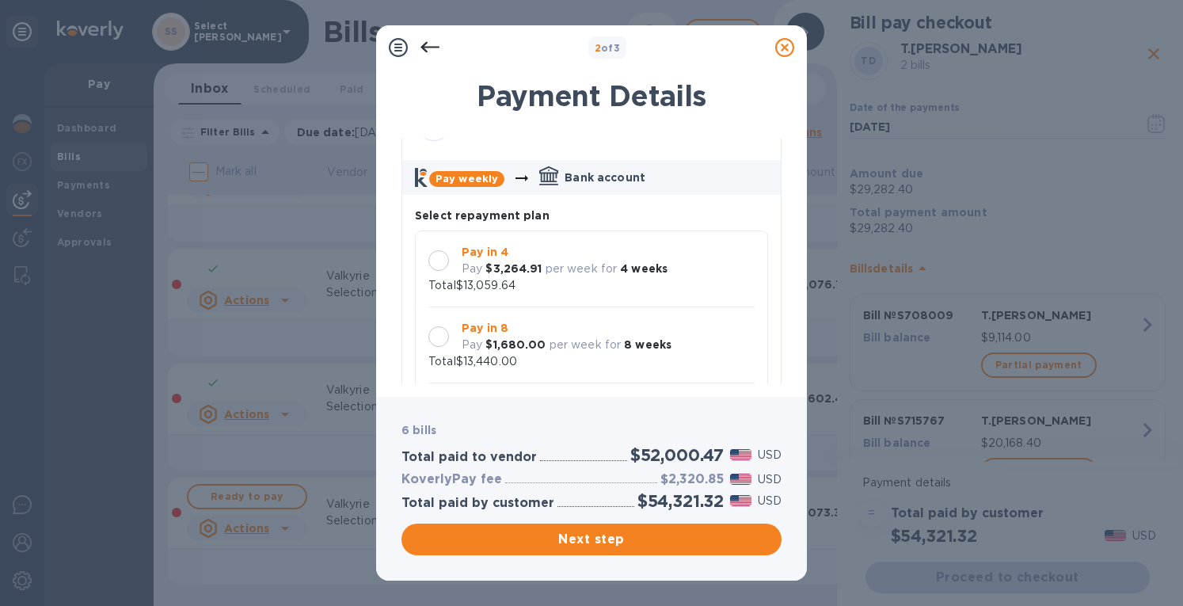
scroll to position [1708, 0]
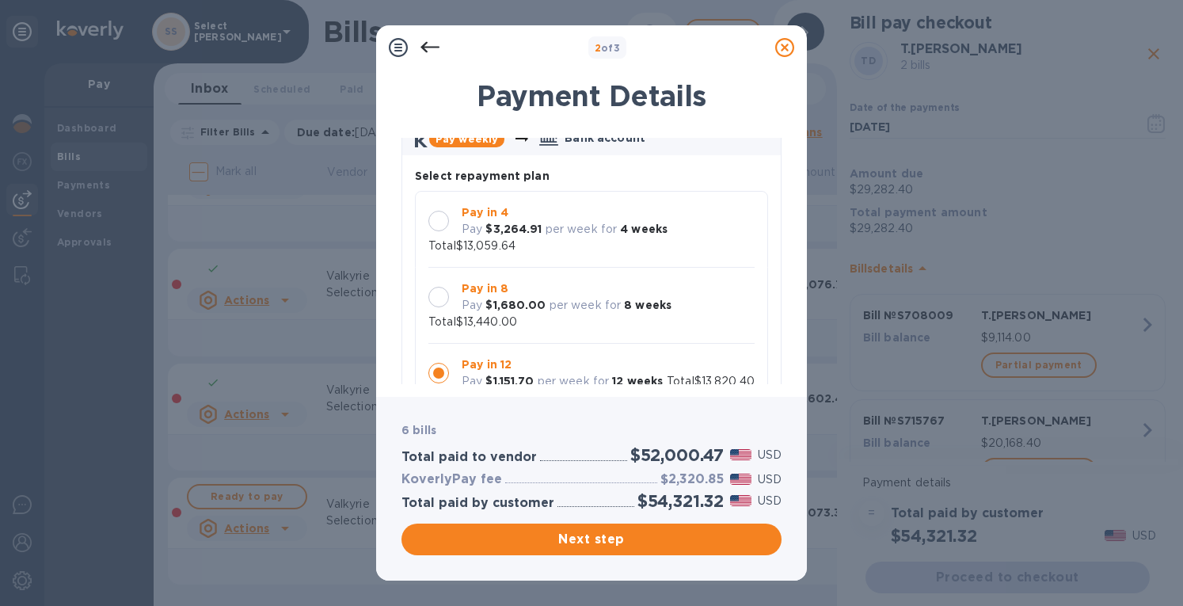
click at [432, 232] on div at bounding box center [438, 220] width 33 height 33
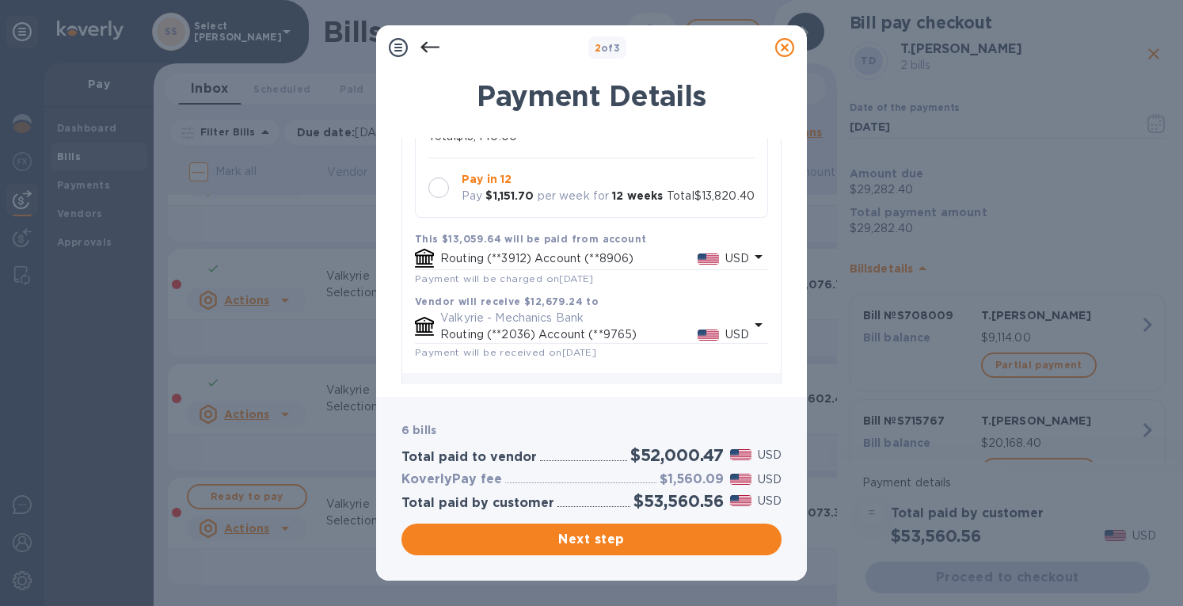
scroll to position [1944, 0]
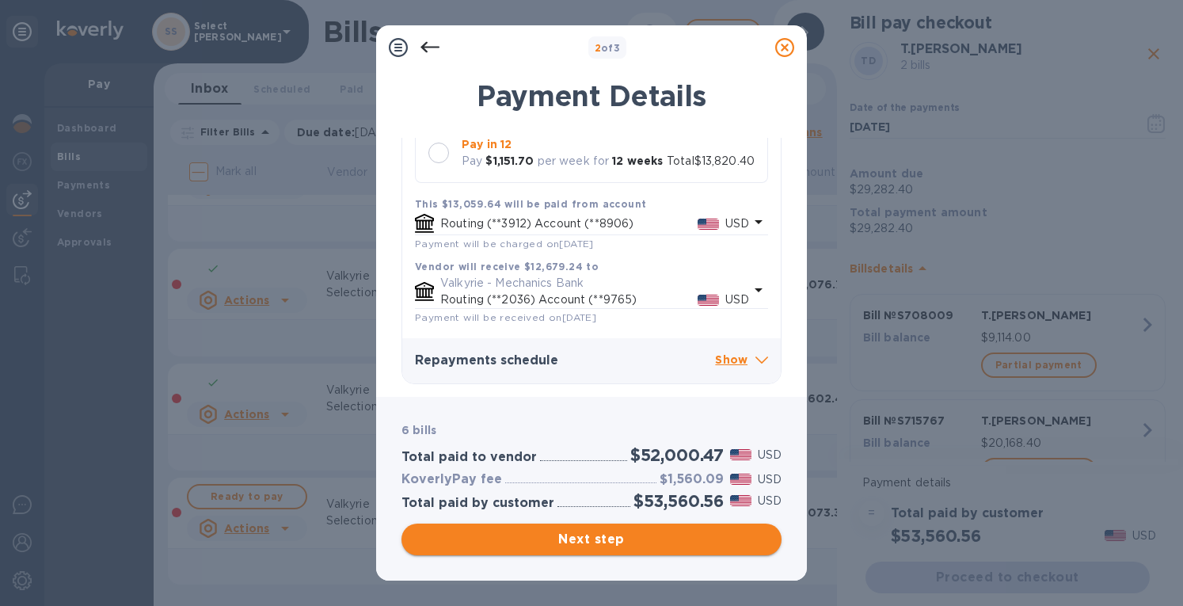
click at [665, 545] on span "Next step" at bounding box center [591, 539] width 355 height 19
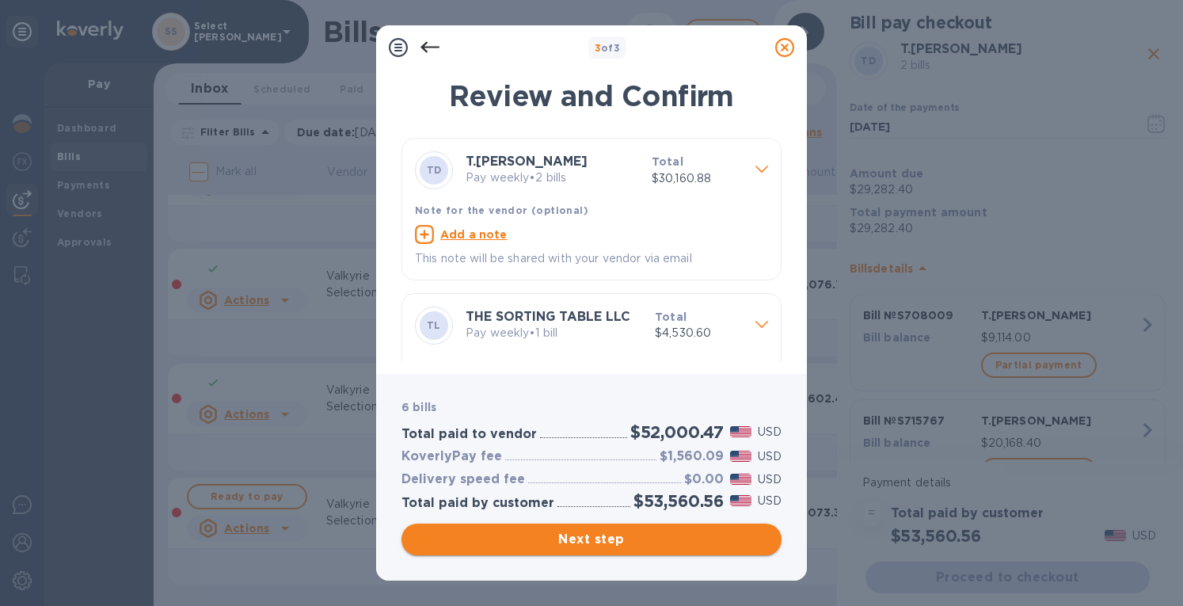
click at [673, 544] on span "Next step" at bounding box center [591, 539] width 355 height 19
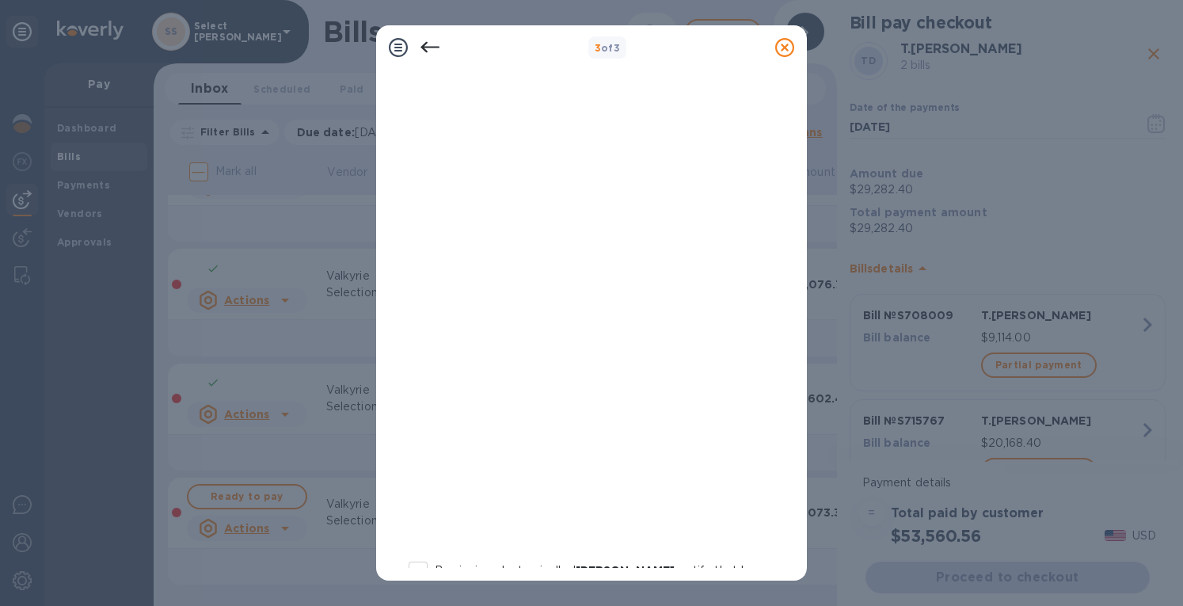
scroll to position [154, 0]
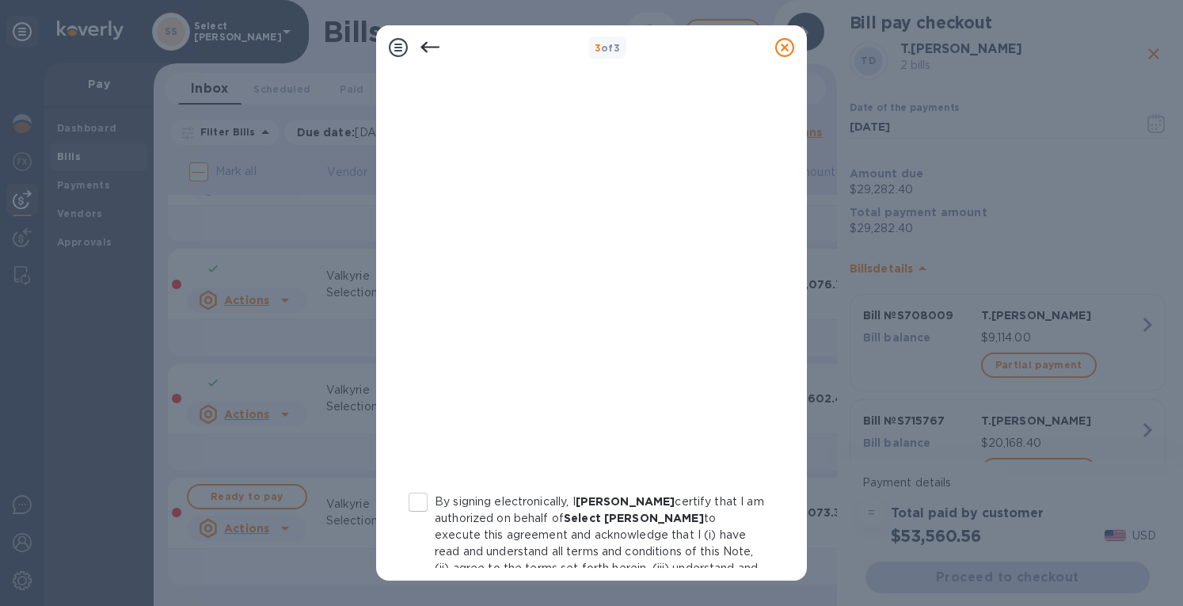
click at [426, 500] on input "By signing electronically, I [PERSON_NAME] certify that I am authorized on beha…" at bounding box center [417, 501] width 33 height 33
checkbox input "true"
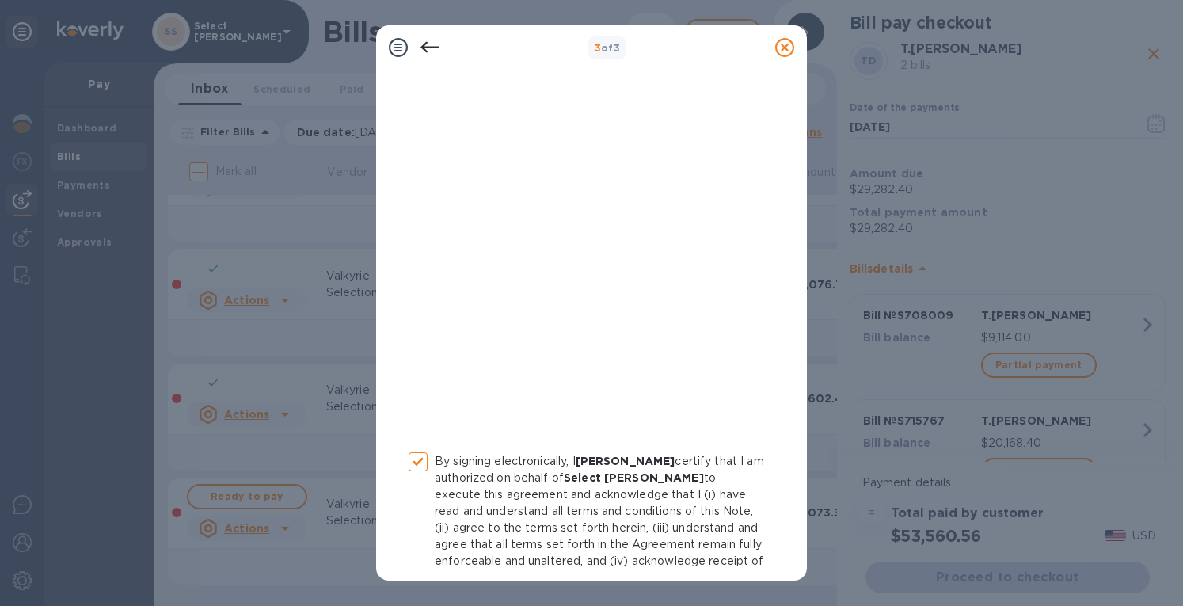
scroll to position [279, 0]
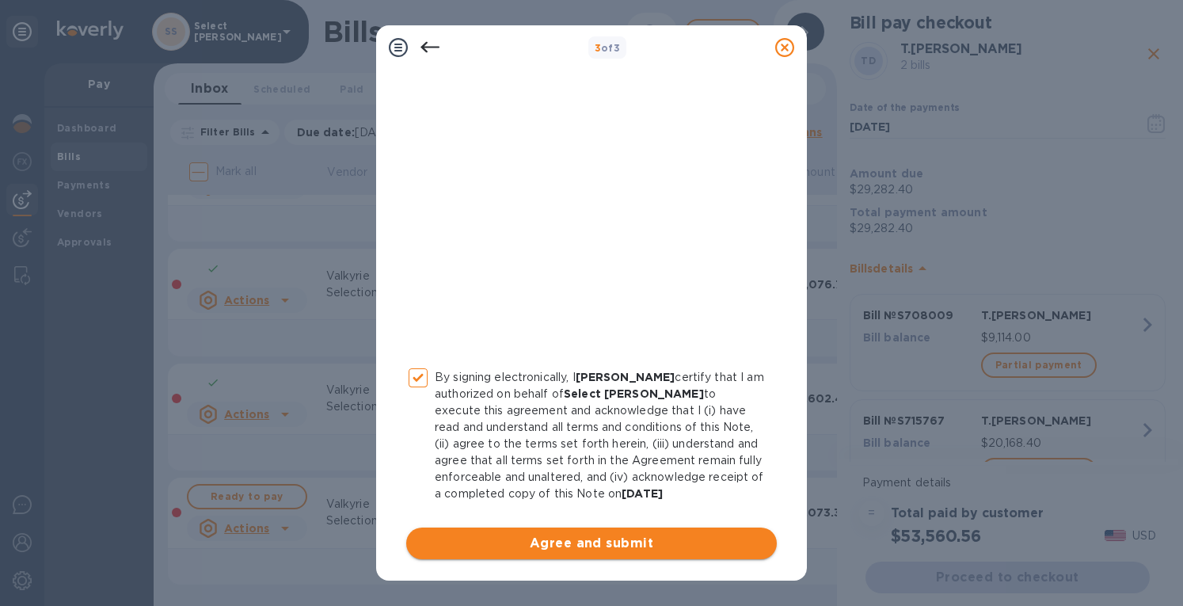
click at [630, 543] on span "Agree and submit" at bounding box center [591, 542] width 345 height 19
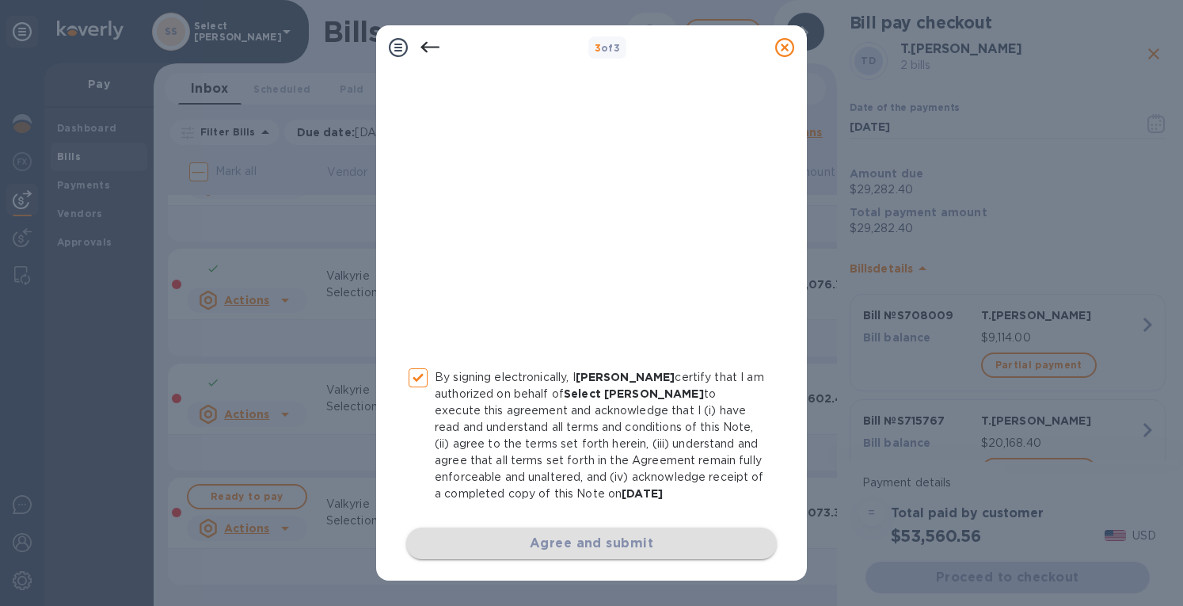
scroll to position [0, 0]
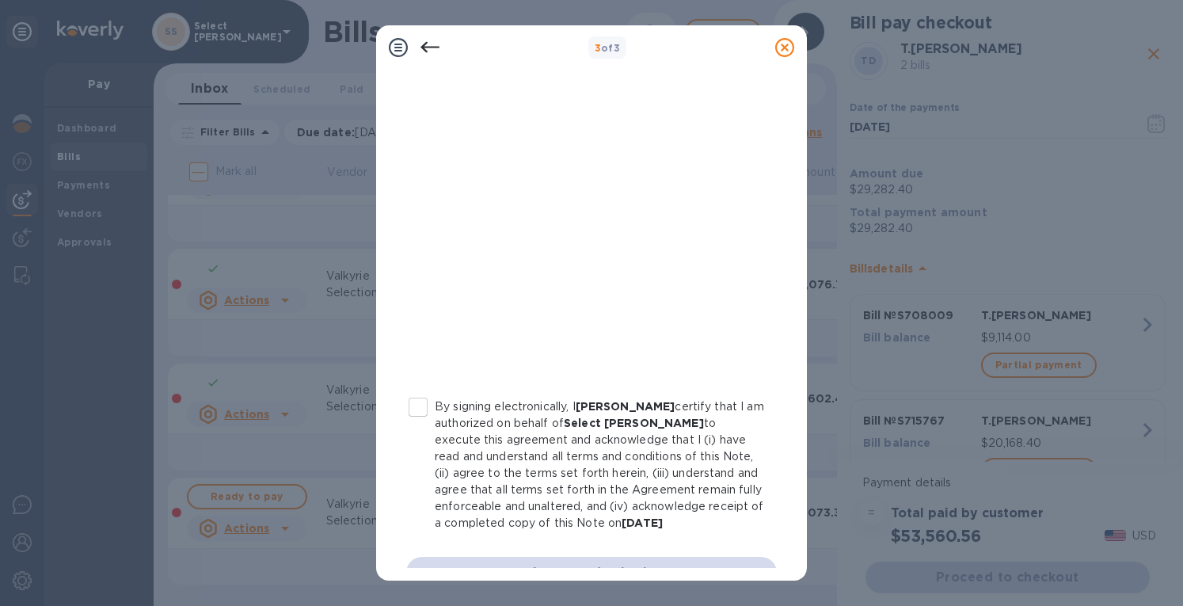
click at [418, 403] on input "By signing electronically, I [PERSON_NAME] certify that I am authorized on beha…" at bounding box center [417, 406] width 33 height 33
checkbox input "true"
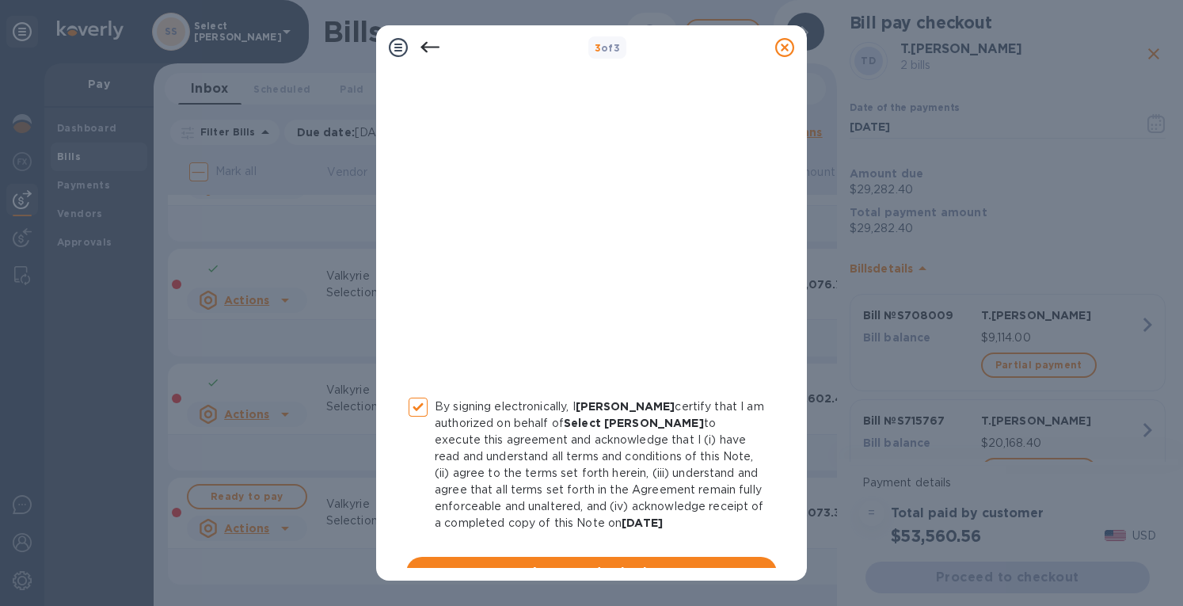
scroll to position [279, 0]
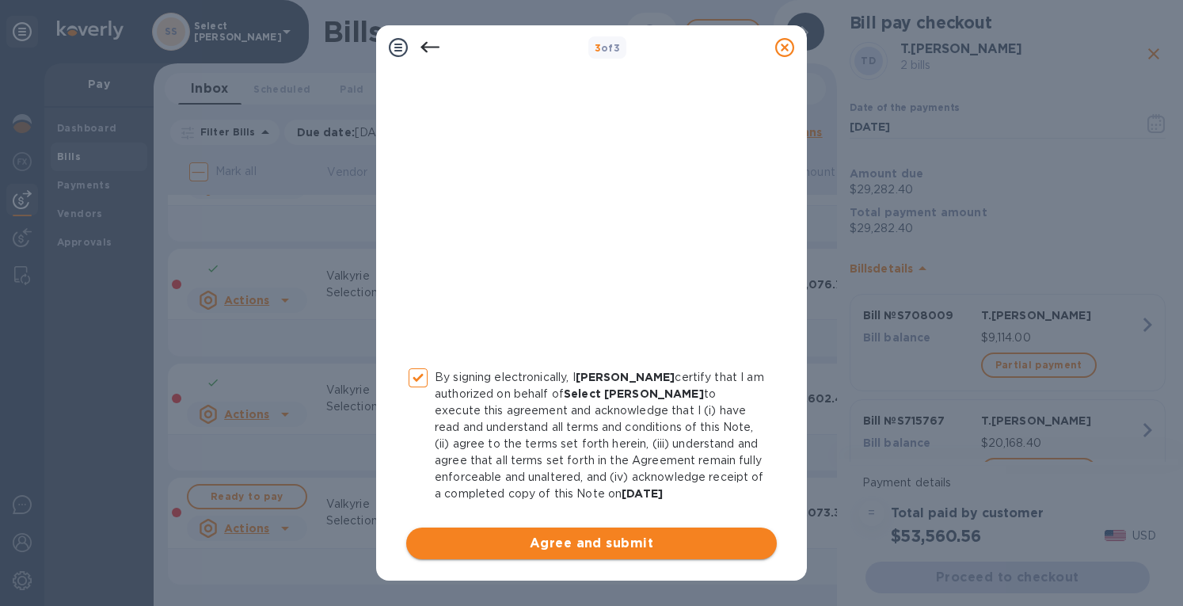
click at [591, 552] on button "Agree and submit" at bounding box center [591, 543] width 370 height 32
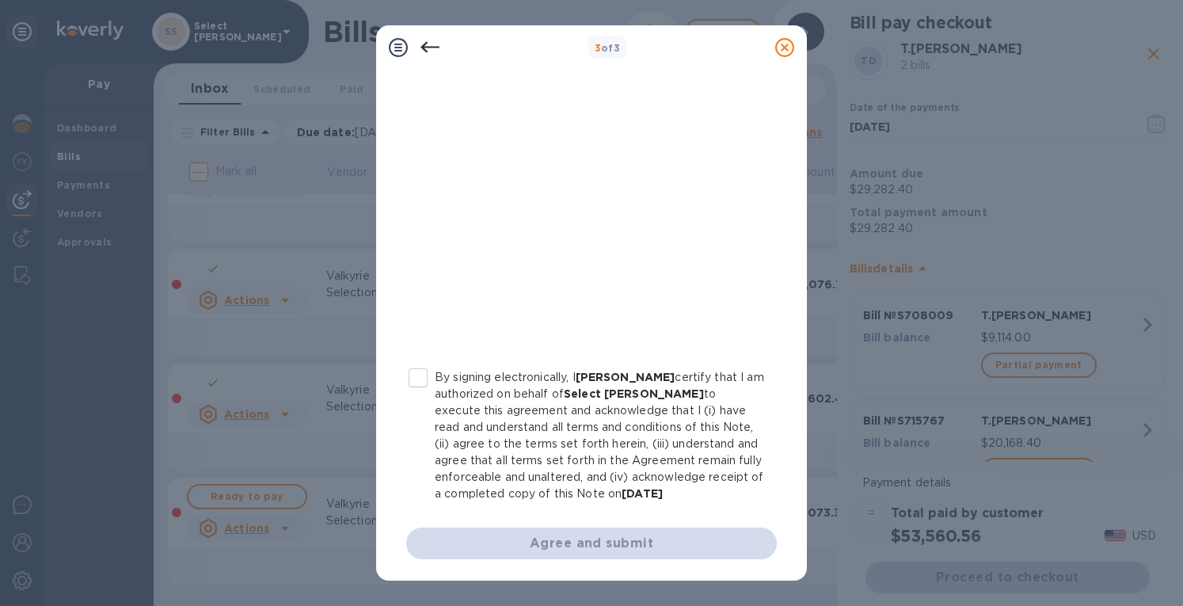
click at [408, 372] on input "By signing electronically, I [PERSON_NAME] certify that I am authorized on beha…" at bounding box center [417, 377] width 33 height 33
checkbox input "true"
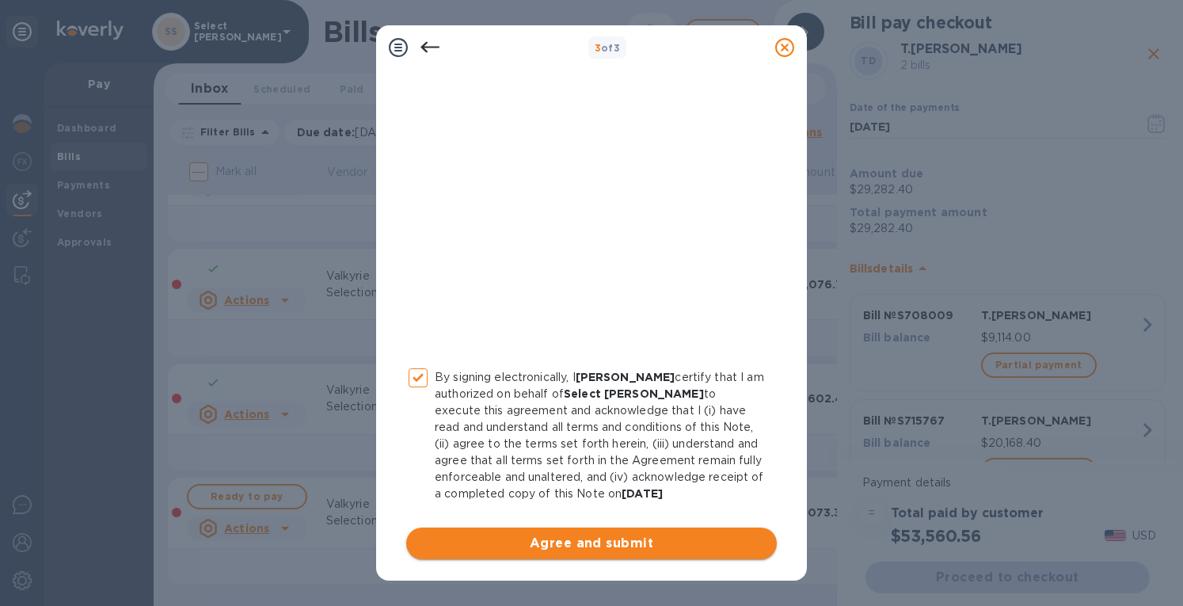
click at [608, 551] on span "Agree and submit" at bounding box center [591, 542] width 345 height 19
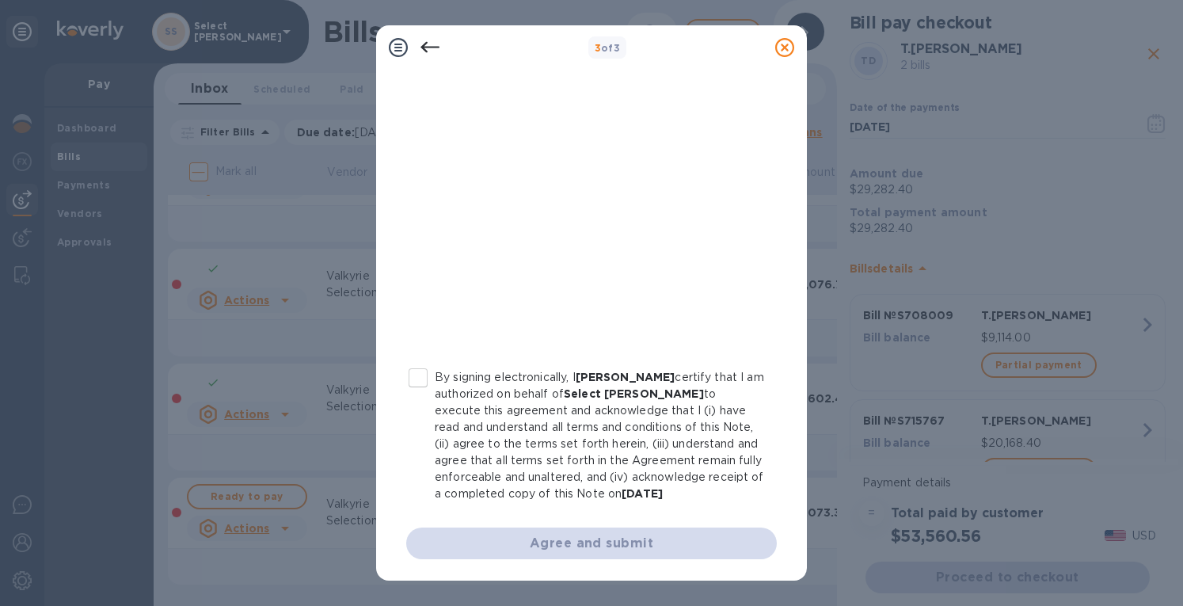
click at [412, 374] on input "By signing electronically, I [PERSON_NAME] certify that I am authorized on beha…" at bounding box center [417, 377] width 33 height 33
checkbox input "true"
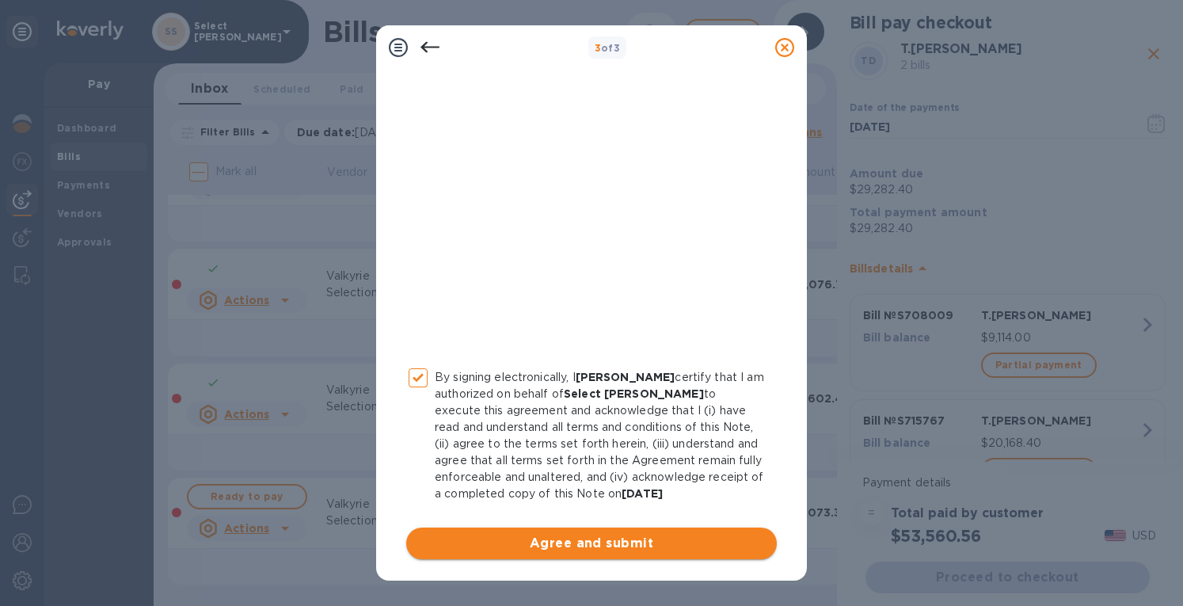
click at [621, 537] on span "Agree and submit" at bounding box center [591, 542] width 345 height 19
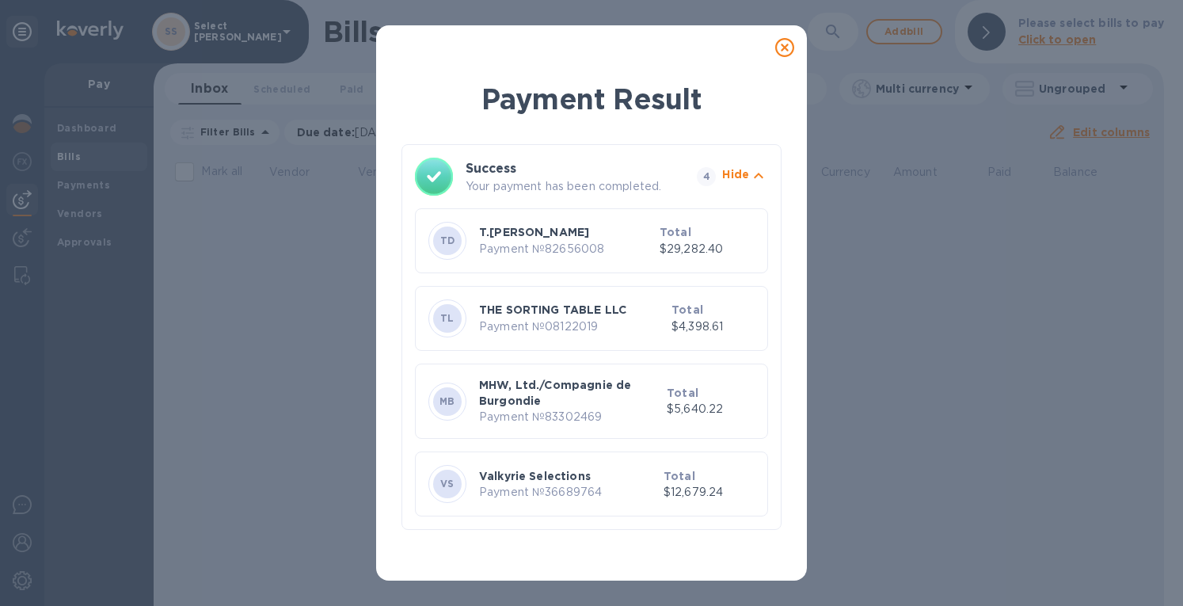
scroll to position [0, 0]
click at [780, 49] on icon at bounding box center [784, 47] width 19 height 19
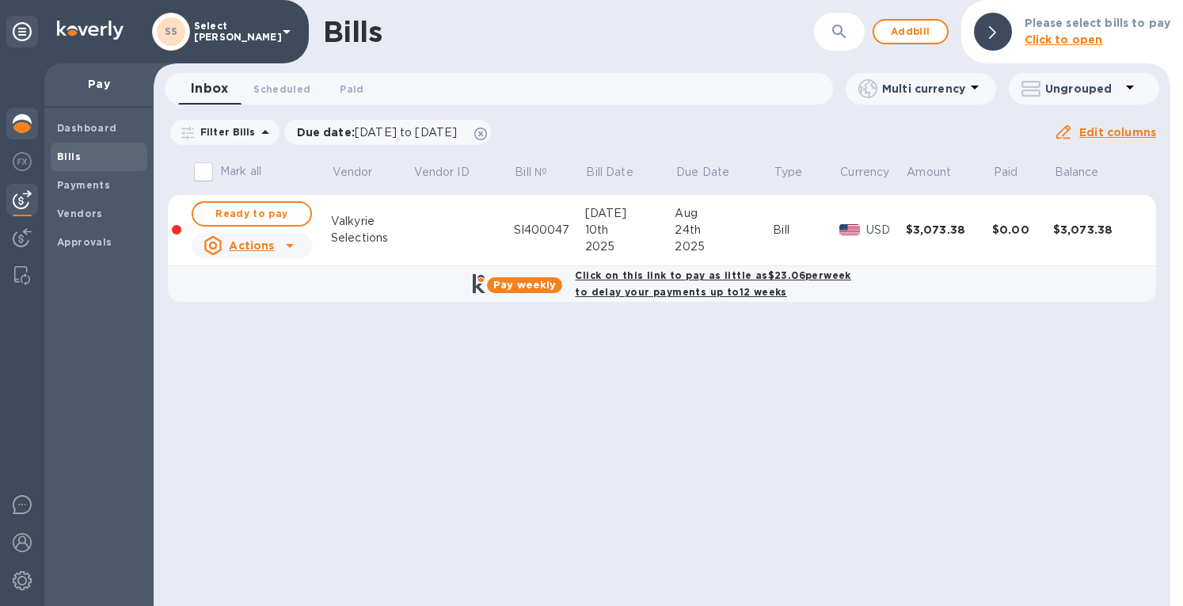
click at [21, 124] on img at bounding box center [22, 123] width 19 height 19
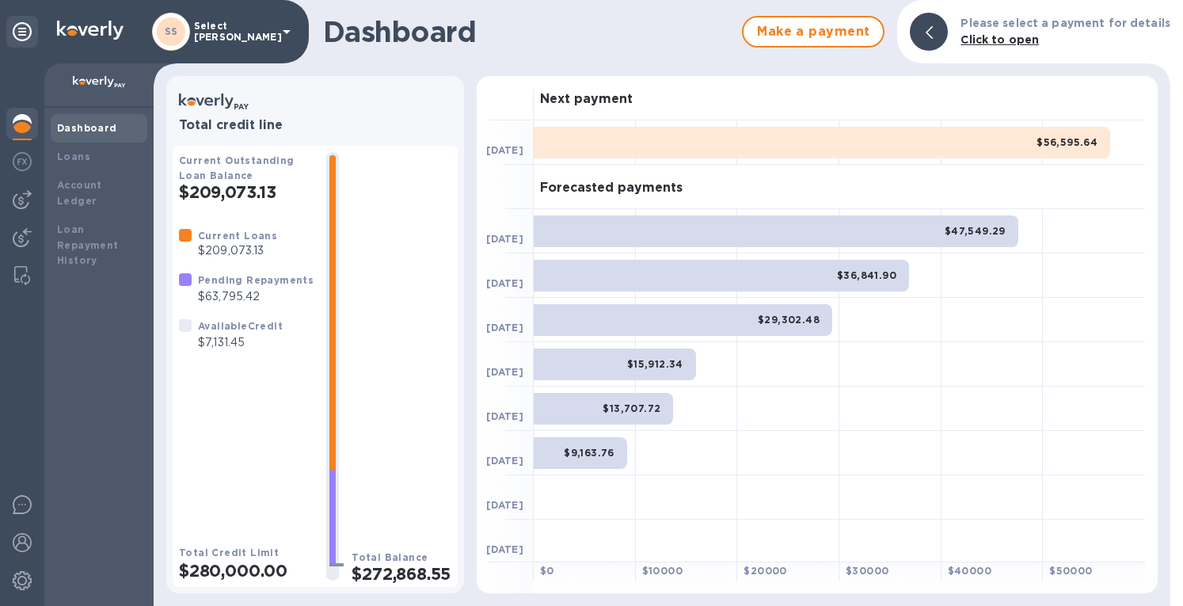
click at [13, 209] on div at bounding box center [22, 200] width 32 height 32
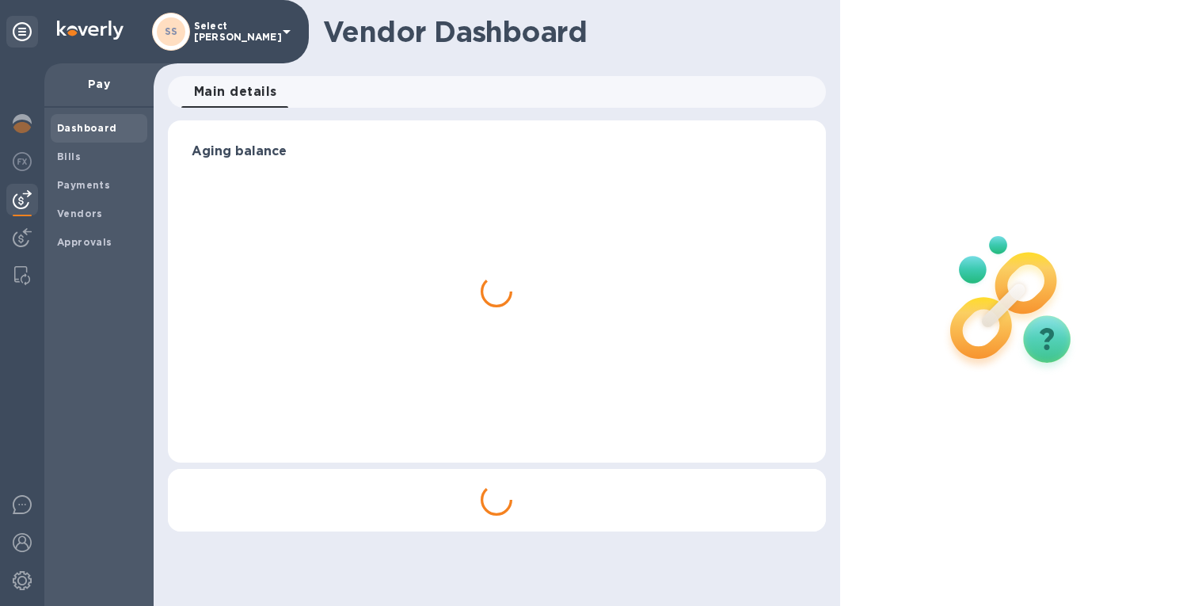
click at [88, 158] on span "Bills" at bounding box center [99, 157] width 84 height 16
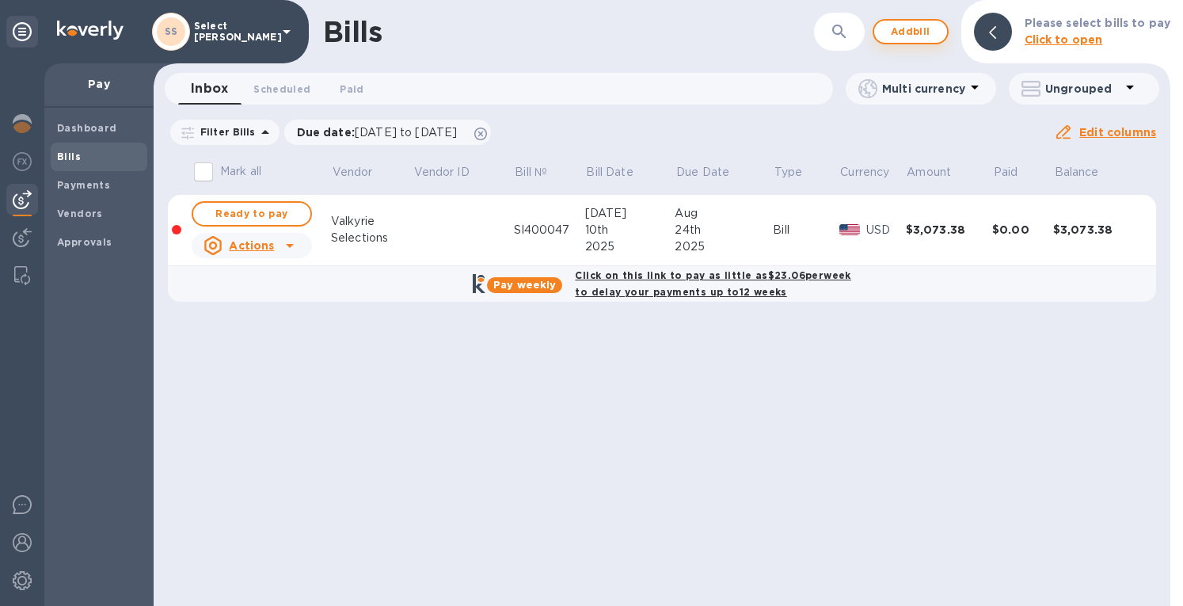
click at [921, 32] on span "Add bill" at bounding box center [909, 31] width 47 height 19
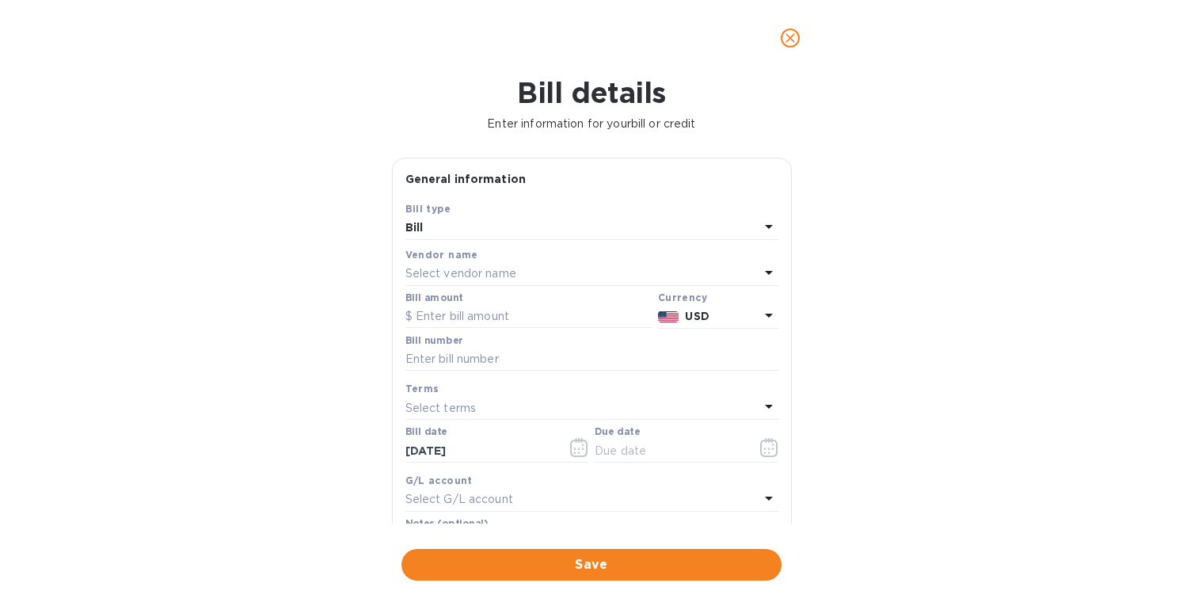
click at [503, 279] on p "Select vendor name" at bounding box center [460, 273] width 111 height 17
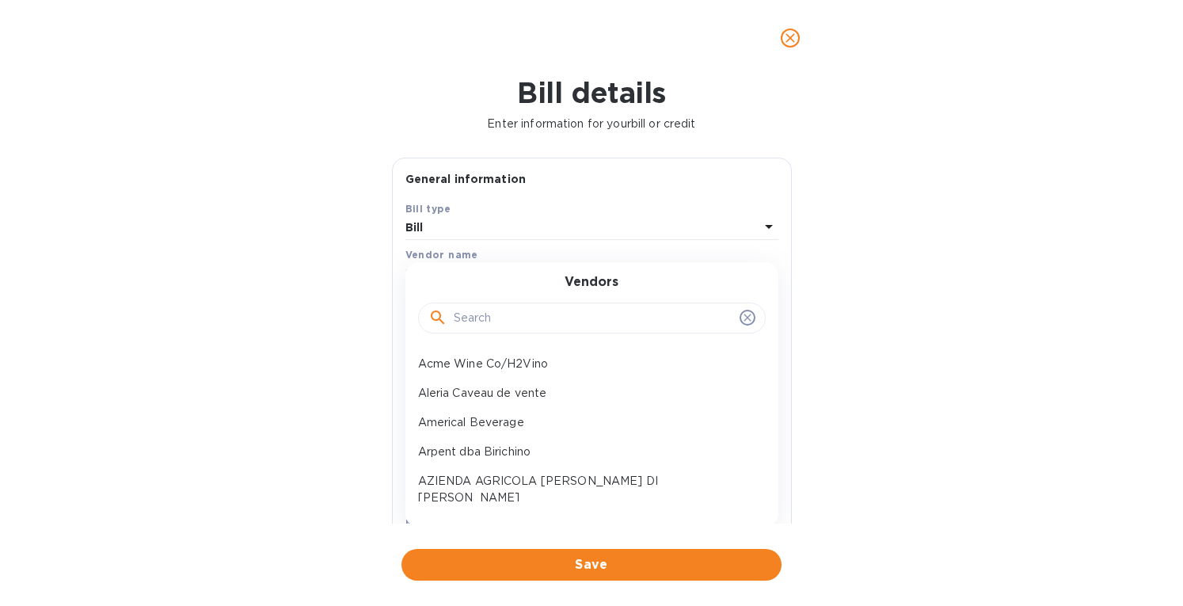
click at [490, 310] on input "text" at bounding box center [593, 318] width 279 height 24
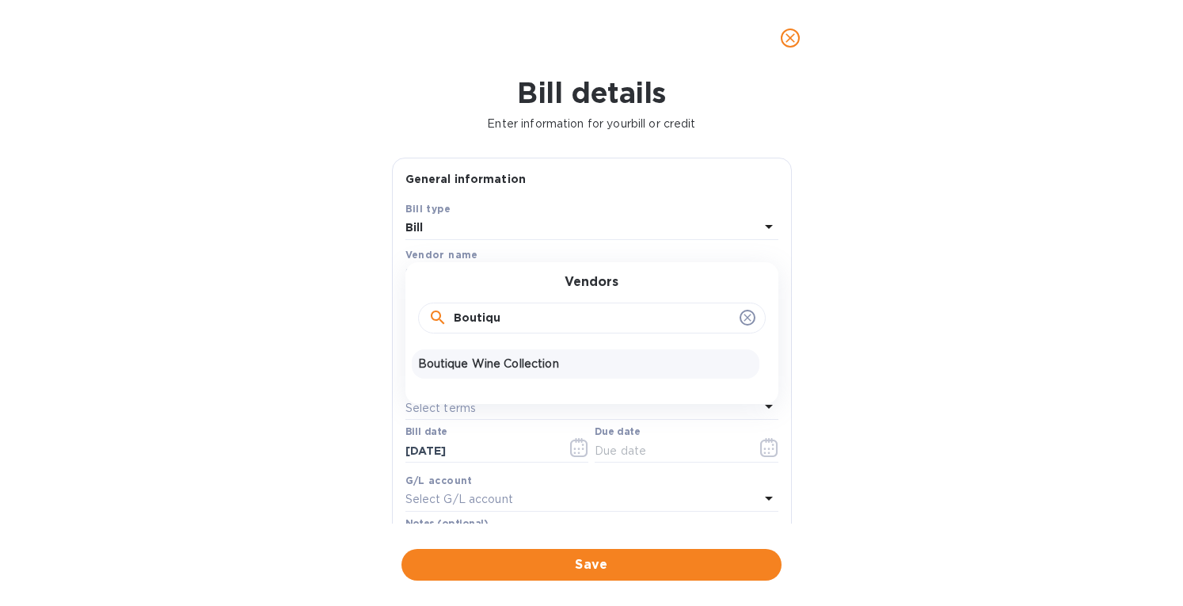
type input "Boutiqu"
click at [473, 359] on p "Boutique Wine Collection" at bounding box center [585, 363] width 335 height 17
type input "10/17/2025"
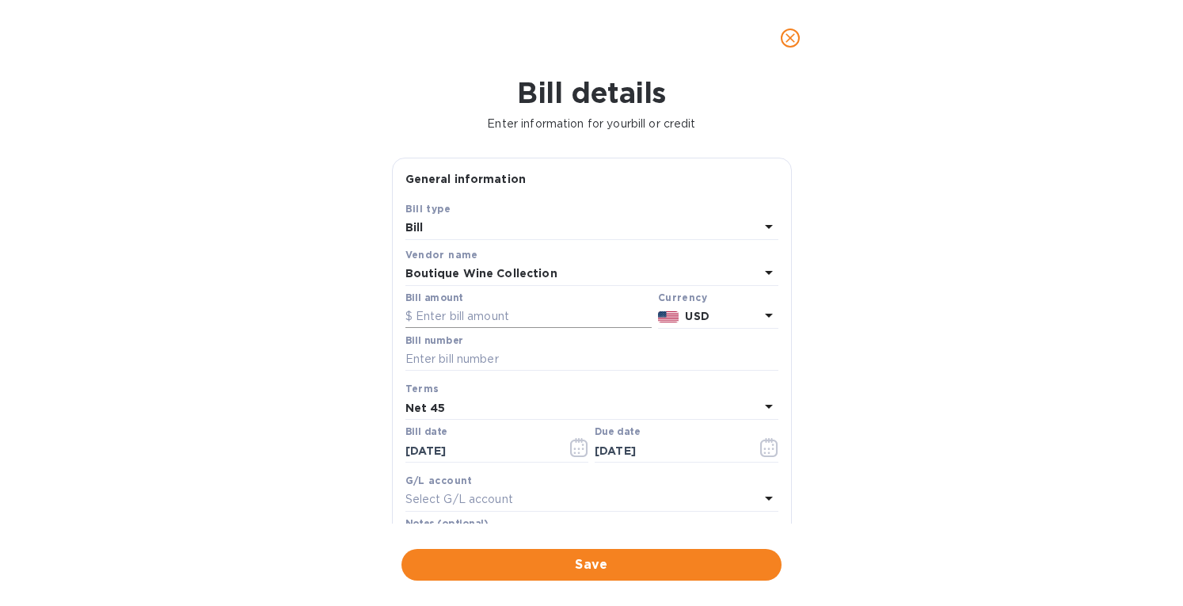
click at [486, 317] on input "text" at bounding box center [528, 317] width 246 height 24
type input "5,650.42"
click at [487, 364] on input "text" at bounding box center [591, 359] width 373 height 24
click at [460, 364] on input "text" at bounding box center [591, 359] width 373 height 24
type input "15386bf, 15435f"
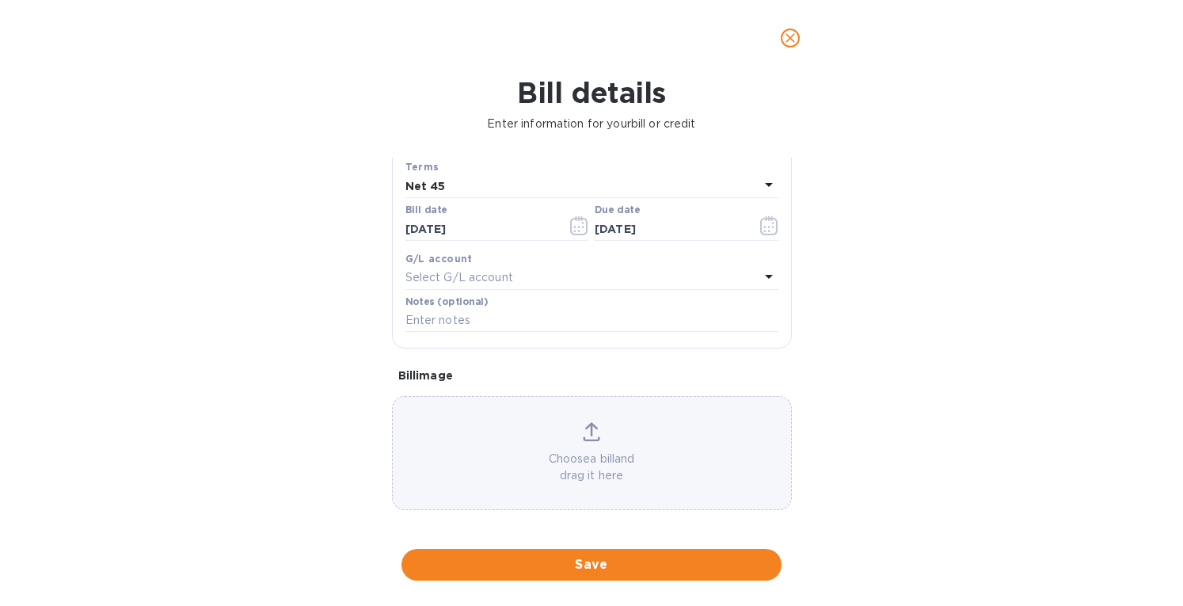
scroll to position [226, 0]
click at [499, 222] on input "[DATE]" at bounding box center [480, 224] width 150 height 24
type input "0_/__/____"
type input "05/14/2025"
click at [583, 432] on icon at bounding box center [591, 434] width 17 height 4
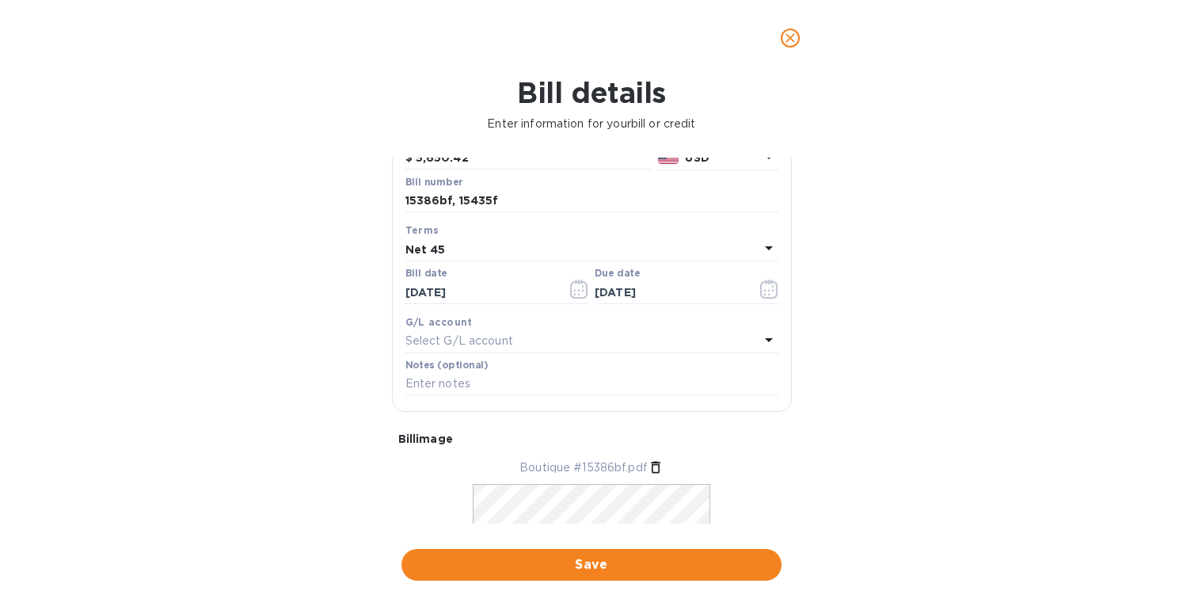
scroll to position [156, 0]
click at [482, 254] on div "Net 45" at bounding box center [582, 252] width 354 height 22
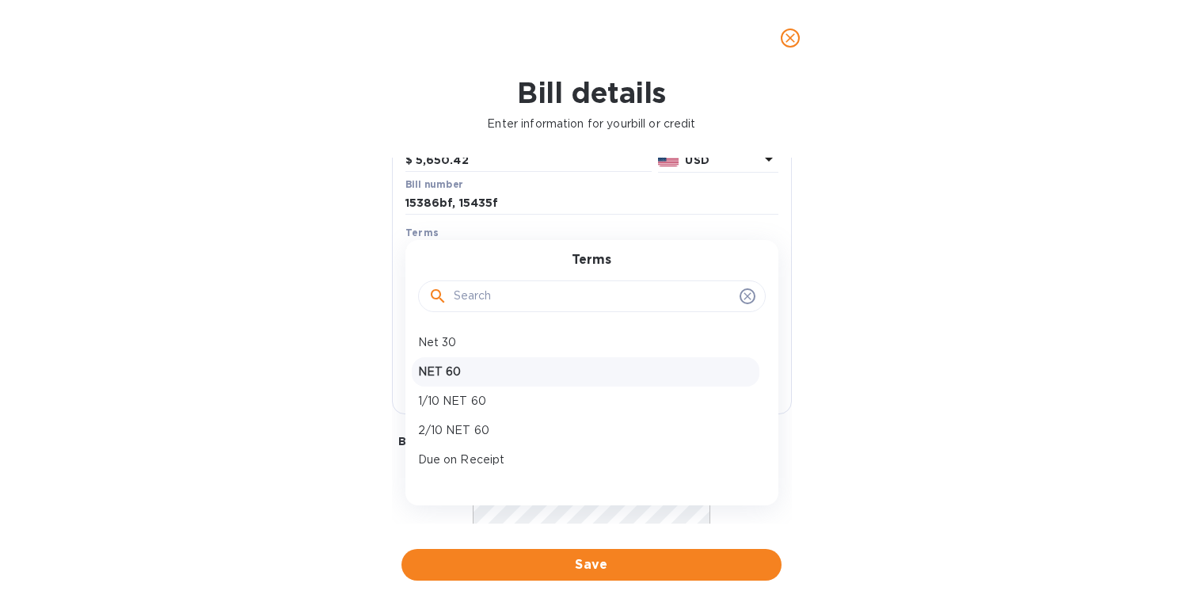
click at [464, 372] on p "NET 60" at bounding box center [585, 371] width 335 height 17
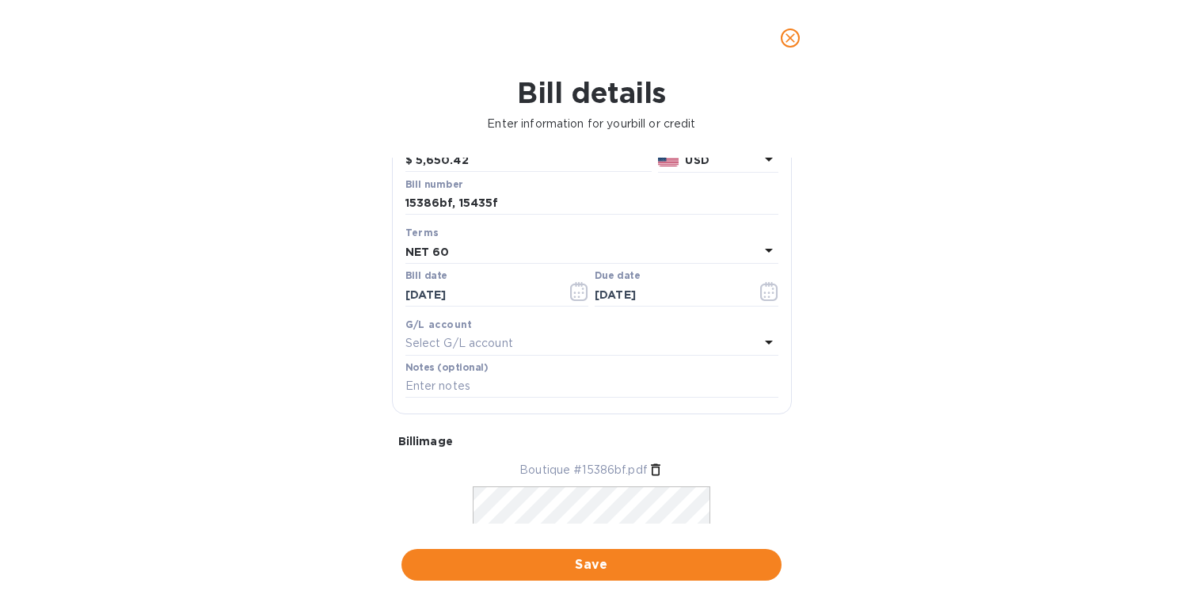
click at [469, 254] on div "NET 60" at bounding box center [582, 252] width 354 height 22
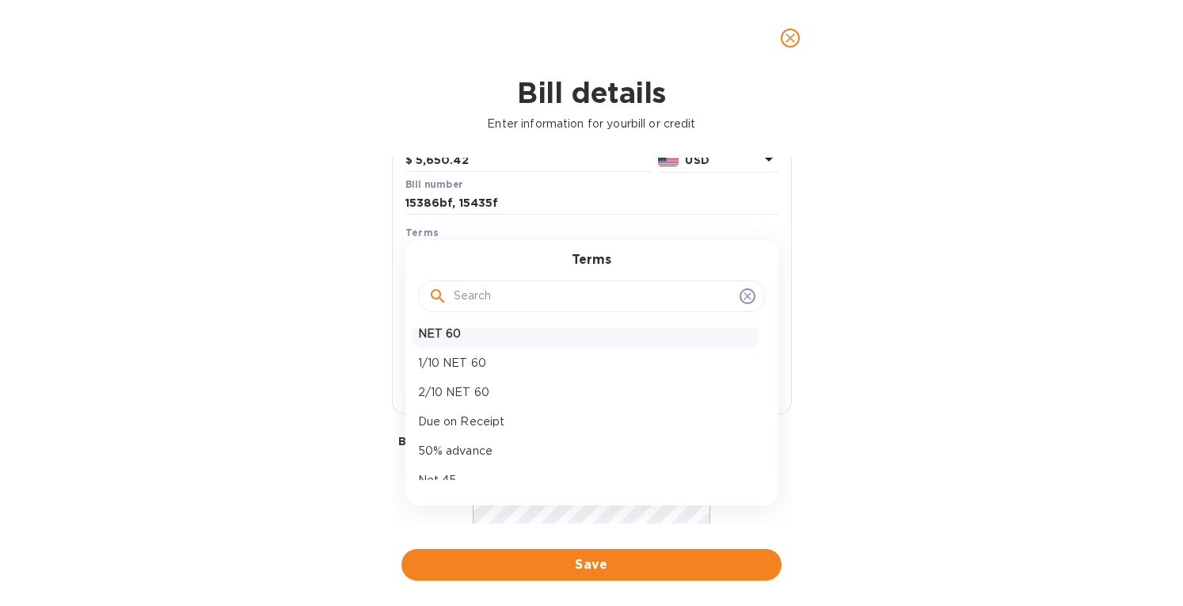
scroll to position [78, 0]
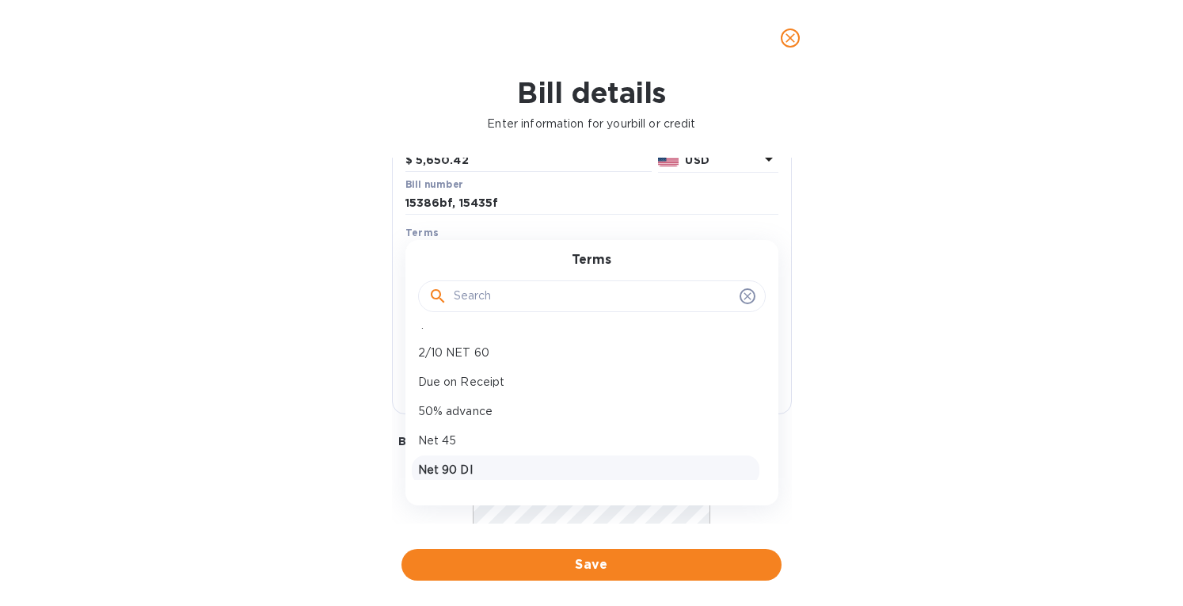
click at [476, 474] on p "Net 90 DI" at bounding box center [585, 469] width 335 height 17
type input "08/12/2025"
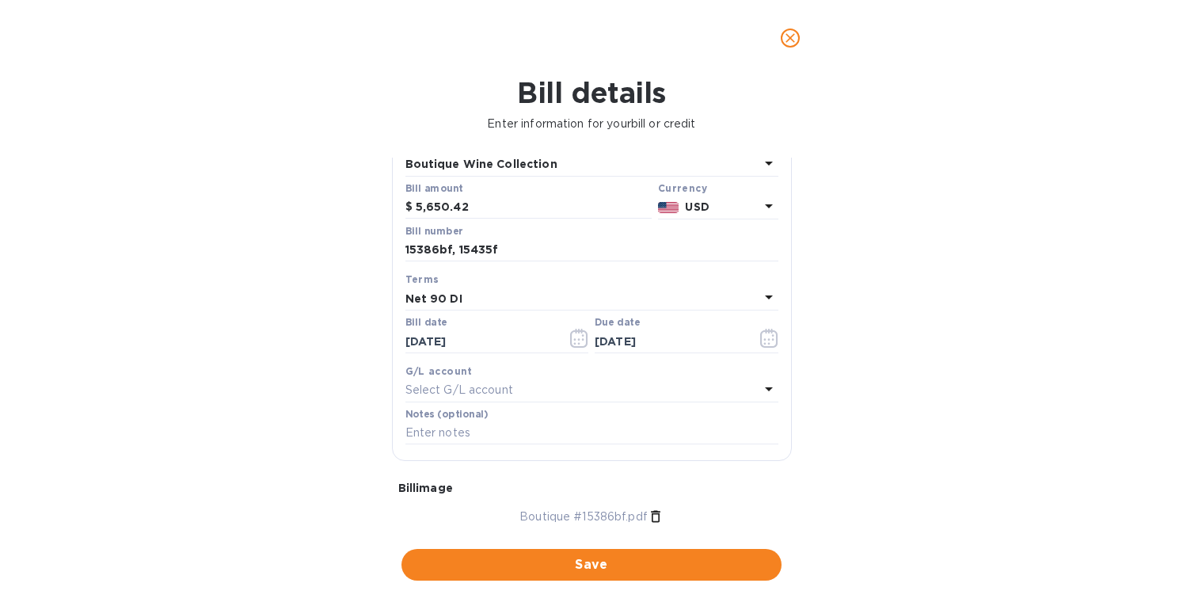
scroll to position [182, 0]
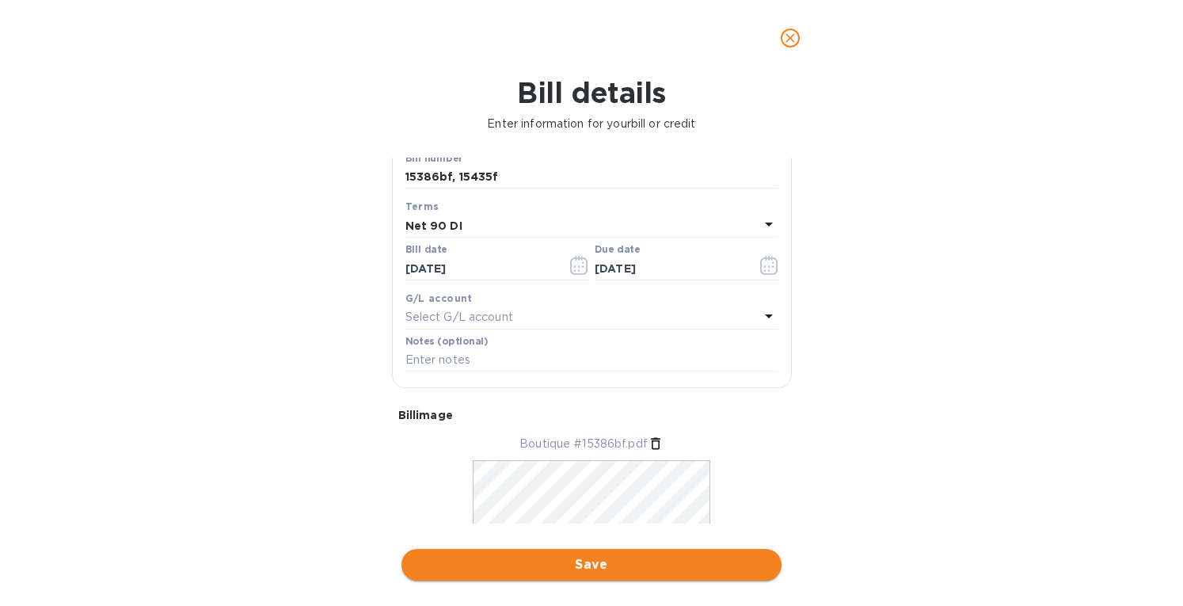
click at [628, 573] on span "Save" at bounding box center [591, 564] width 355 height 19
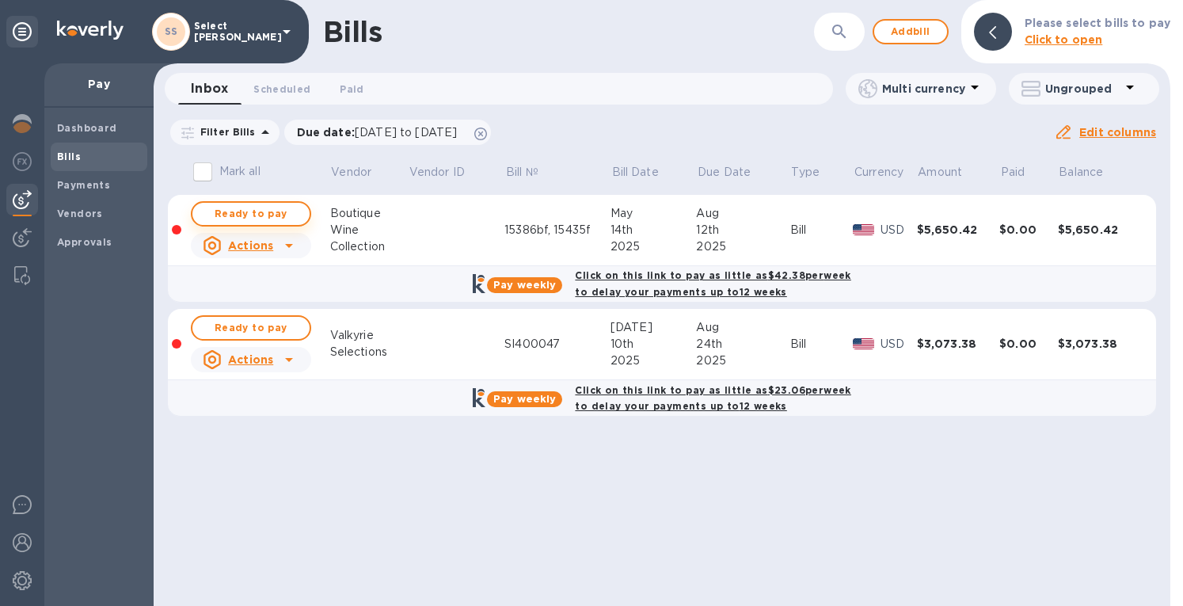
click at [262, 218] on span "Ready to pay" at bounding box center [251, 213] width 92 height 19
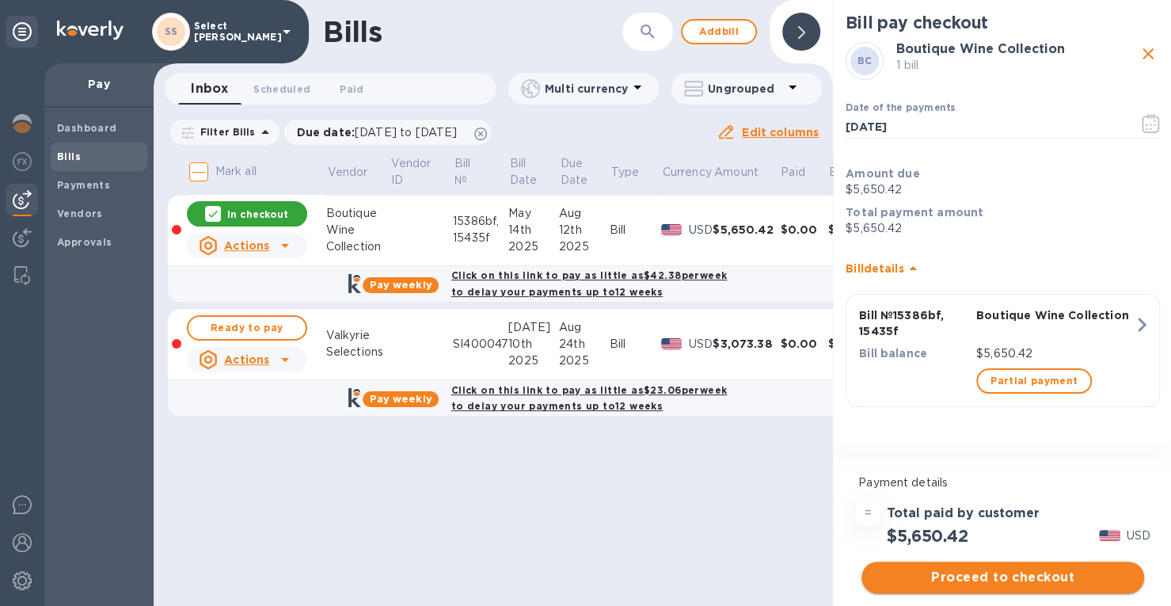
click at [1031, 580] on span "Proceed to checkout" at bounding box center [1002, 577] width 257 height 19
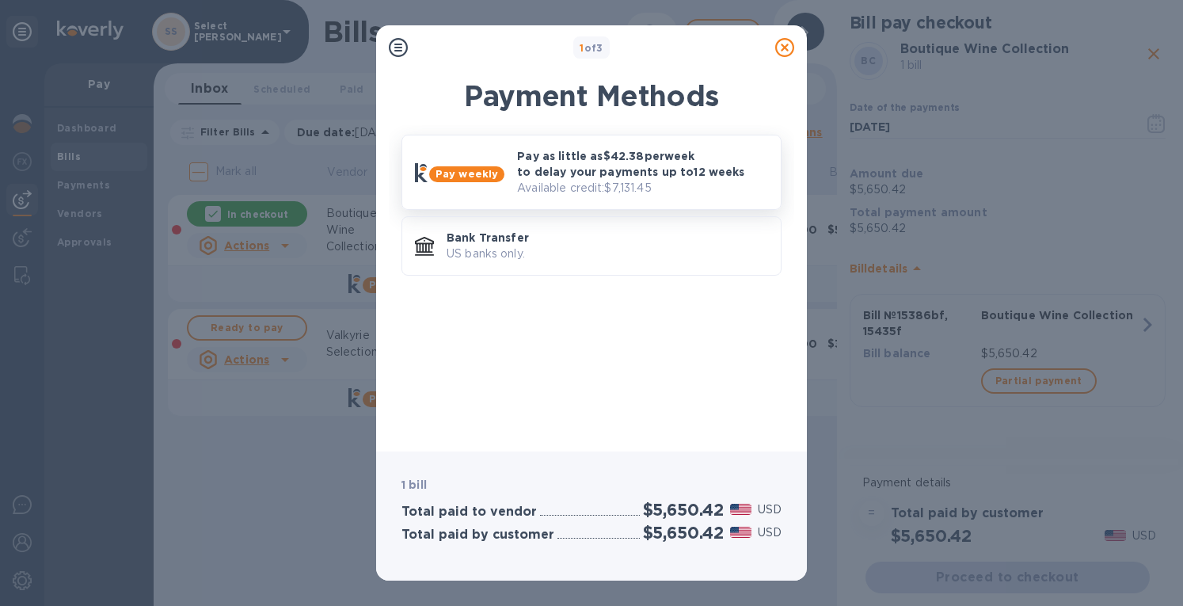
click at [643, 170] on p "Pay as little as $42.38 per week to delay your payments up to 12 weeks" at bounding box center [642, 164] width 251 height 32
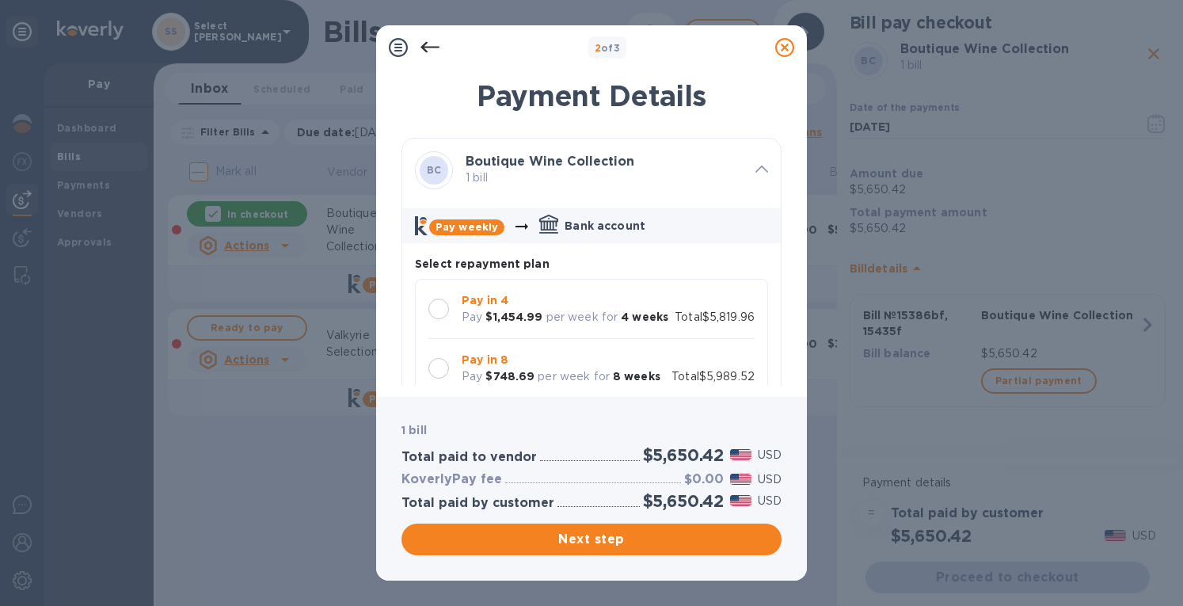
click at [442, 304] on div at bounding box center [438, 308] width 21 height 21
click at [621, 545] on span "Next step" at bounding box center [591, 539] width 355 height 19
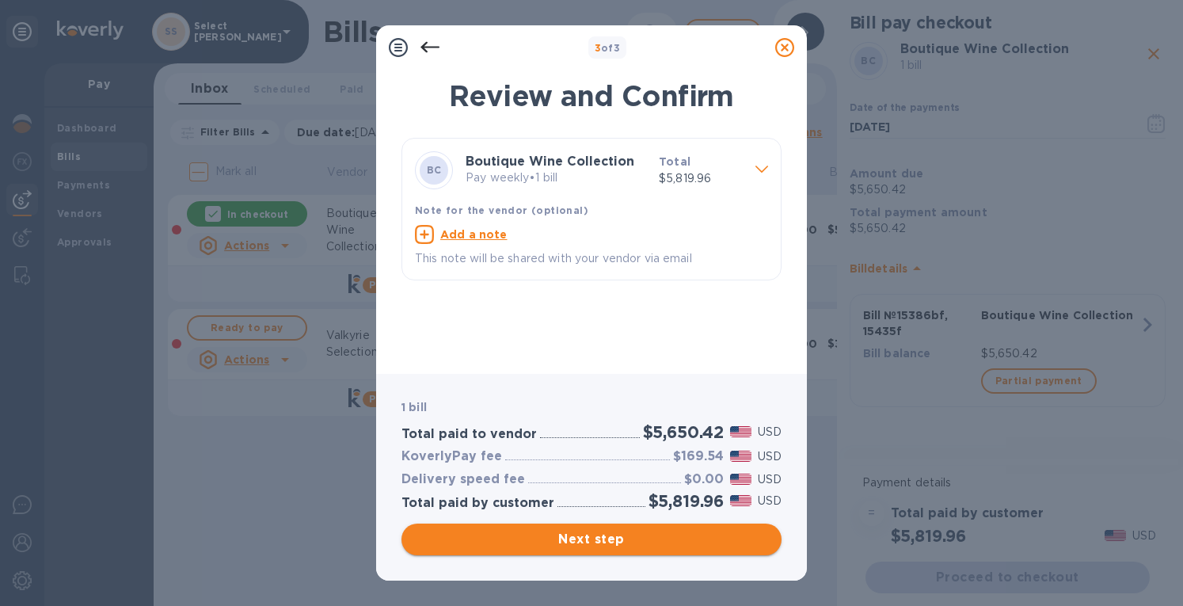
click at [625, 548] on span "Next step" at bounding box center [591, 539] width 355 height 19
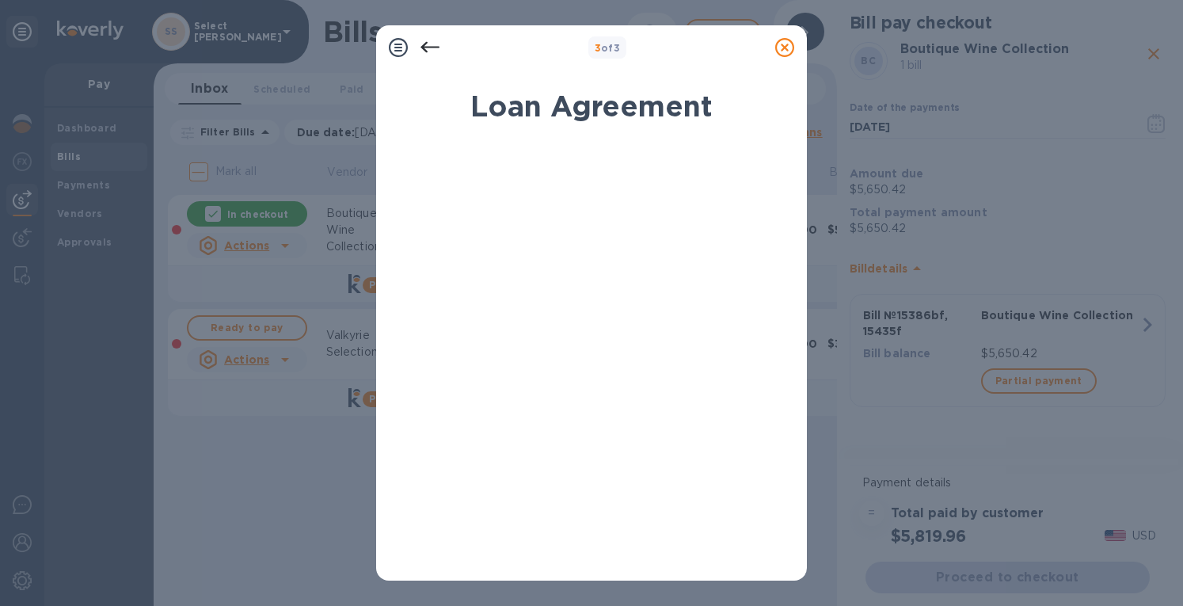
scroll to position [184, 0]
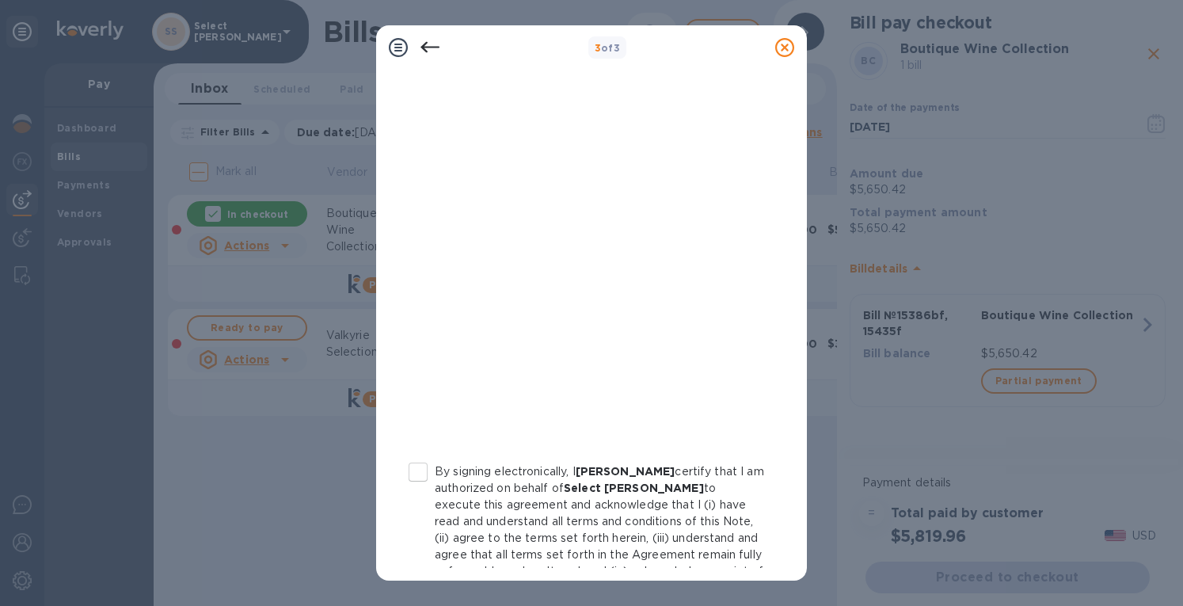
click at [423, 479] on input "By signing electronically, I [PERSON_NAME] certify that I am authorized on beha…" at bounding box center [417, 471] width 33 height 33
checkbox input "true"
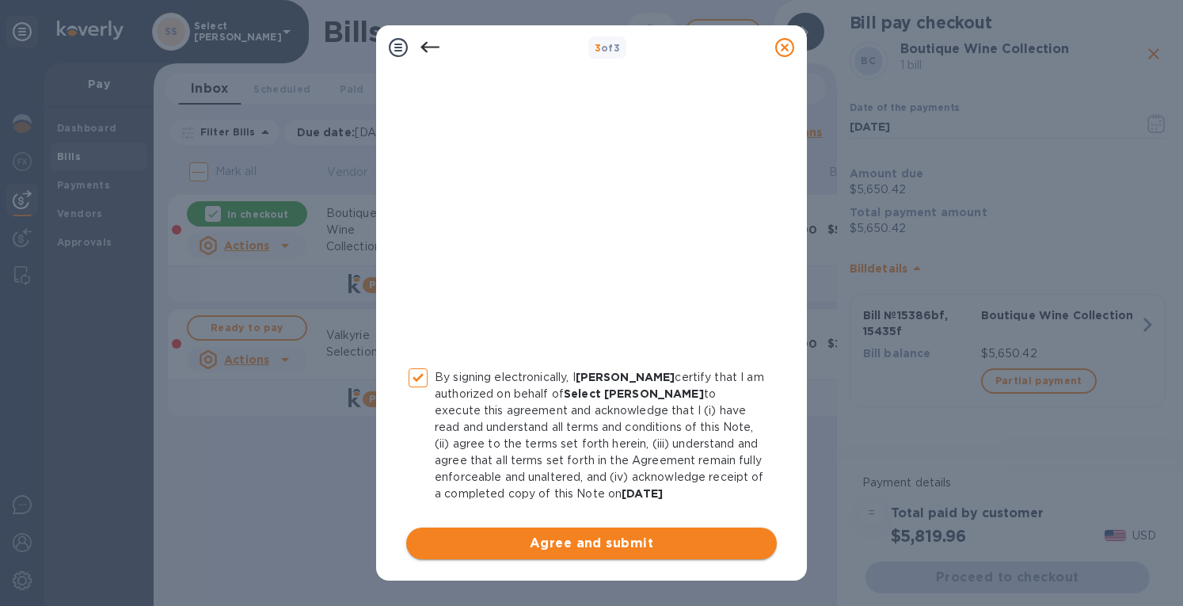
click at [586, 556] on button "Agree and submit" at bounding box center [591, 543] width 370 height 32
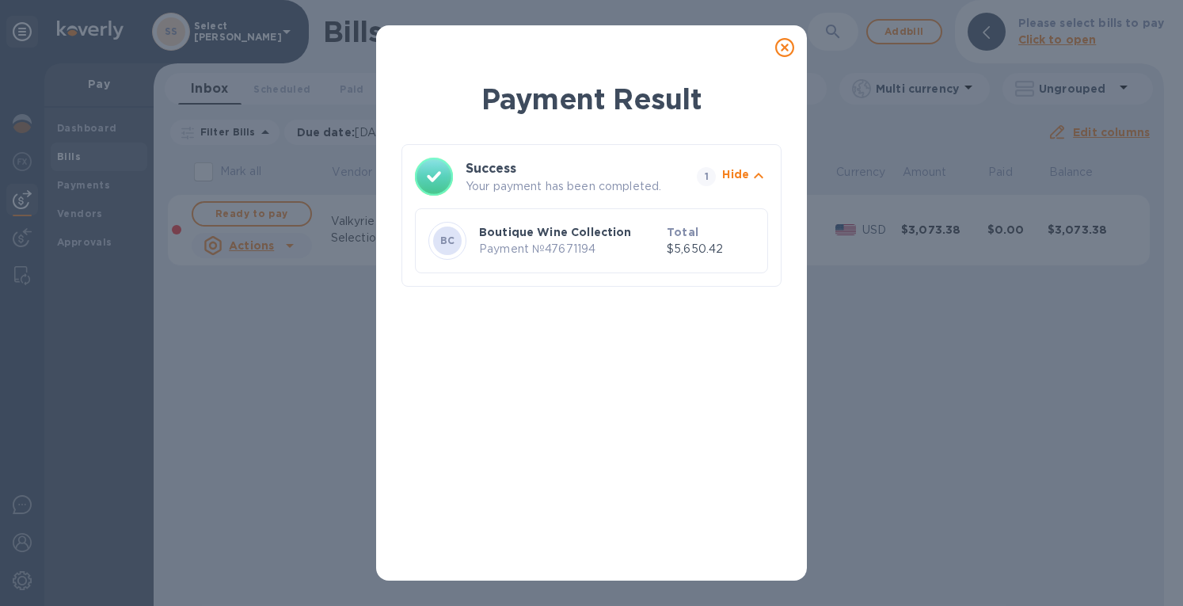
click at [780, 44] on icon at bounding box center [784, 47] width 19 height 19
